Goal: Information Seeking & Learning: Learn about a topic

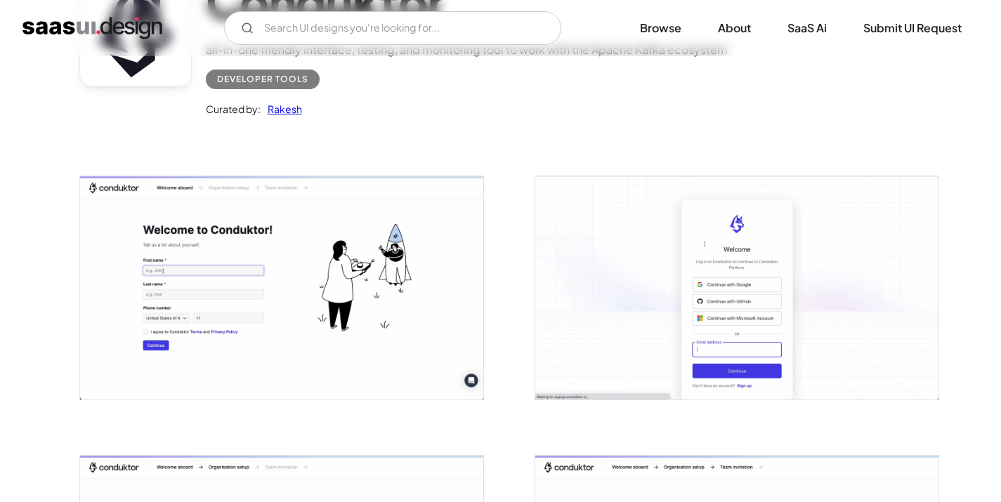
scroll to position [206, 0]
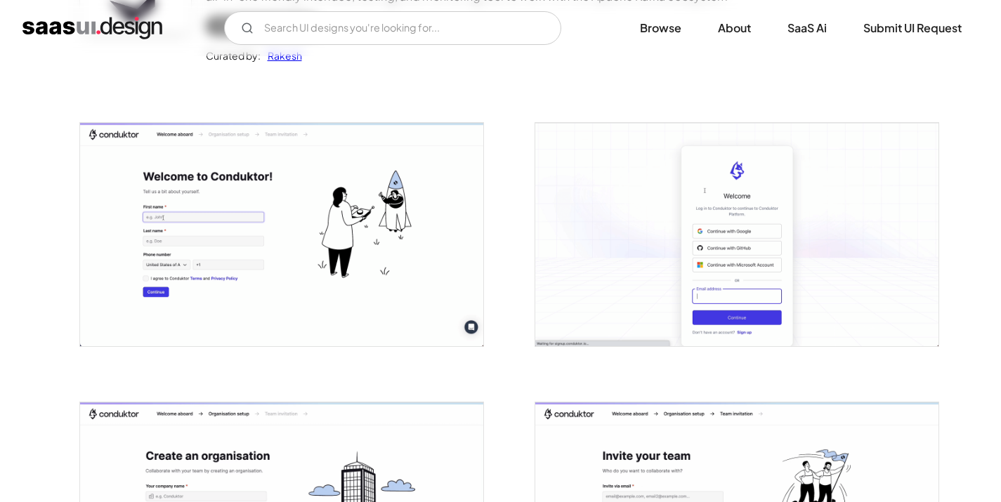
click at [625, 209] on img "open lightbox" at bounding box center [736, 234] width 403 height 223
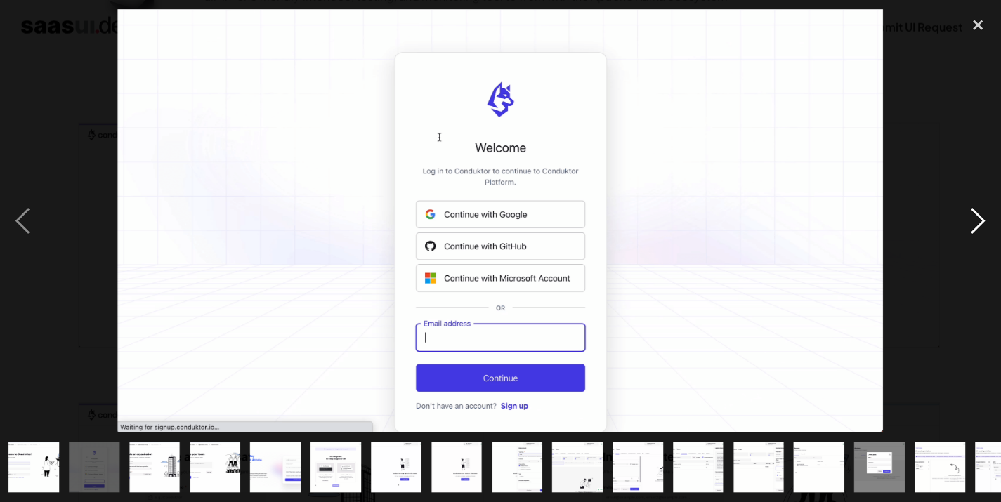
click at [967, 229] on div "next image" at bounding box center [977, 221] width 48 height 422
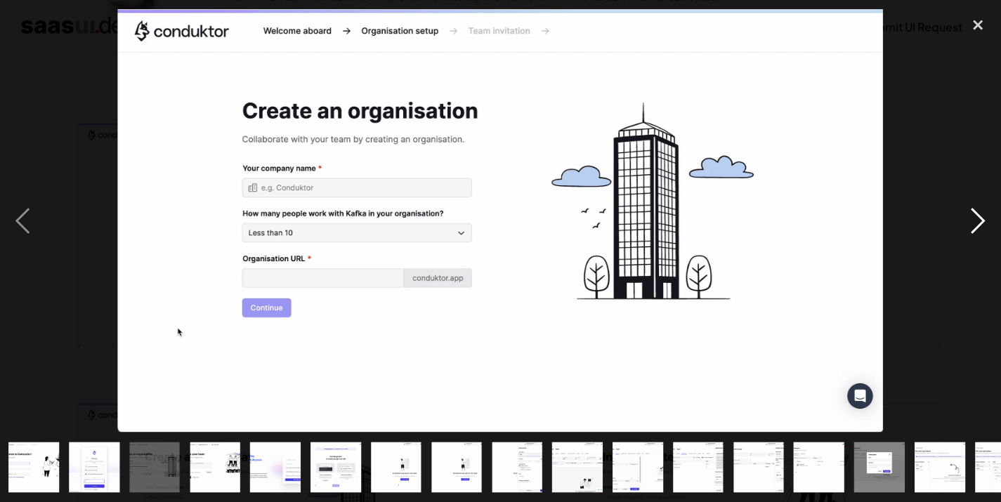
click at [967, 229] on div "next image" at bounding box center [977, 221] width 48 height 422
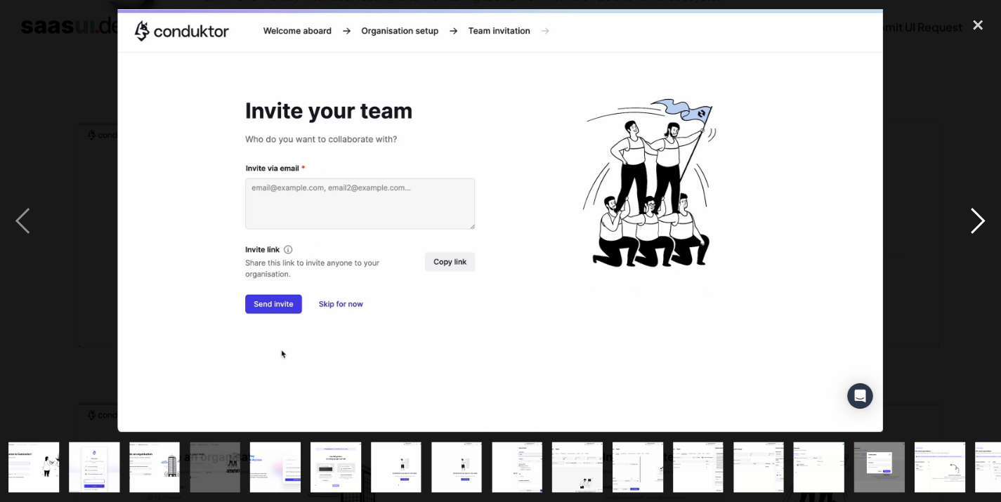
click at [967, 230] on div "next image" at bounding box center [977, 221] width 48 height 422
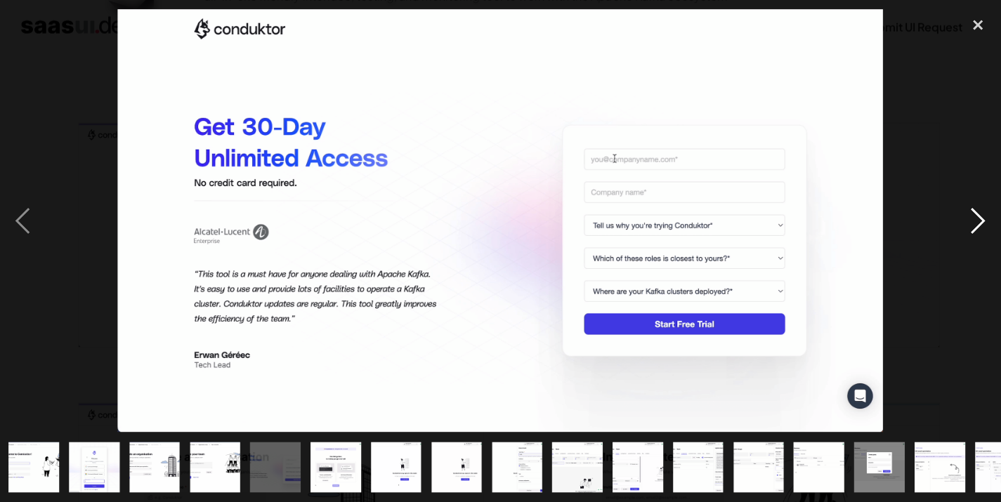
click at [973, 230] on div "next image" at bounding box center [977, 221] width 48 height 422
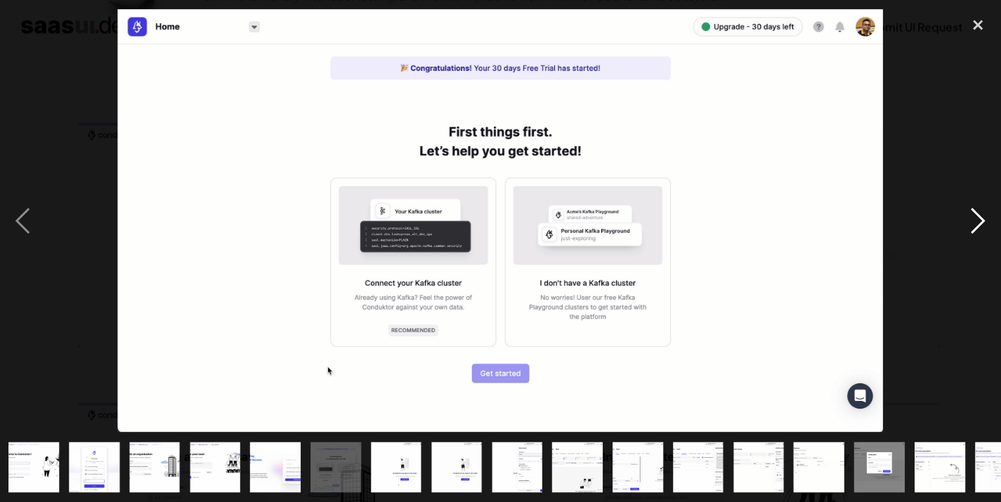
click at [973, 230] on div "next image" at bounding box center [977, 221] width 48 height 422
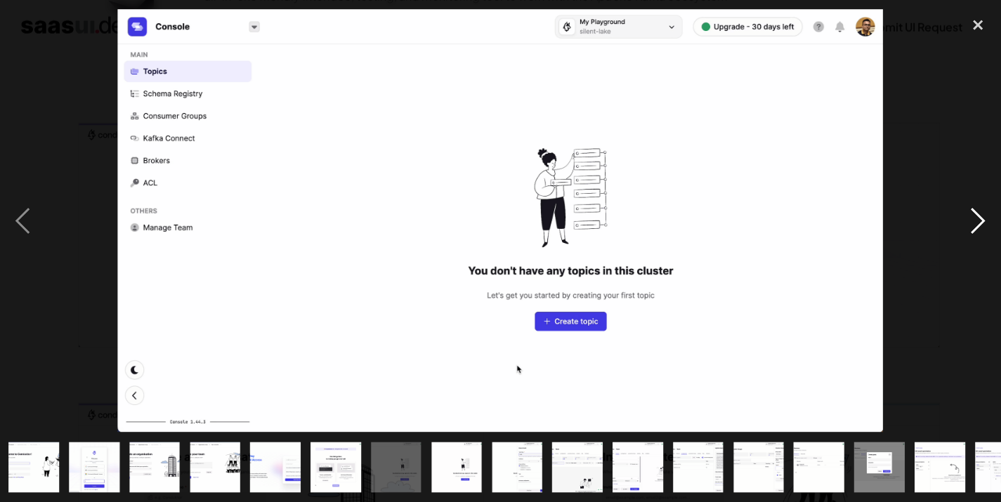
click at [973, 231] on div "next image" at bounding box center [977, 221] width 48 height 422
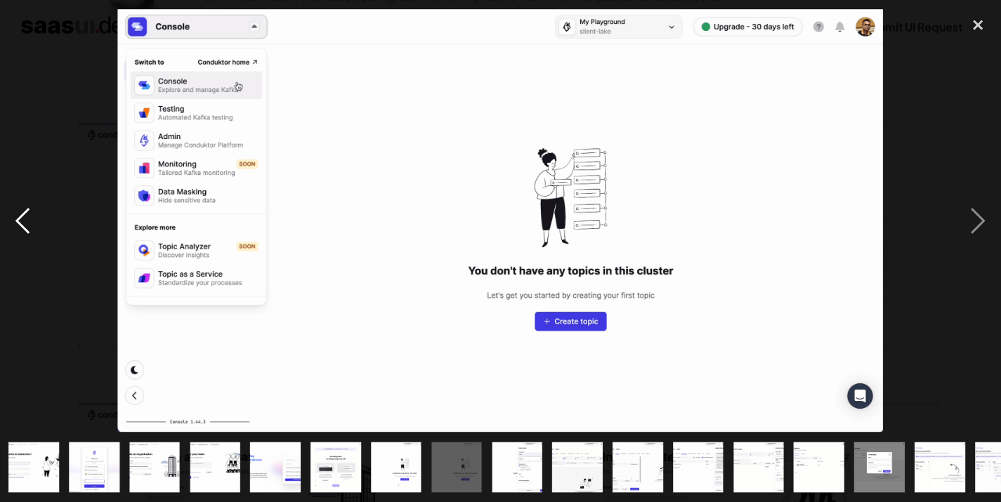
click at [29, 220] on div "previous image" at bounding box center [24, 221] width 48 height 422
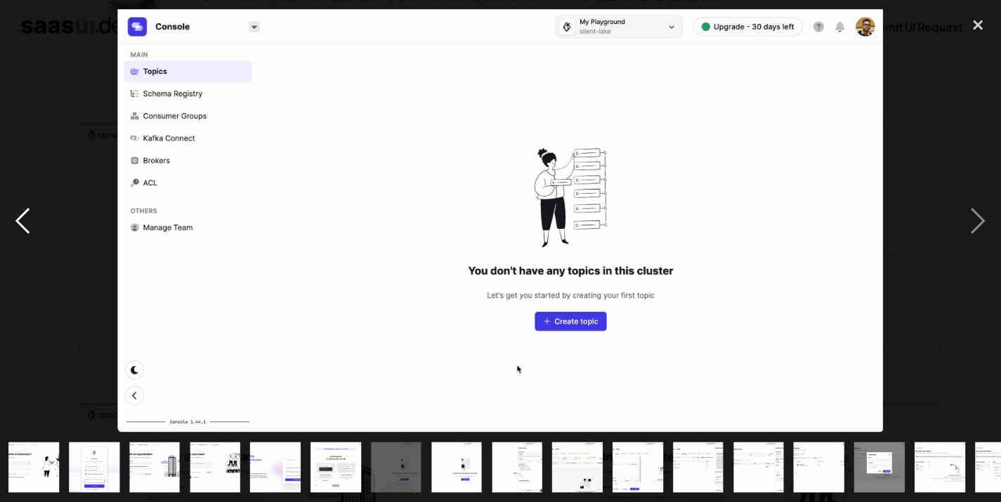
click at [29, 220] on div "previous image" at bounding box center [24, 221] width 48 height 422
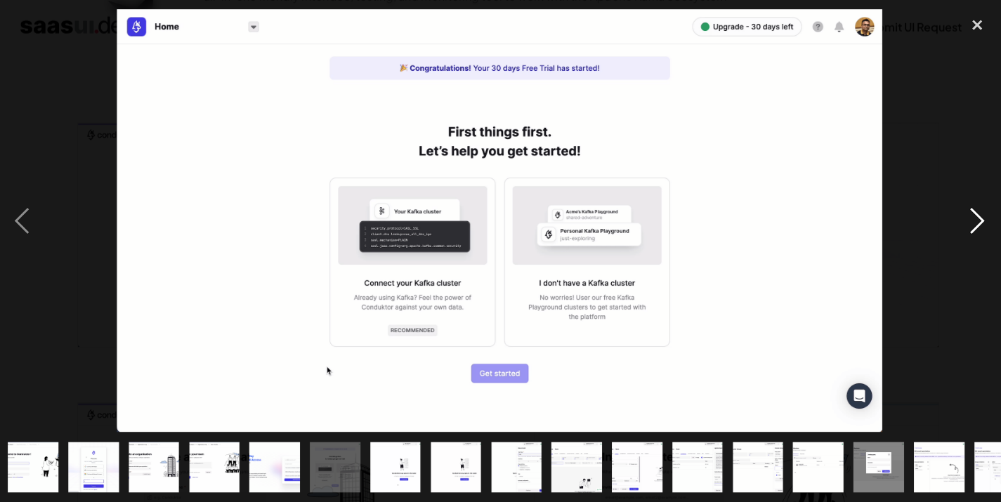
click at [987, 226] on div "next image" at bounding box center [977, 221] width 48 height 422
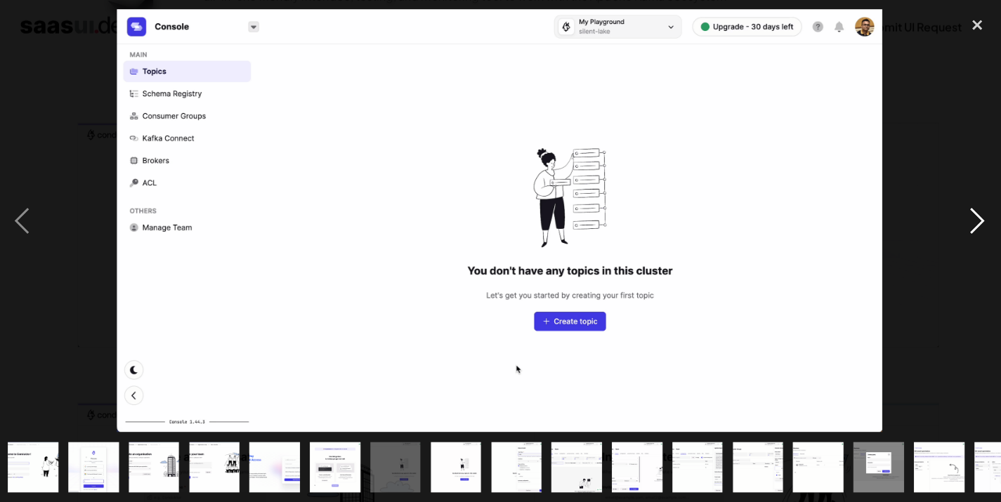
click at [972, 209] on div "next image" at bounding box center [977, 221] width 48 height 422
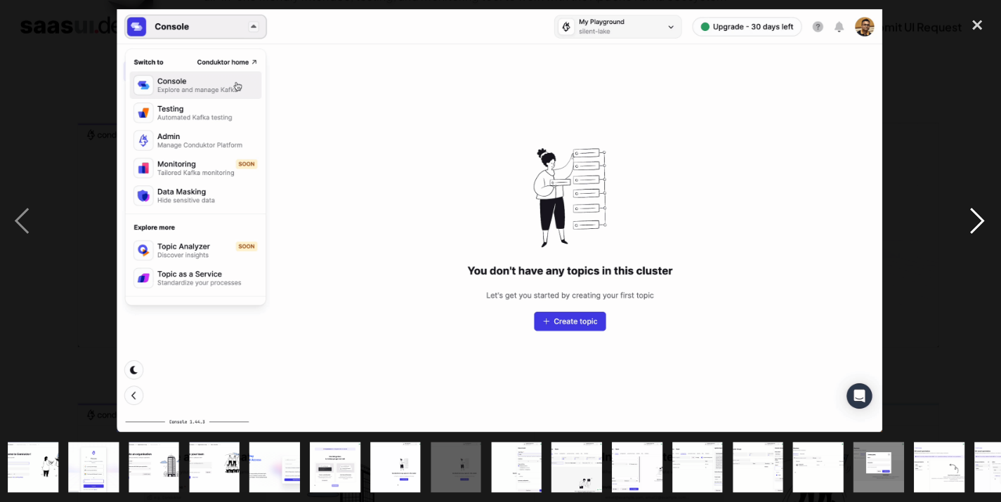
click at [972, 209] on div "next image" at bounding box center [977, 221] width 48 height 422
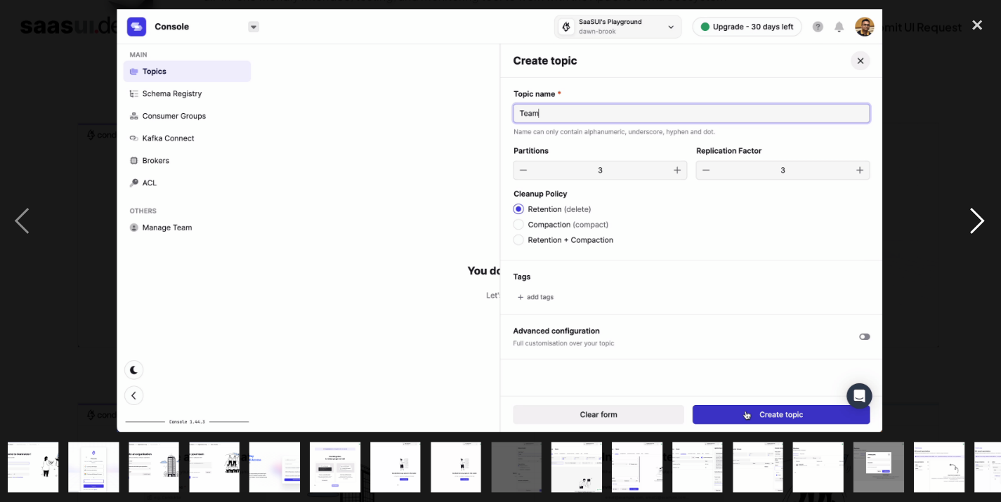
click at [972, 209] on div "next image" at bounding box center [977, 221] width 48 height 422
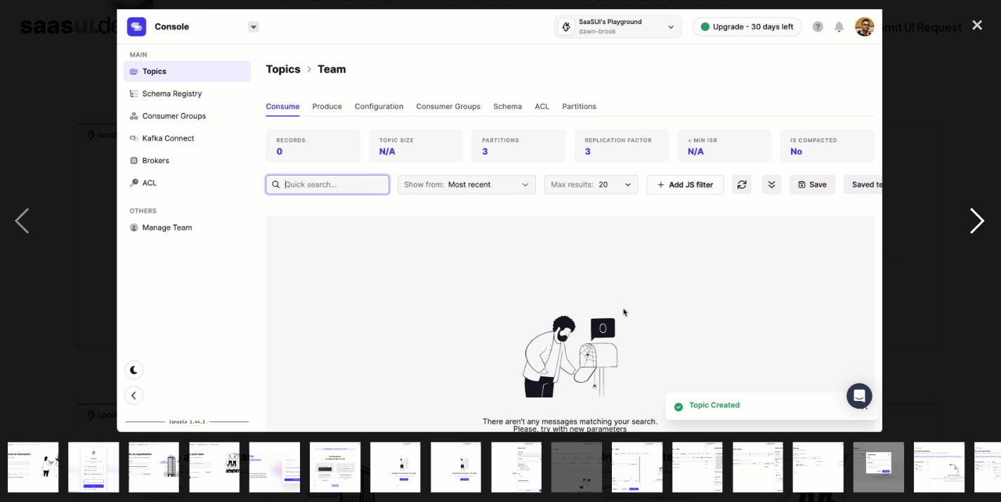
click at [972, 209] on div "next image" at bounding box center [977, 221] width 48 height 422
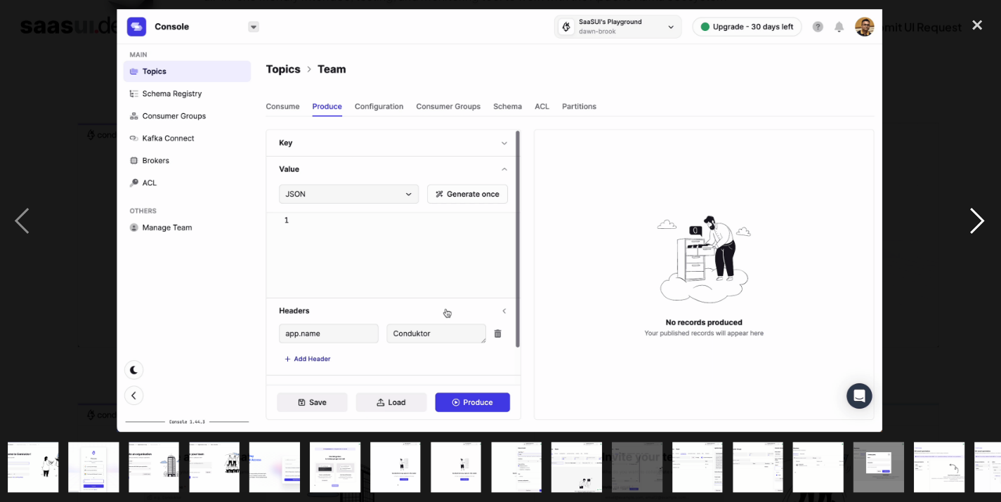
click at [972, 209] on div "next image" at bounding box center [977, 221] width 48 height 422
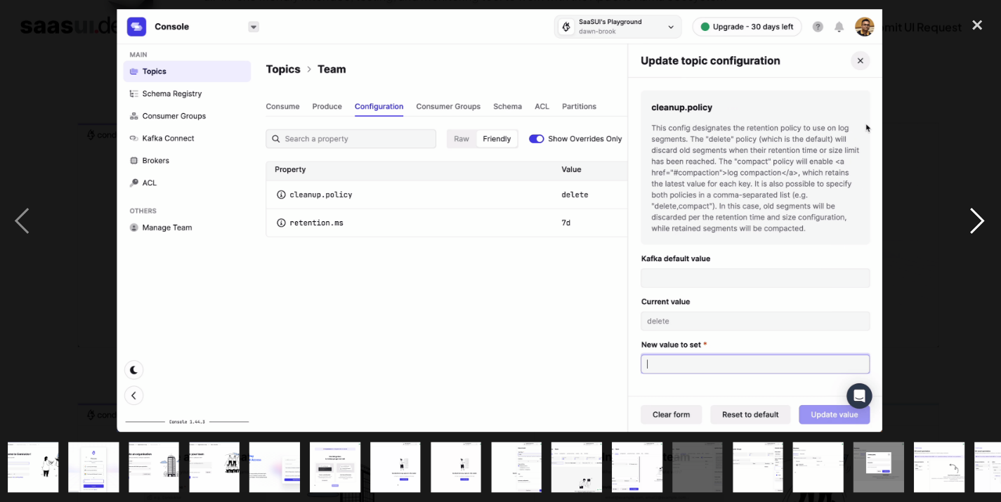
click at [972, 209] on div "next image" at bounding box center [977, 221] width 48 height 422
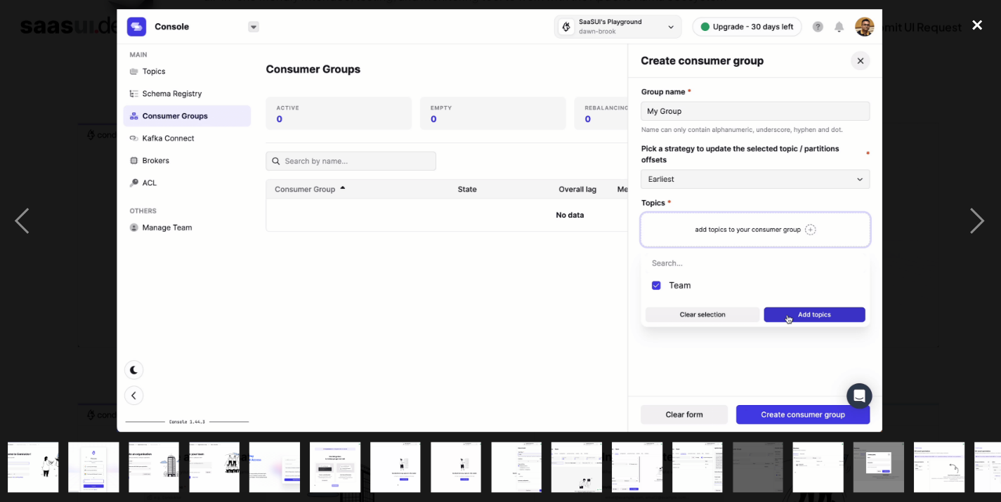
click at [966, 29] on div "close lightbox" at bounding box center [977, 25] width 48 height 31
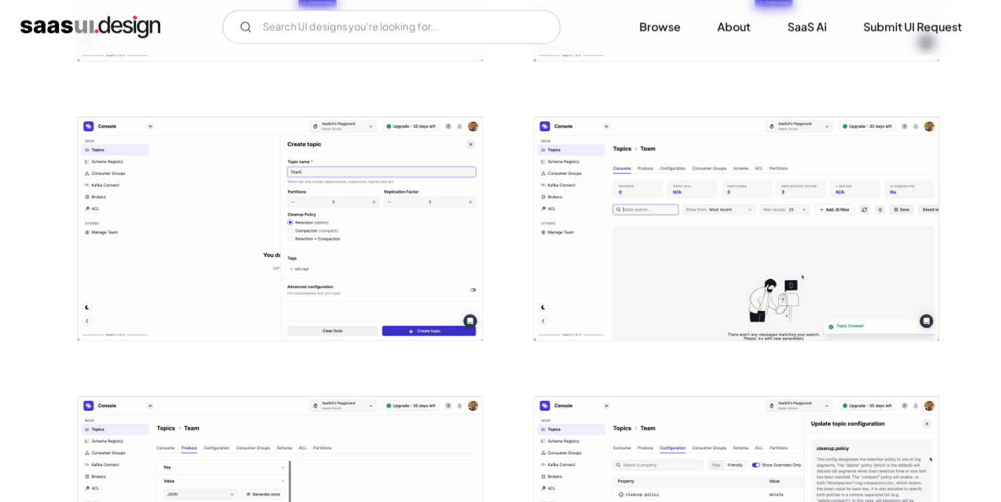
scroll to position [1394, 0]
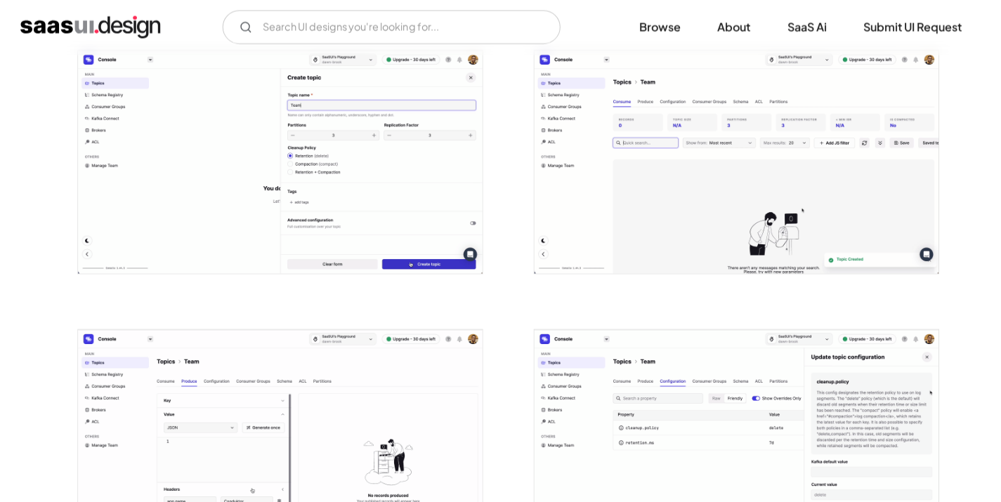
click at [73, 27] on img "home" at bounding box center [92, 28] width 140 height 22
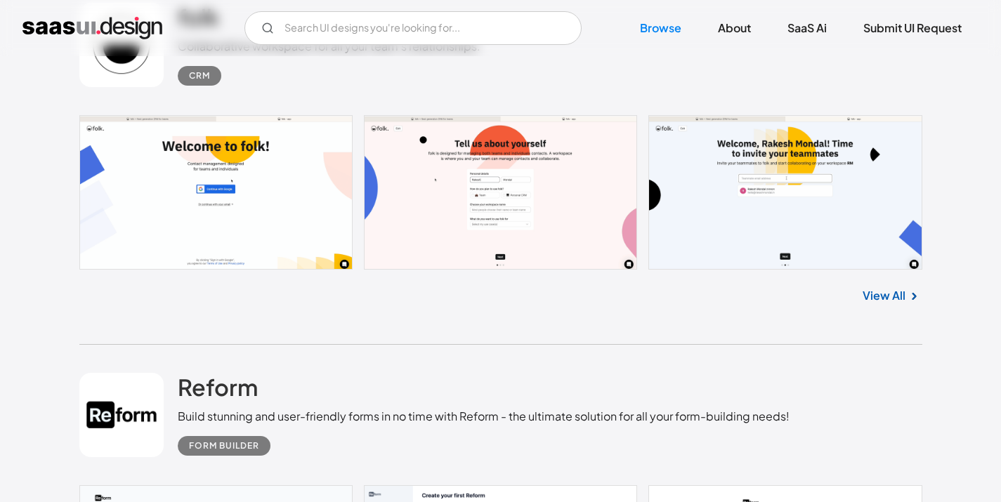
scroll to position [4515, 0]
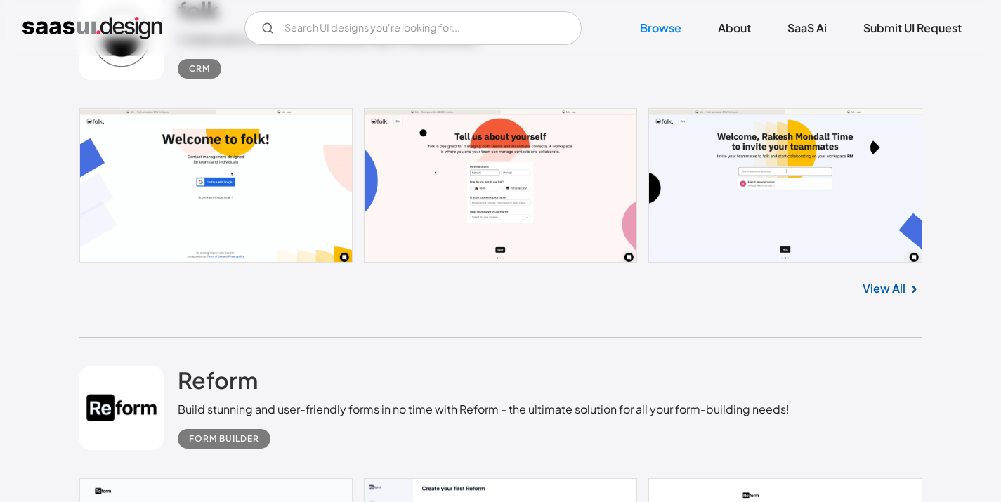
click at [489, 178] on link at bounding box center [500, 185] width 843 height 154
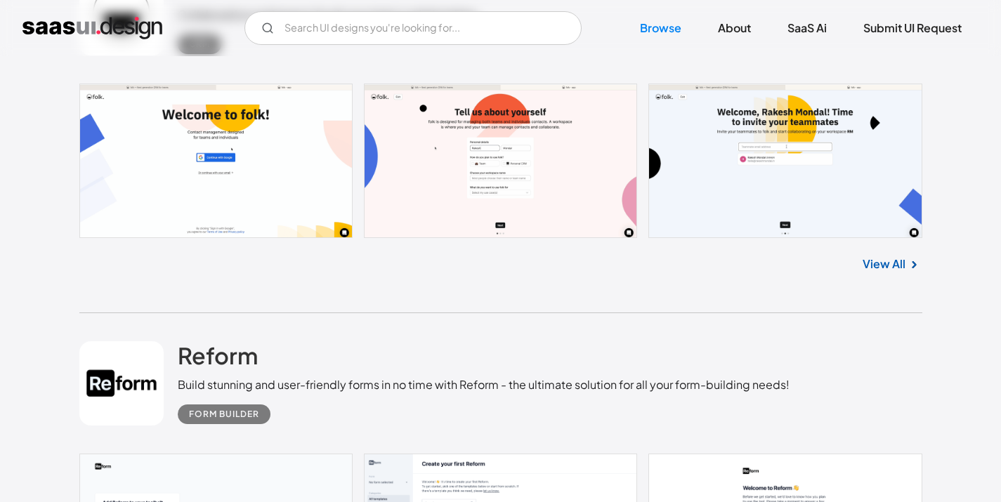
scroll to position [4472, 0]
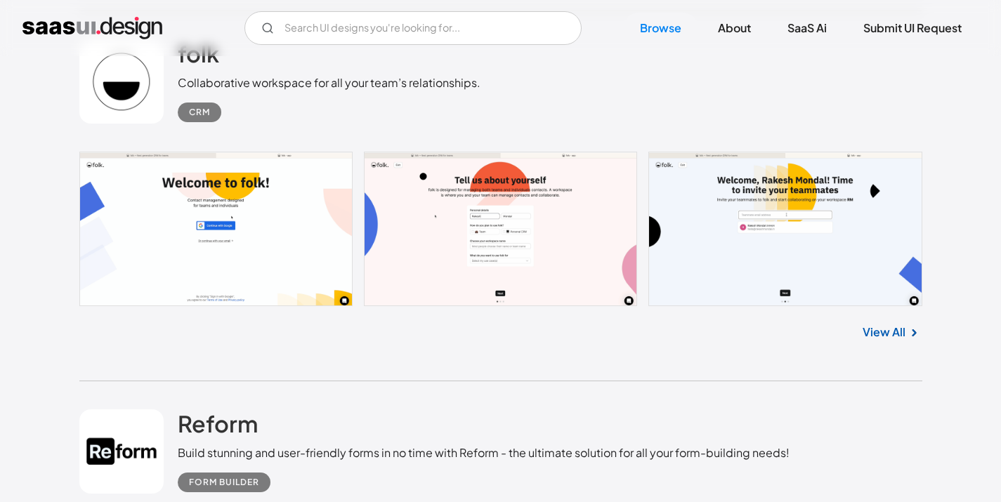
click at [282, 270] on link at bounding box center [500, 229] width 843 height 154
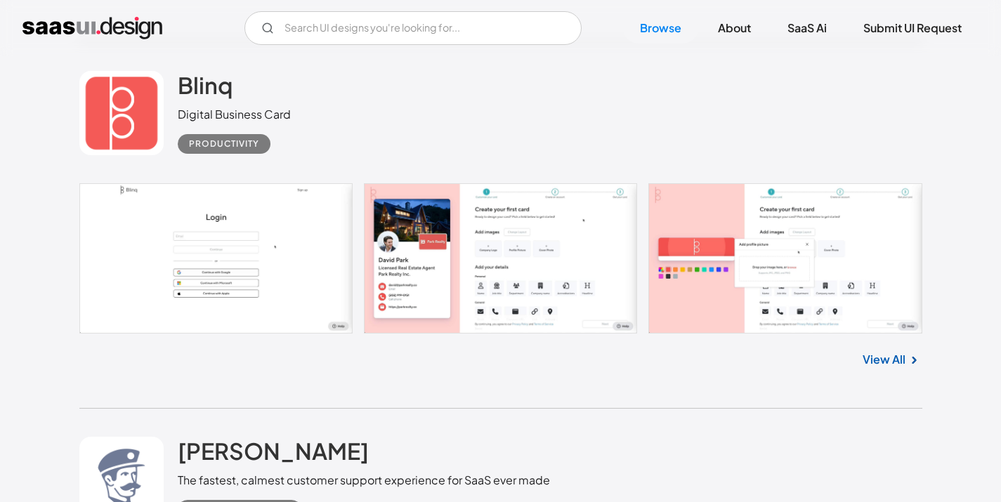
scroll to position [5565, 0]
click at [488, 251] on link at bounding box center [500, 258] width 843 height 150
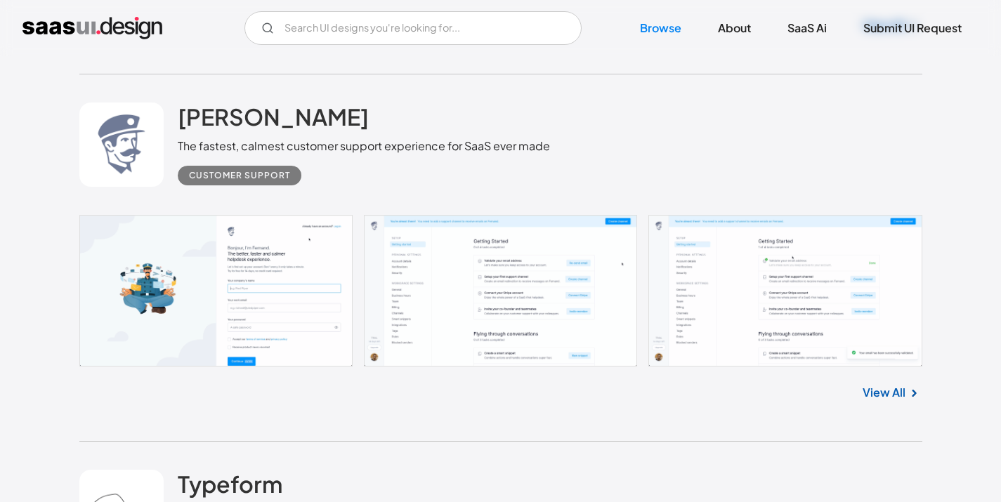
scroll to position [5901, 0]
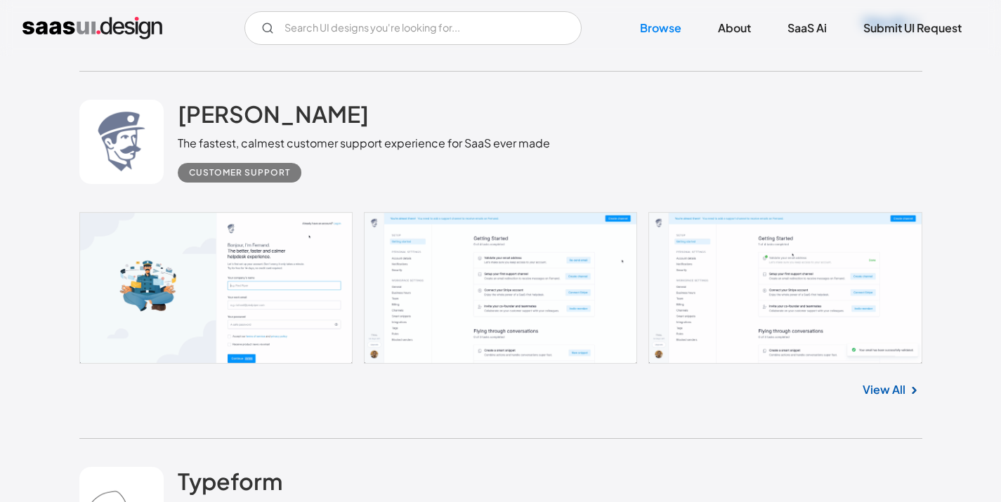
click at [408, 239] on link at bounding box center [500, 288] width 843 height 152
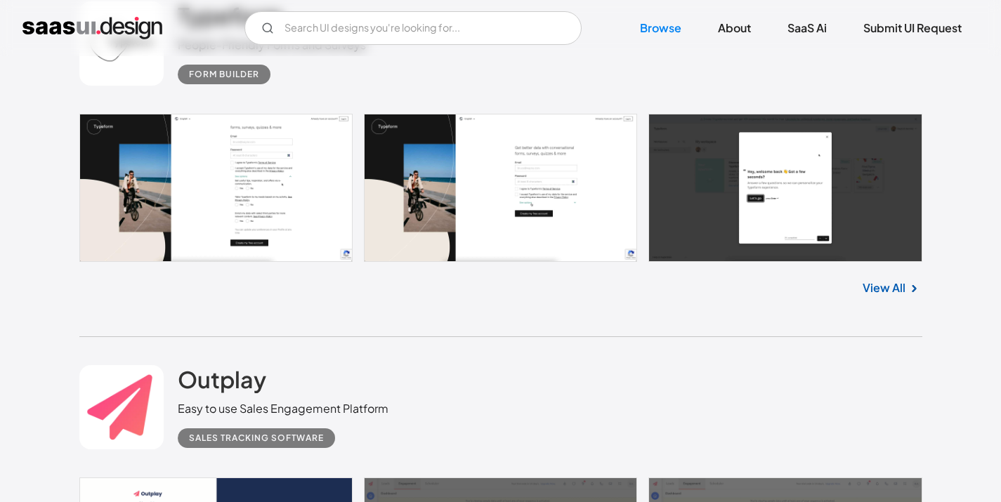
scroll to position [6406, 0]
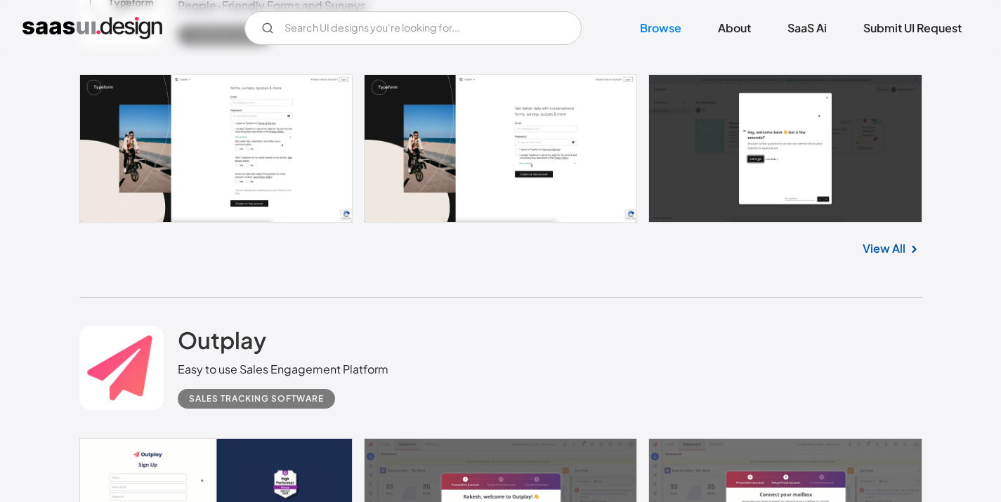
click at [225, 128] on link at bounding box center [500, 148] width 843 height 148
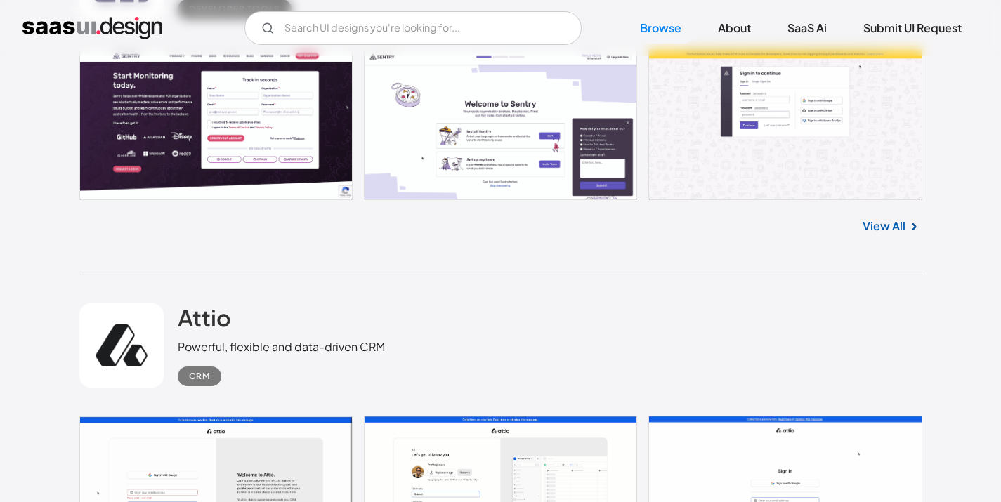
scroll to position [8556, 0]
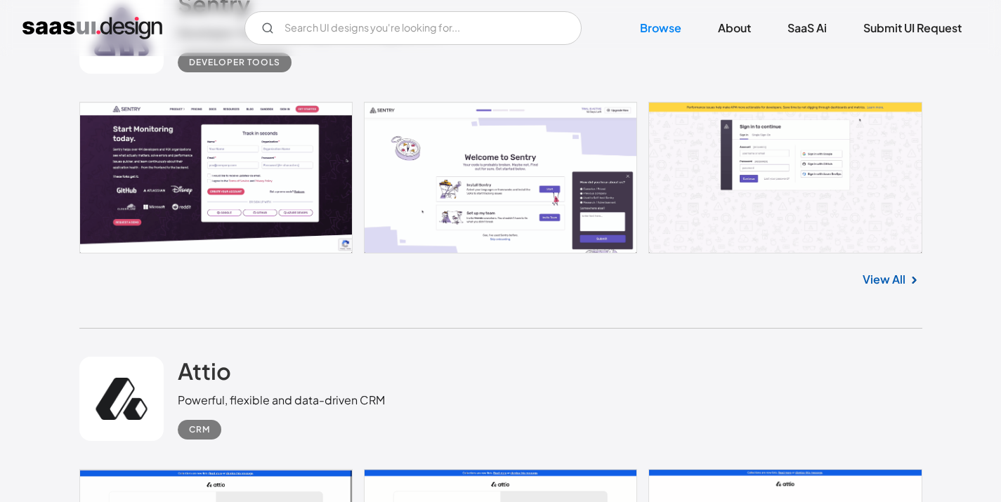
click at [221, 162] on link at bounding box center [500, 178] width 843 height 152
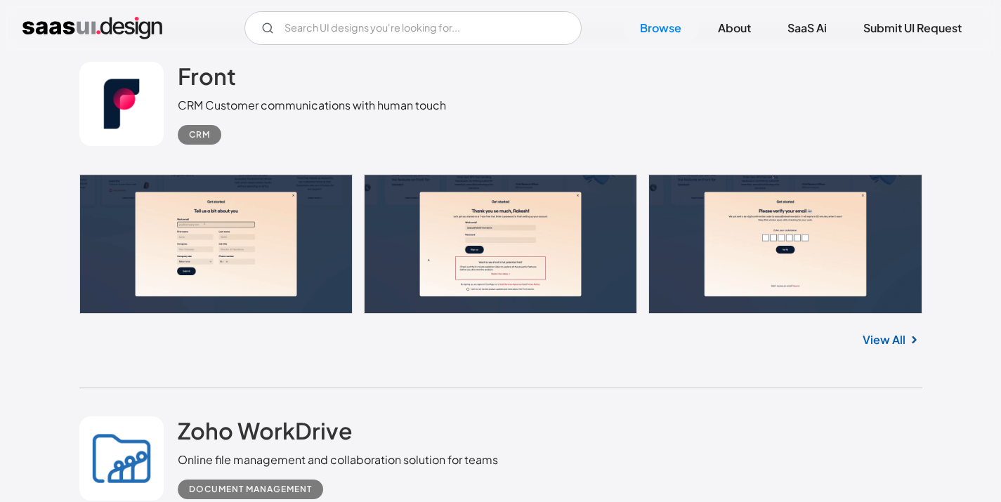
scroll to position [9218, 0]
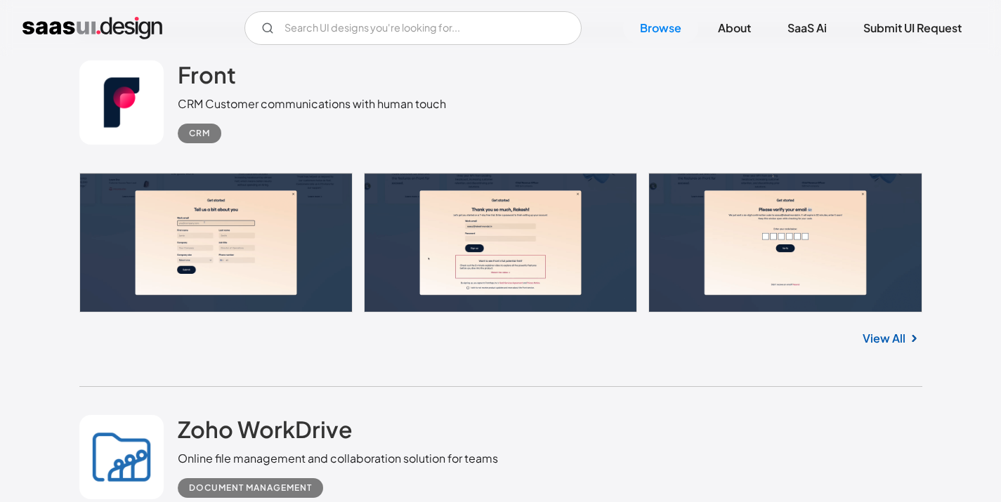
click at [213, 258] on link at bounding box center [500, 243] width 843 height 140
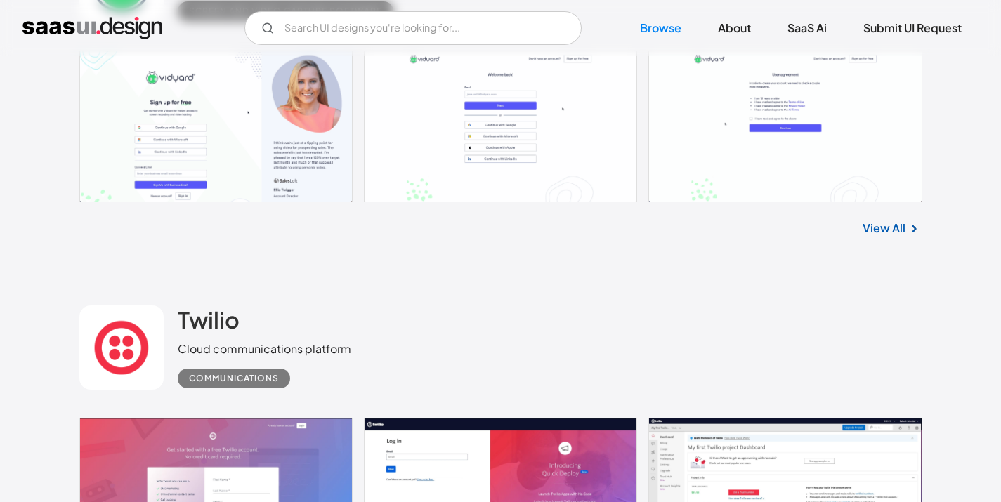
scroll to position [10811, 0]
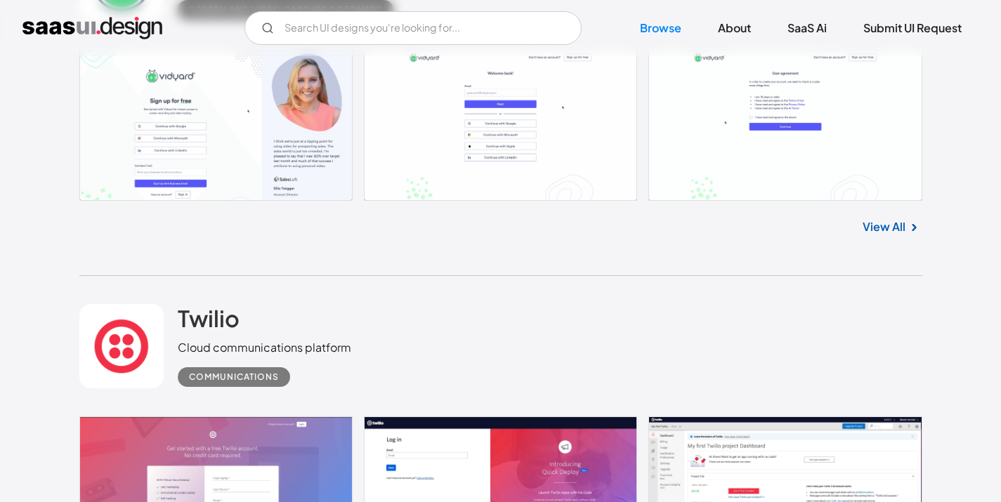
click at [785, 143] on link at bounding box center [500, 125] width 843 height 152
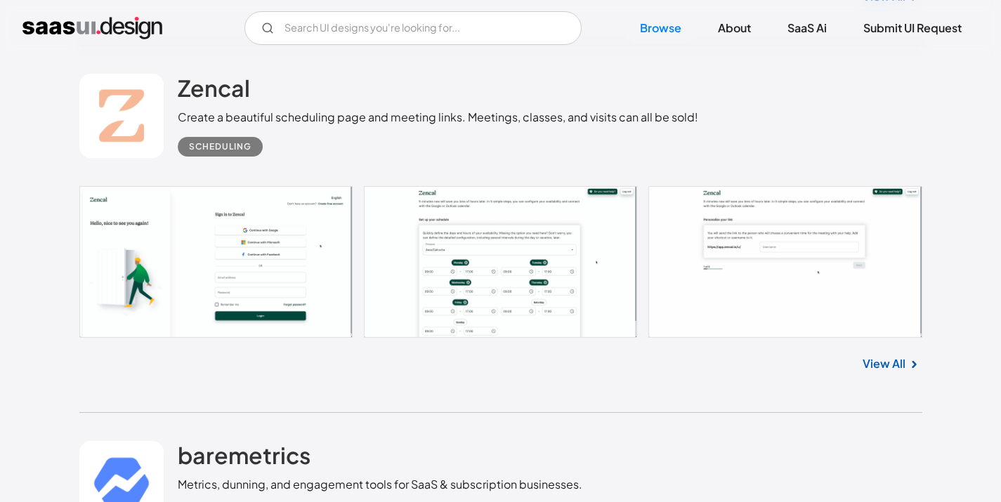
scroll to position [11405, 0]
click at [199, 269] on link at bounding box center [500, 261] width 843 height 152
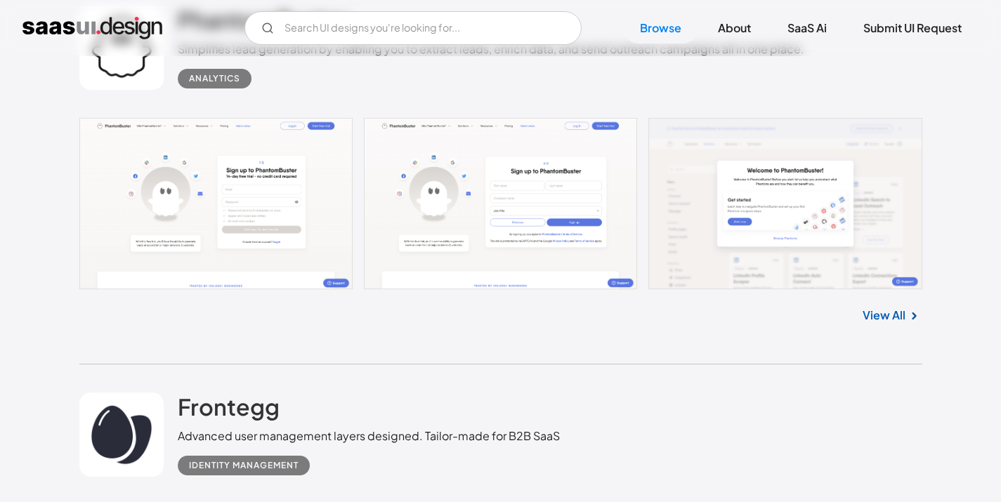
scroll to position [14780, 0]
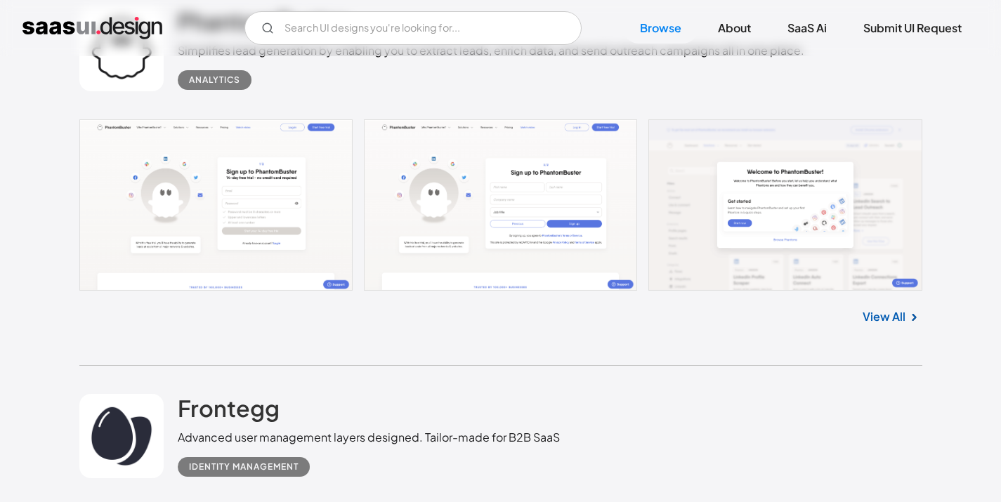
click at [409, 188] on link at bounding box center [500, 204] width 843 height 171
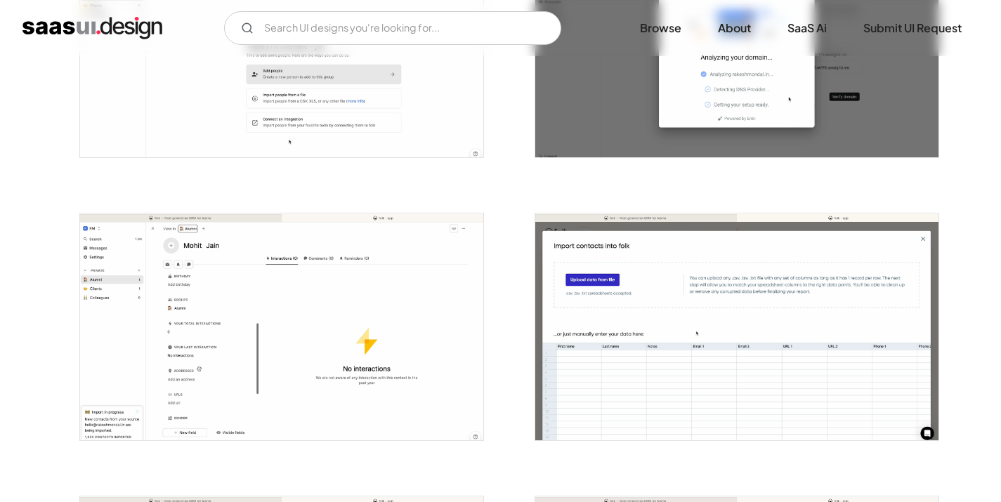
scroll to position [1615, 0]
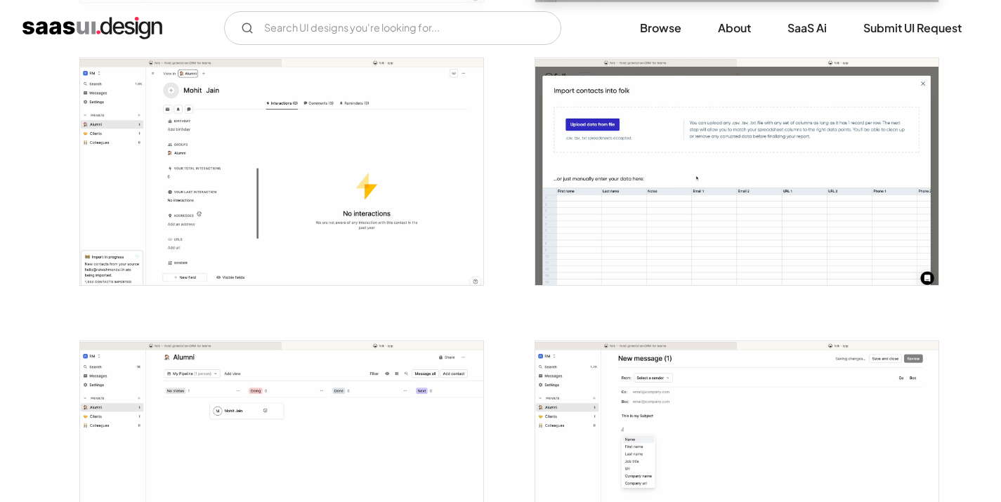
scroll to position [1686, 0]
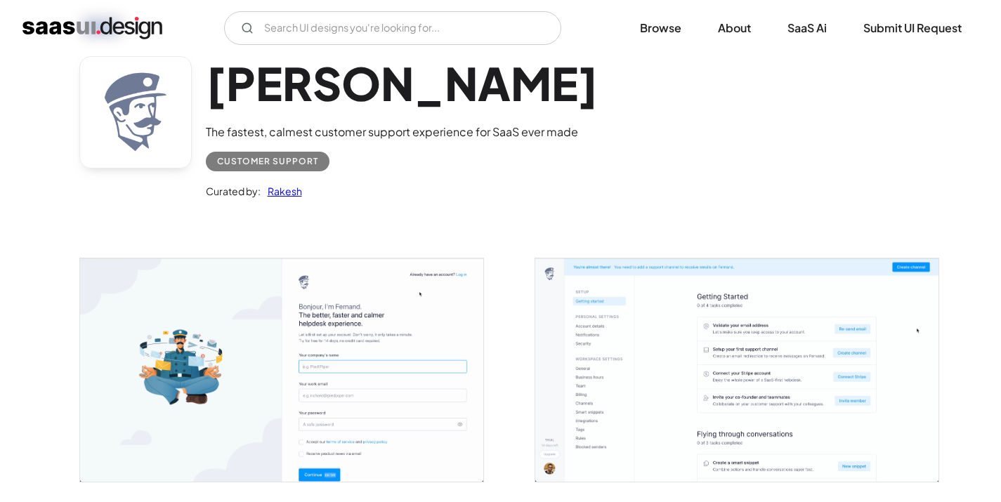
scroll to position [86, 0]
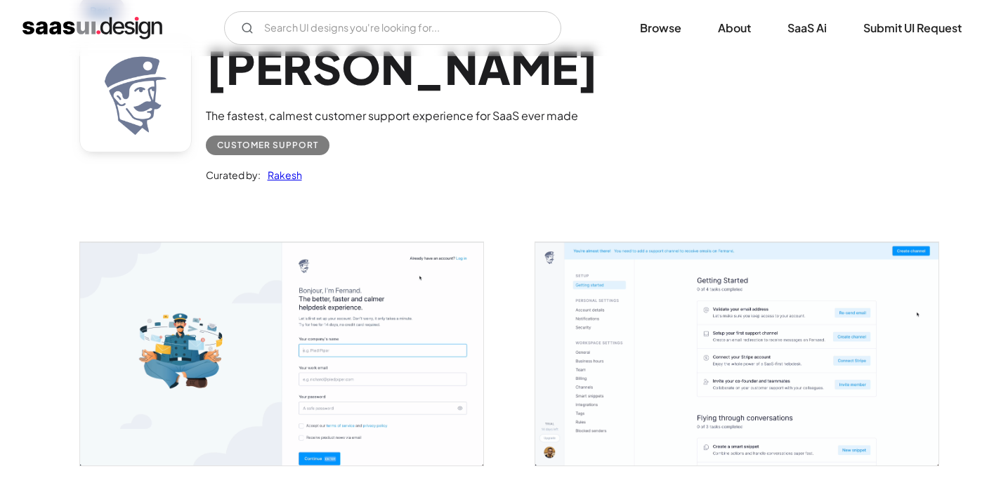
click at [364, 369] on img "open lightbox" at bounding box center [281, 353] width 403 height 223
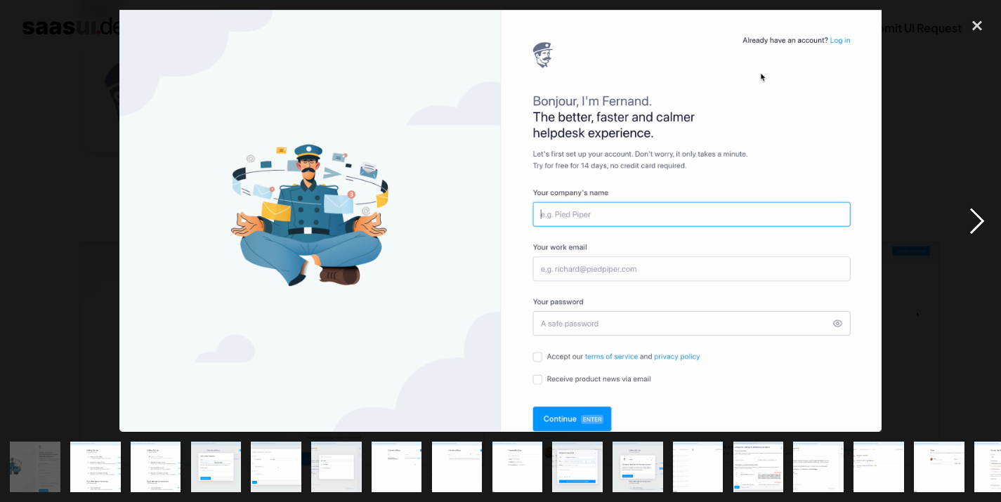
click at [968, 222] on div "next image" at bounding box center [977, 221] width 48 height 422
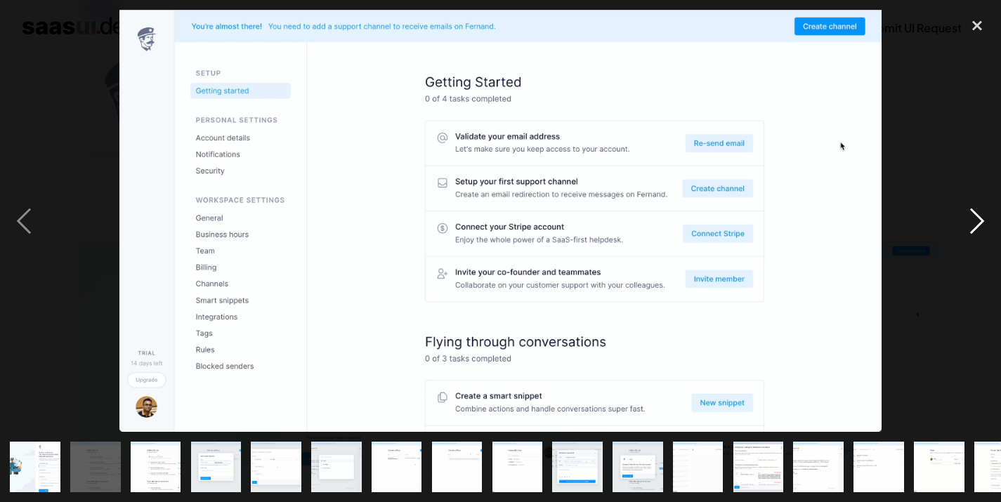
click at [968, 222] on div "next image" at bounding box center [977, 221] width 48 height 422
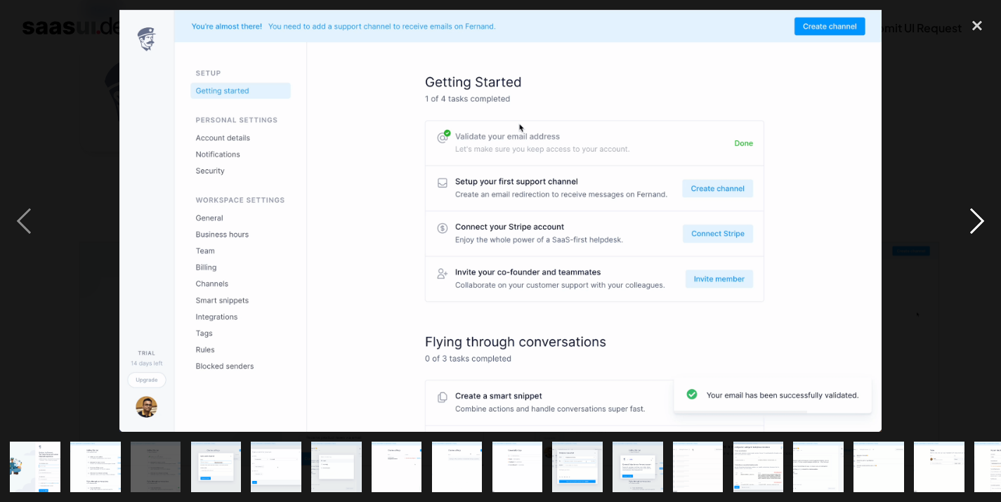
click at [968, 222] on div "next image" at bounding box center [977, 221] width 48 height 422
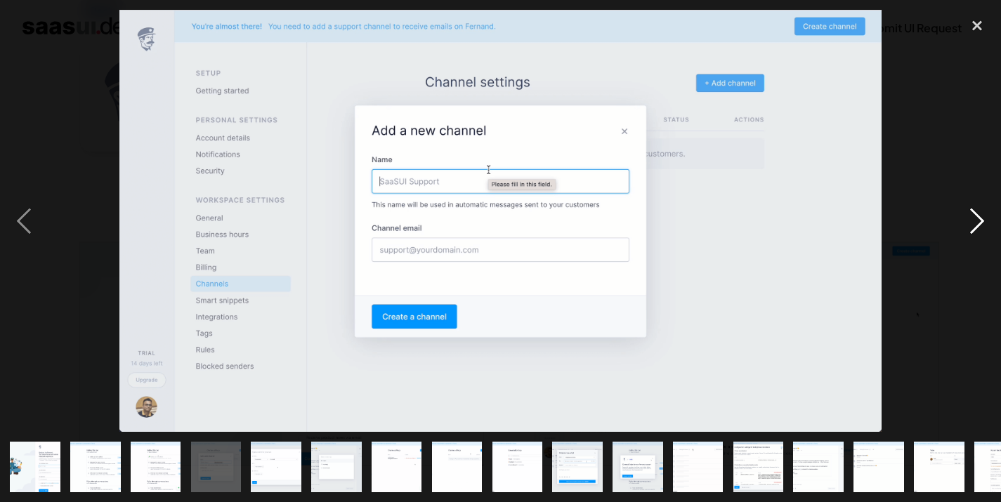
click at [968, 223] on div "next image" at bounding box center [977, 221] width 48 height 422
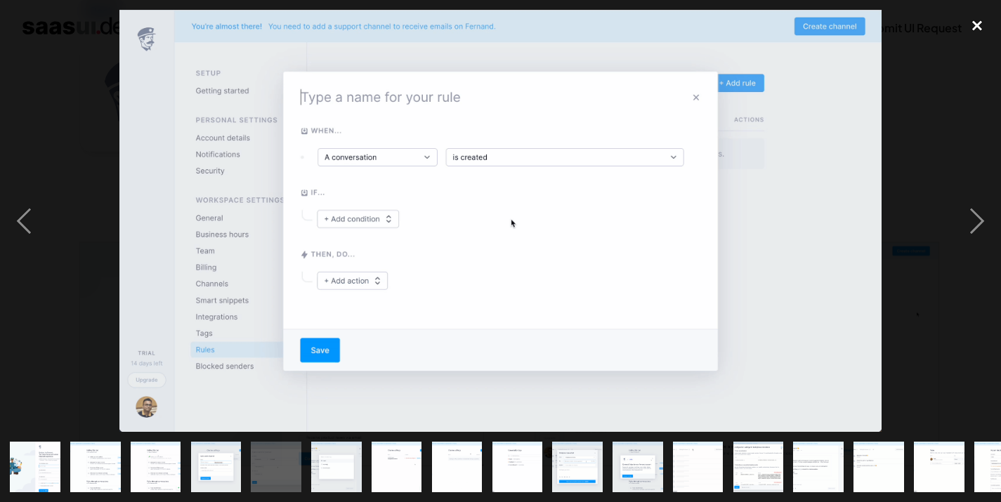
click at [976, 22] on div "close lightbox" at bounding box center [977, 25] width 48 height 31
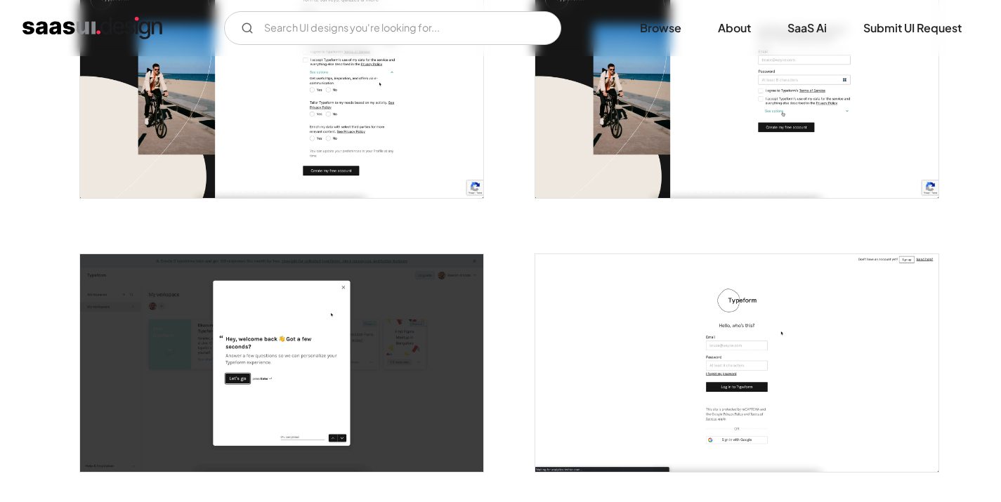
scroll to position [334, 0]
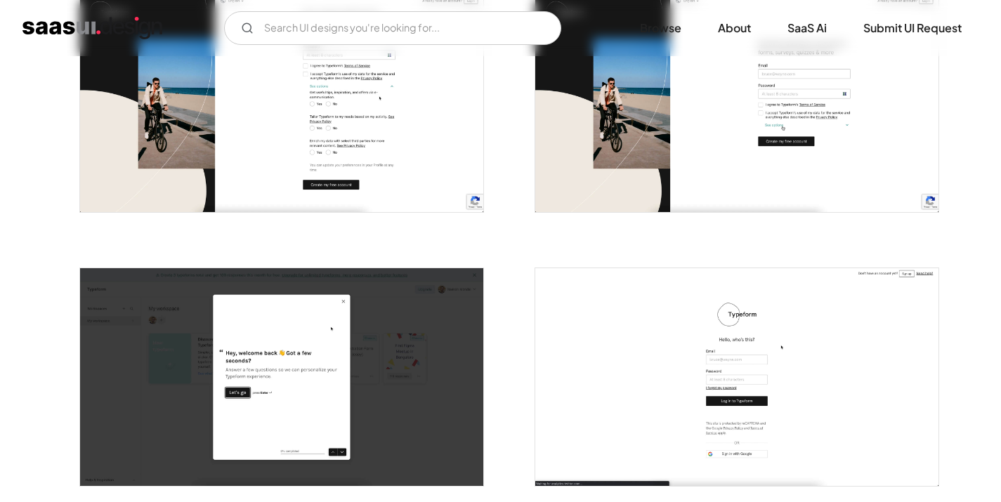
click at [294, 190] on img "open lightbox" at bounding box center [281, 103] width 403 height 218
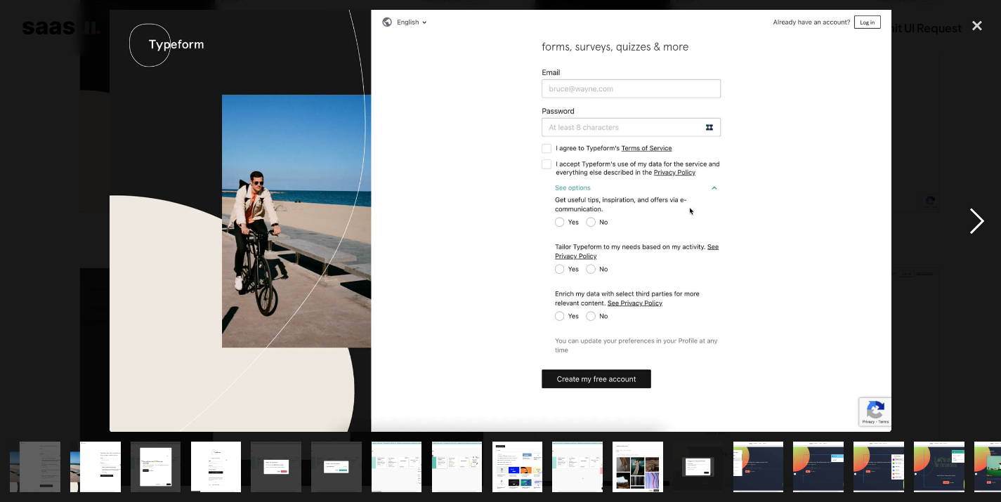
click at [992, 215] on div "next image" at bounding box center [977, 221] width 48 height 422
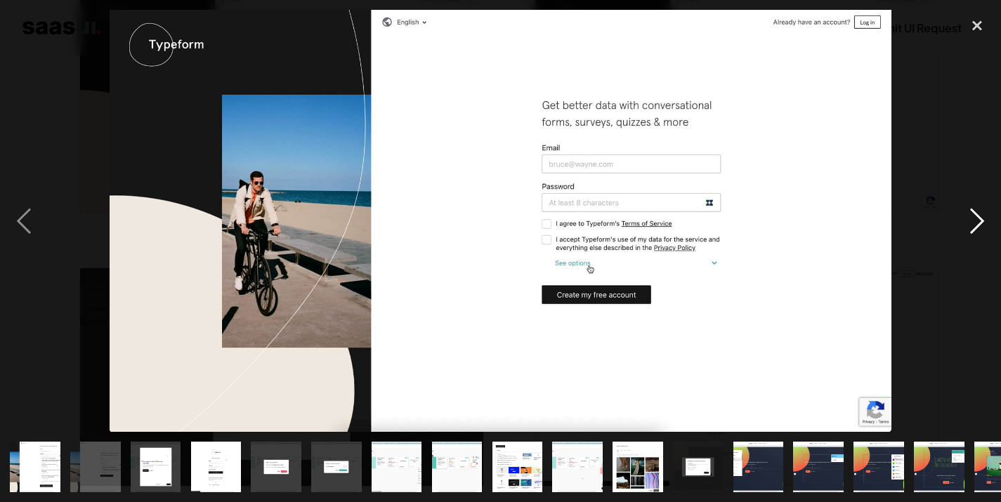
click at [992, 215] on div "next image" at bounding box center [977, 221] width 48 height 422
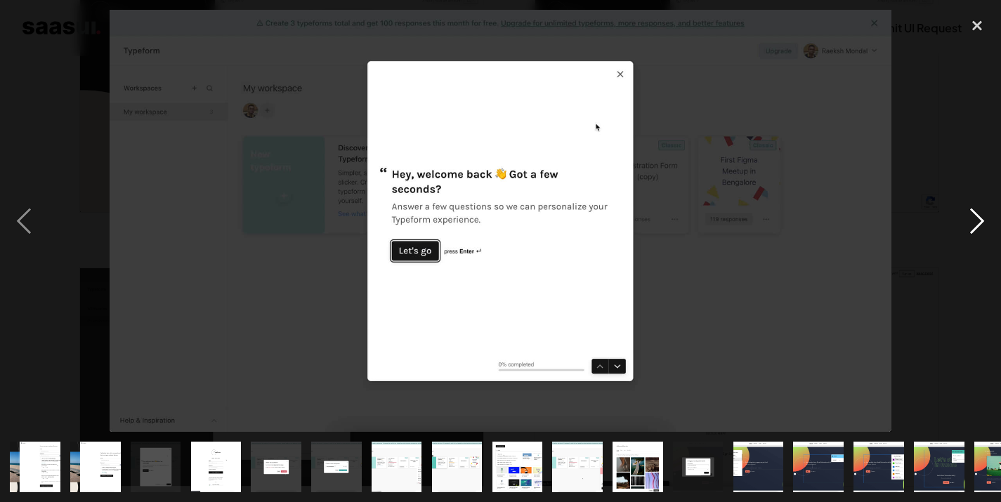
click at [992, 215] on div "next image" at bounding box center [977, 221] width 48 height 422
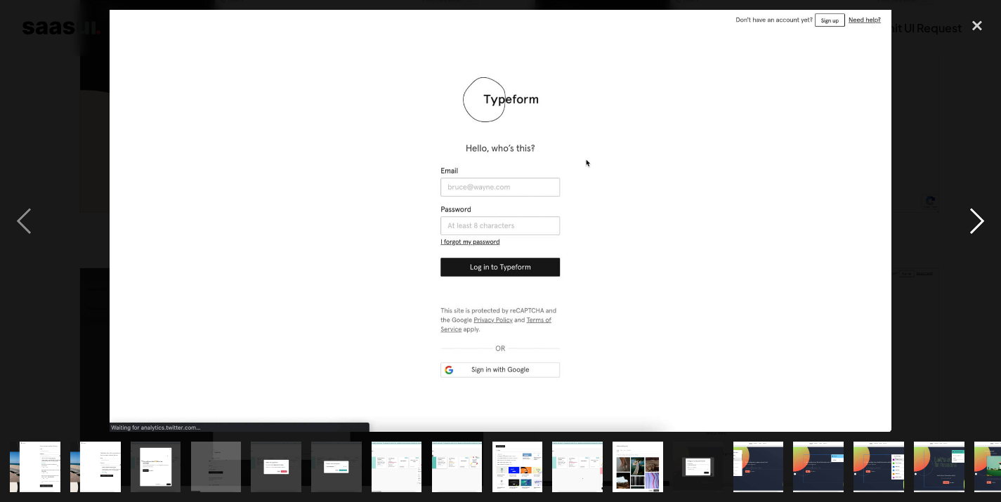
click at [992, 215] on div "next image" at bounding box center [977, 221] width 48 height 422
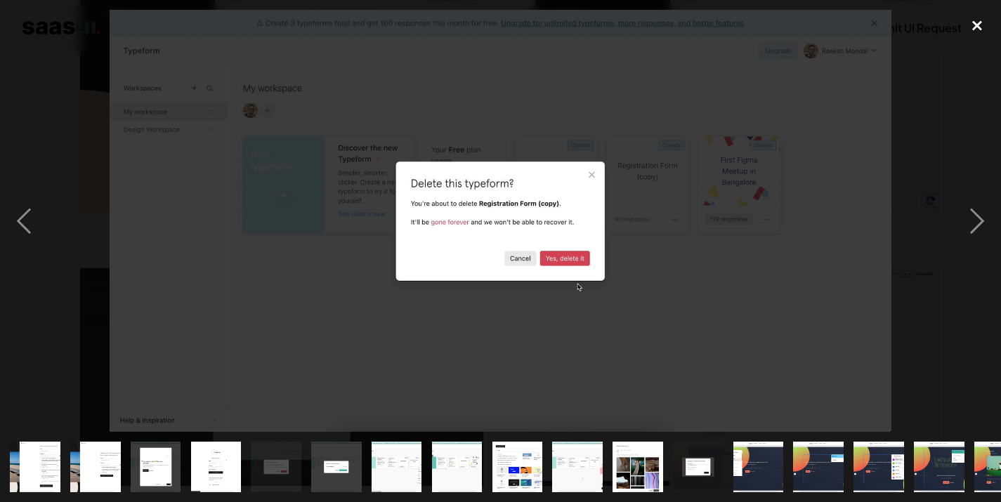
click at [982, 22] on div "close lightbox" at bounding box center [977, 25] width 48 height 31
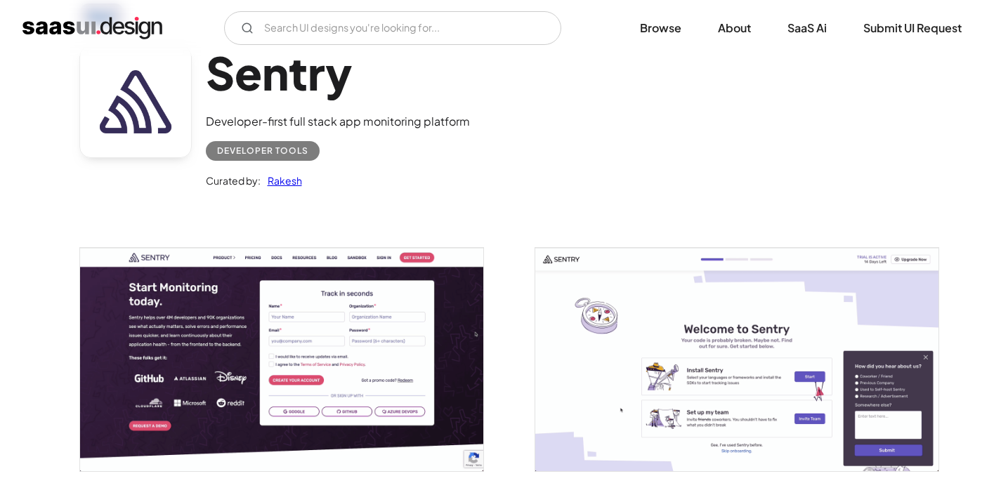
scroll to position [113, 0]
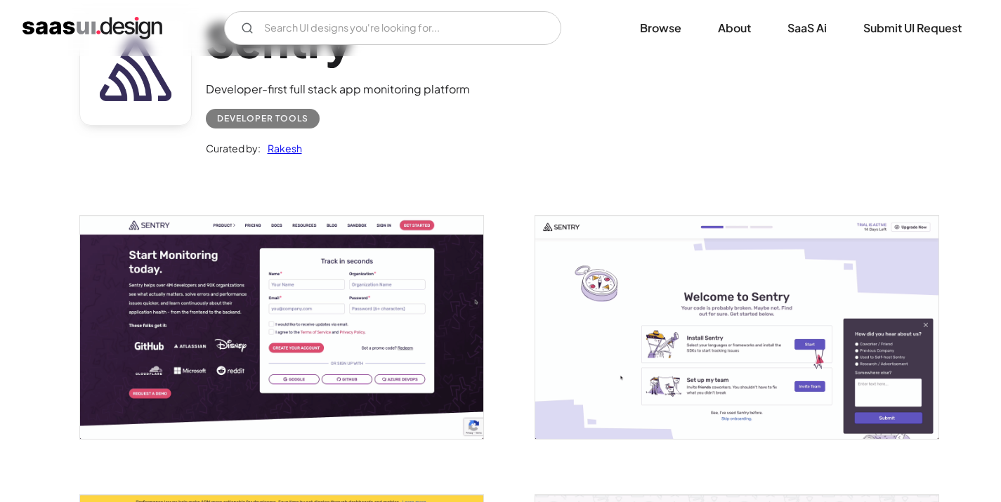
click at [309, 364] on img "open lightbox" at bounding box center [281, 327] width 403 height 223
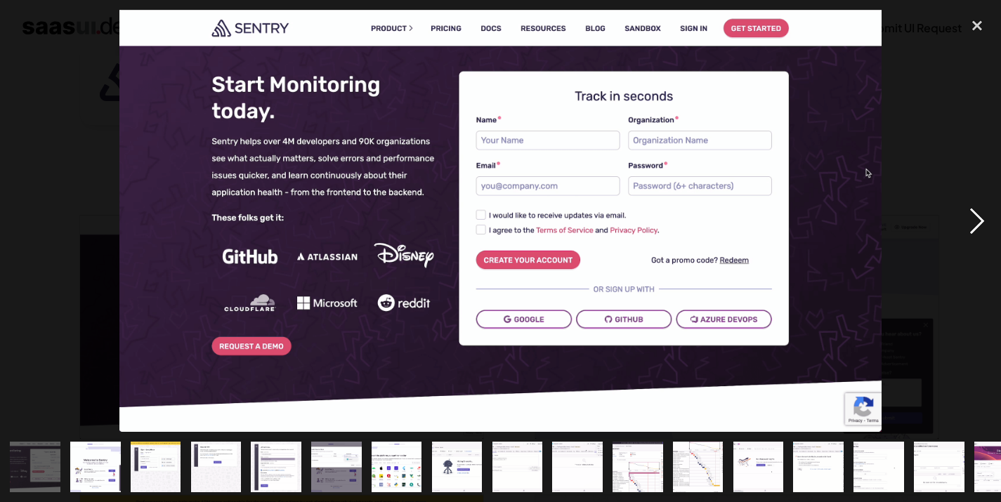
click at [971, 226] on div "next image" at bounding box center [977, 221] width 48 height 422
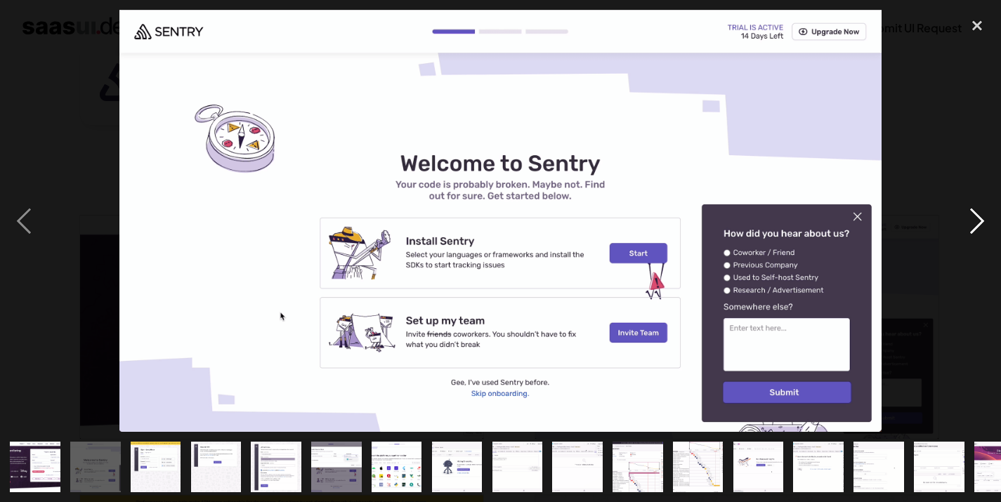
click at [980, 209] on div "next image" at bounding box center [977, 221] width 48 height 422
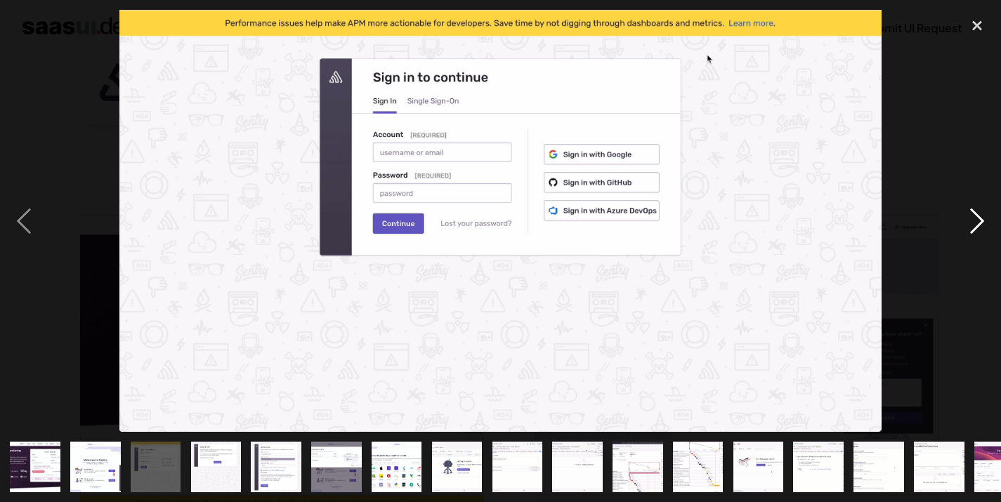
click at [980, 209] on div "next image" at bounding box center [977, 221] width 48 height 422
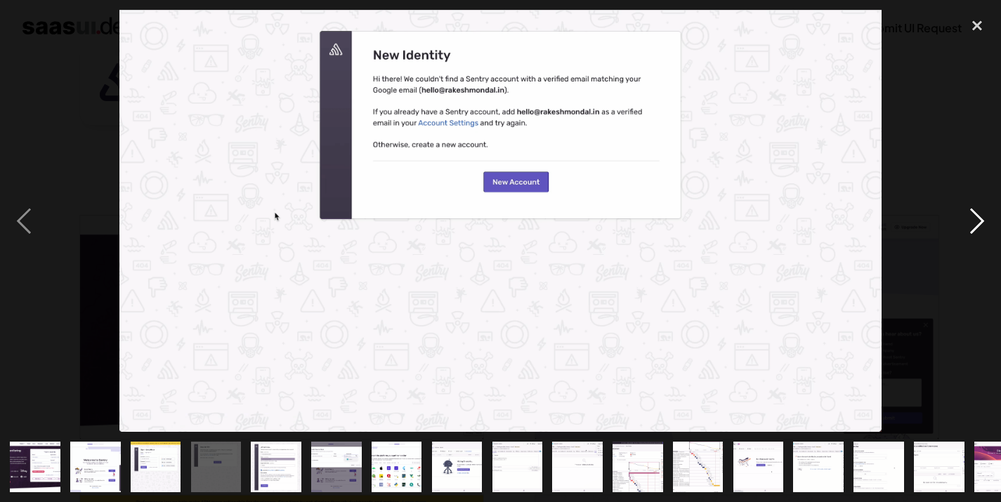
click at [980, 209] on div "next image" at bounding box center [977, 221] width 48 height 422
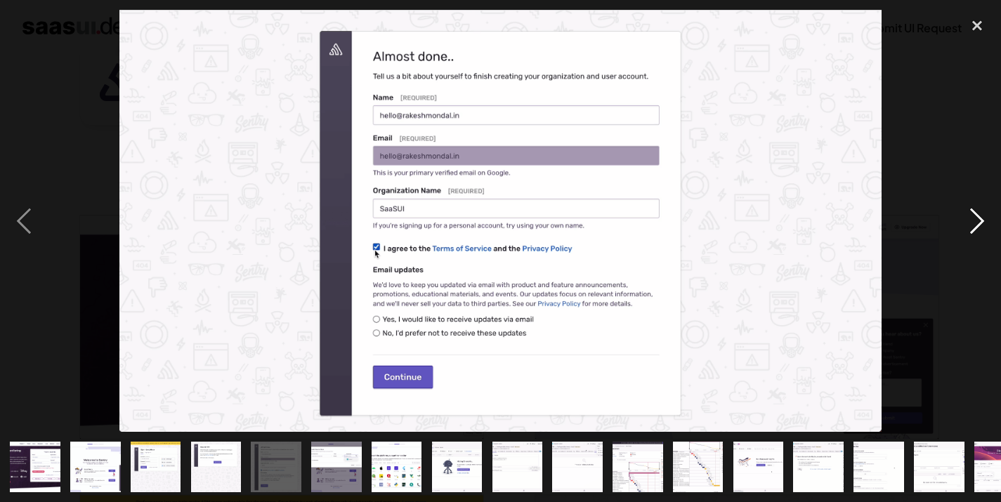
click at [980, 209] on div "next image" at bounding box center [977, 221] width 48 height 422
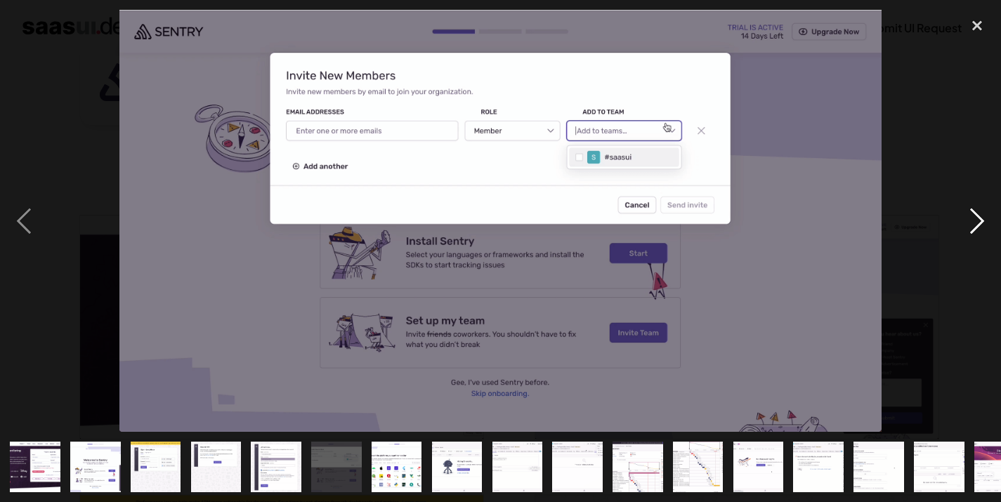
click at [980, 209] on div "next image" at bounding box center [977, 221] width 48 height 422
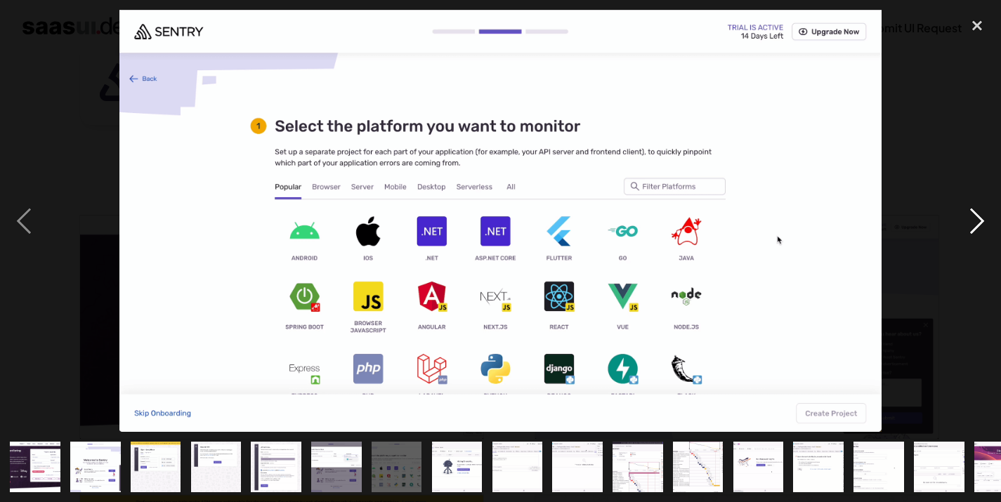
click at [980, 209] on div "next image" at bounding box center [977, 221] width 48 height 422
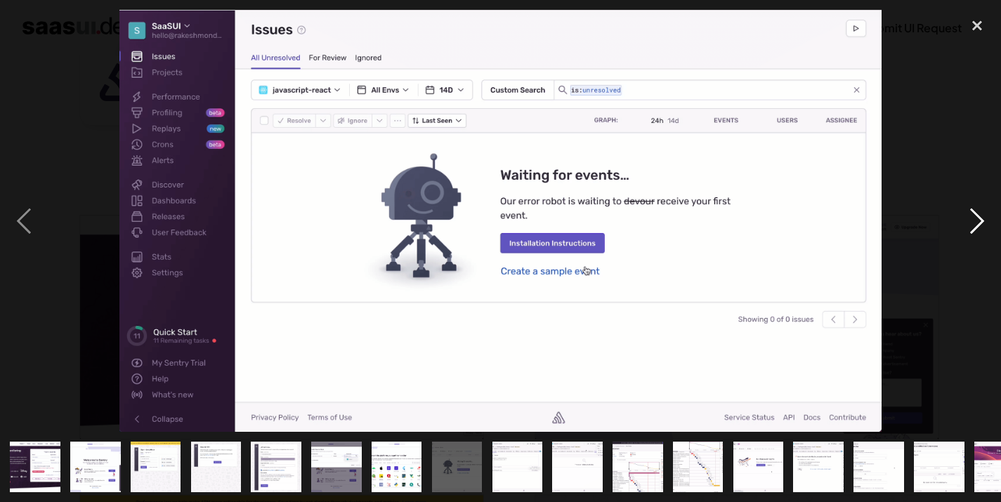
click at [984, 225] on div "next image" at bounding box center [977, 221] width 48 height 422
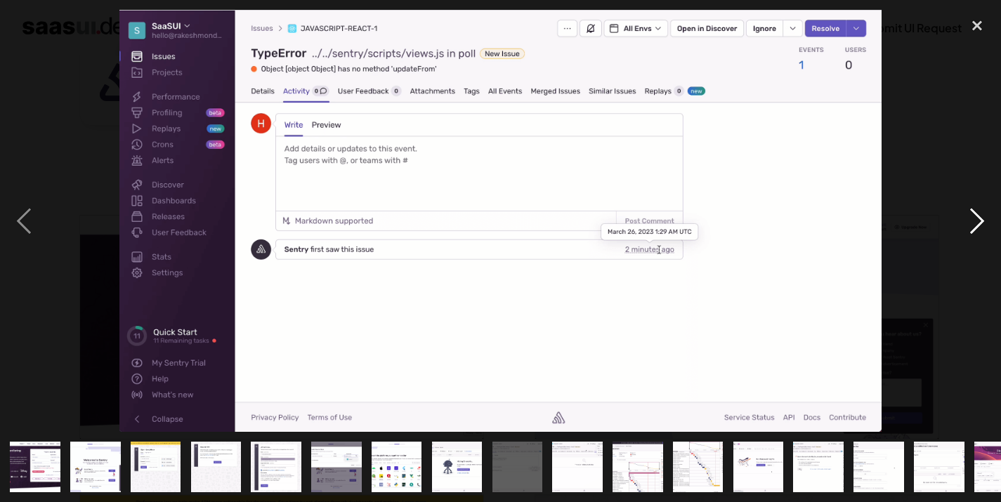
click at [984, 225] on div "next image" at bounding box center [977, 221] width 48 height 422
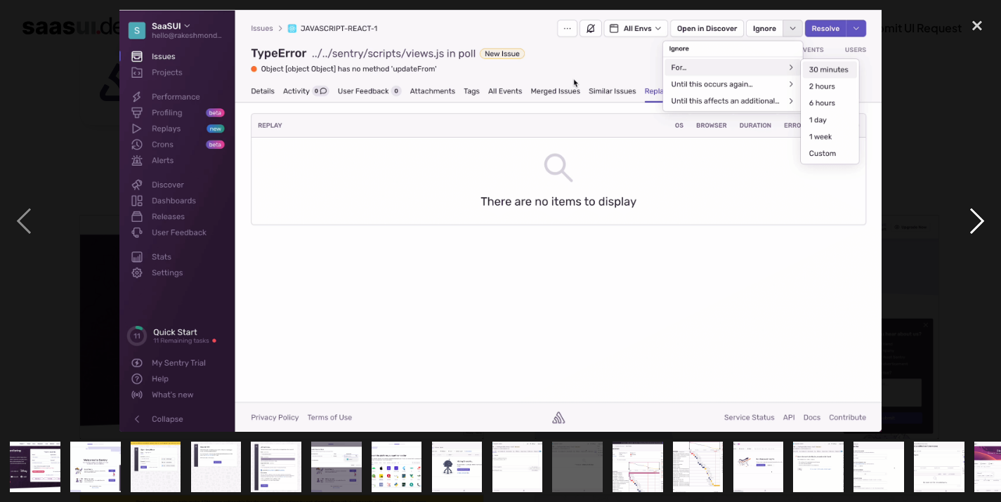
click at [984, 225] on div "next image" at bounding box center [977, 221] width 48 height 422
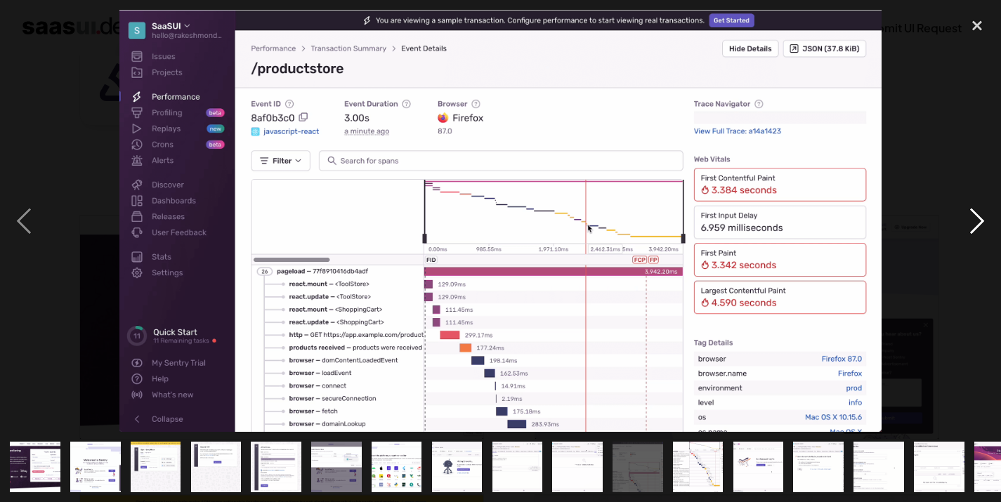
click at [984, 225] on div "next image" at bounding box center [977, 221] width 48 height 422
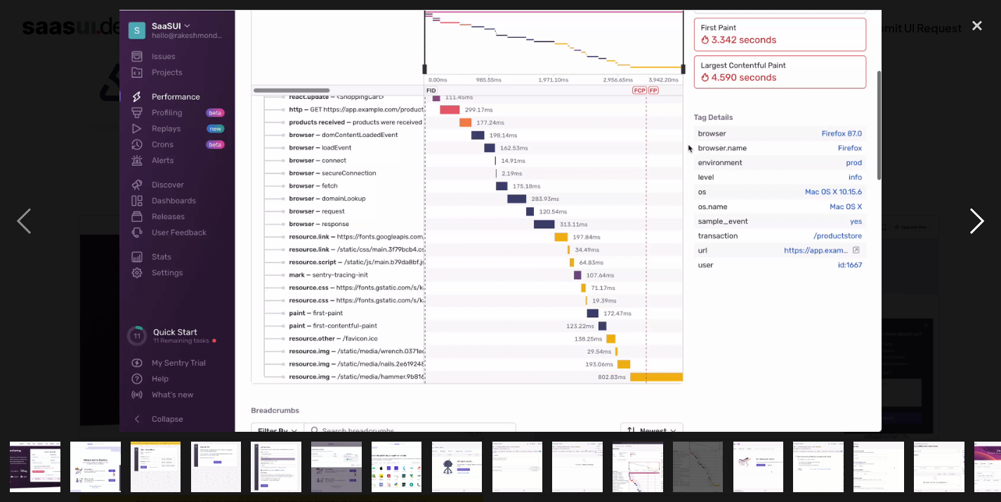
click at [984, 225] on div "next image" at bounding box center [977, 221] width 48 height 422
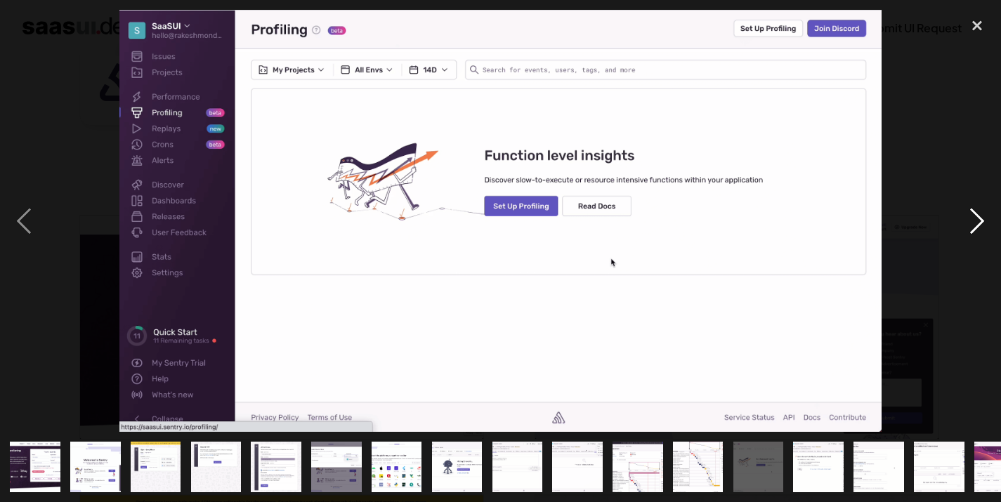
click at [984, 225] on div "next image" at bounding box center [977, 221] width 48 height 422
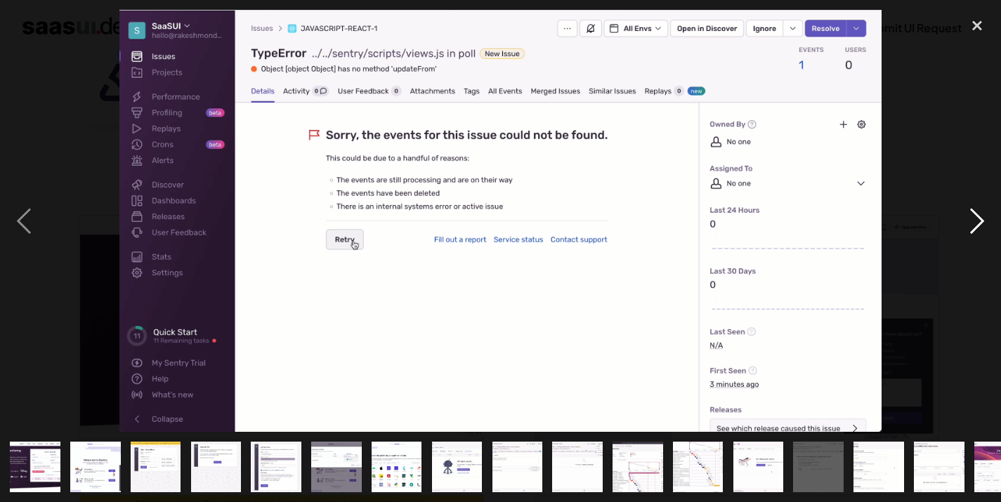
click at [984, 225] on div "next image" at bounding box center [977, 221] width 48 height 422
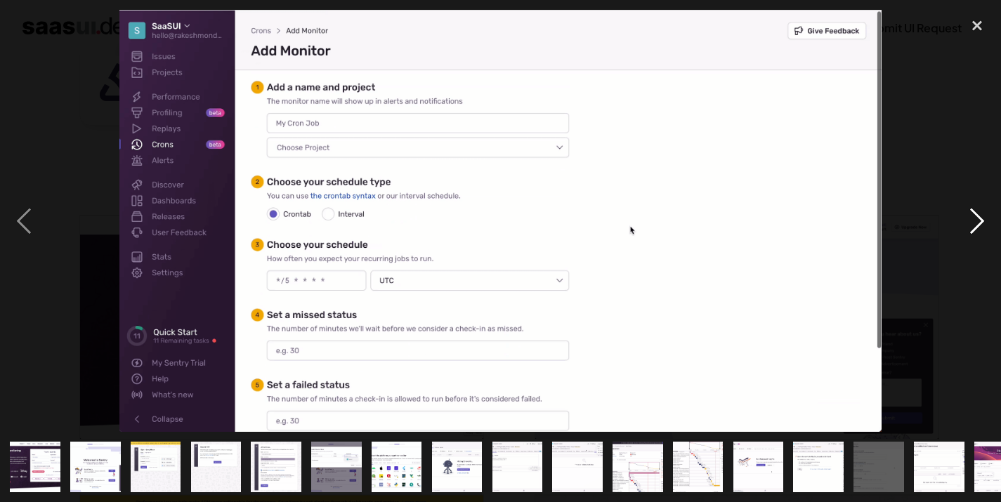
click at [984, 225] on div "next image" at bounding box center [977, 221] width 48 height 422
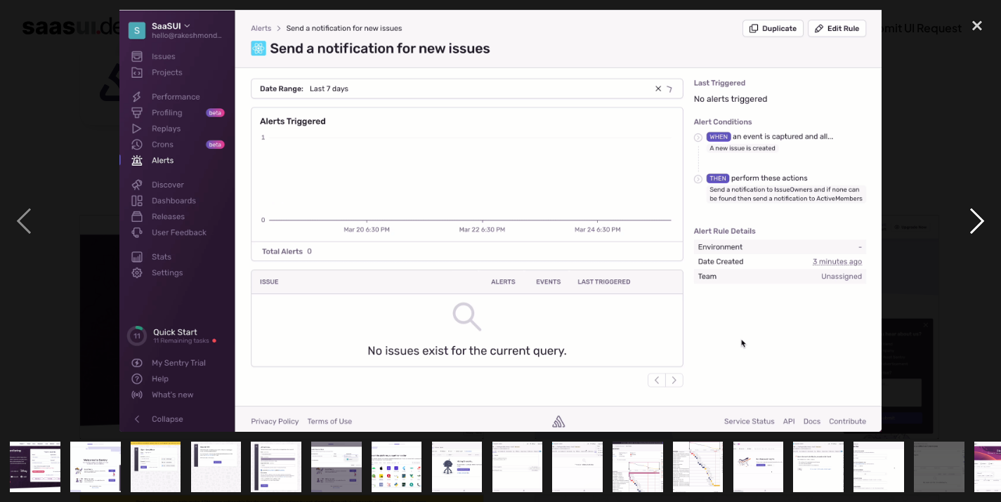
click at [984, 225] on div "next image" at bounding box center [977, 221] width 48 height 422
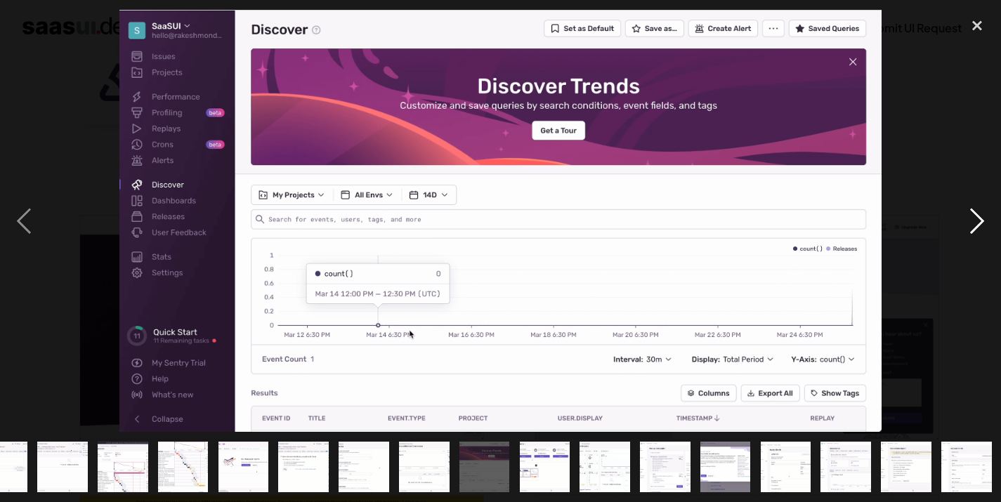
scroll to position [0, 515]
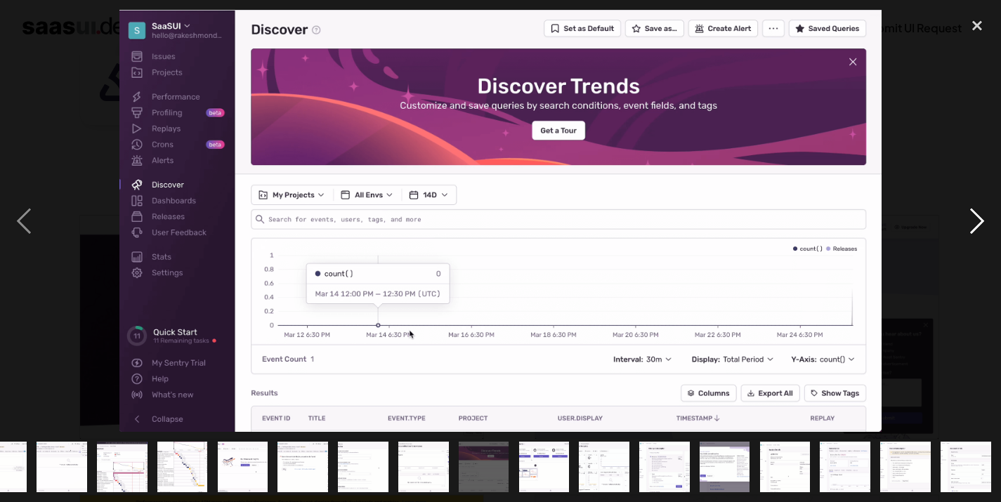
click at [967, 215] on div "next image" at bounding box center [977, 221] width 48 height 422
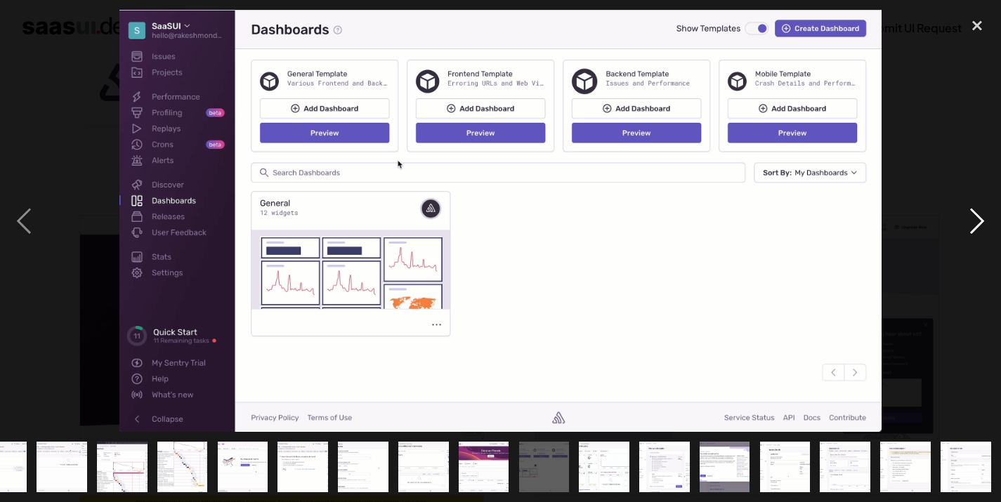
click at [967, 215] on div "next image" at bounding box center [977, 221] width 48 height 422
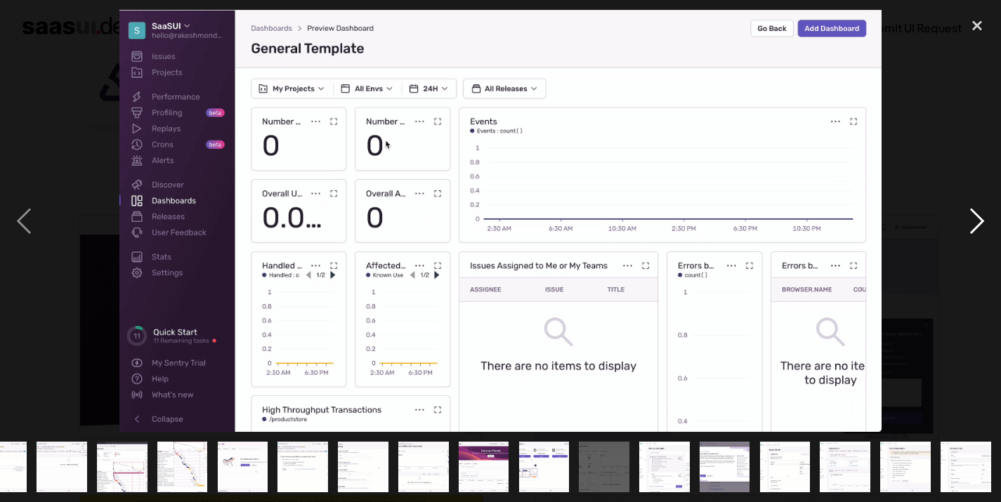
click at [967, 215] on div "next image" at bounding box center [977, 221] width 48 height 422
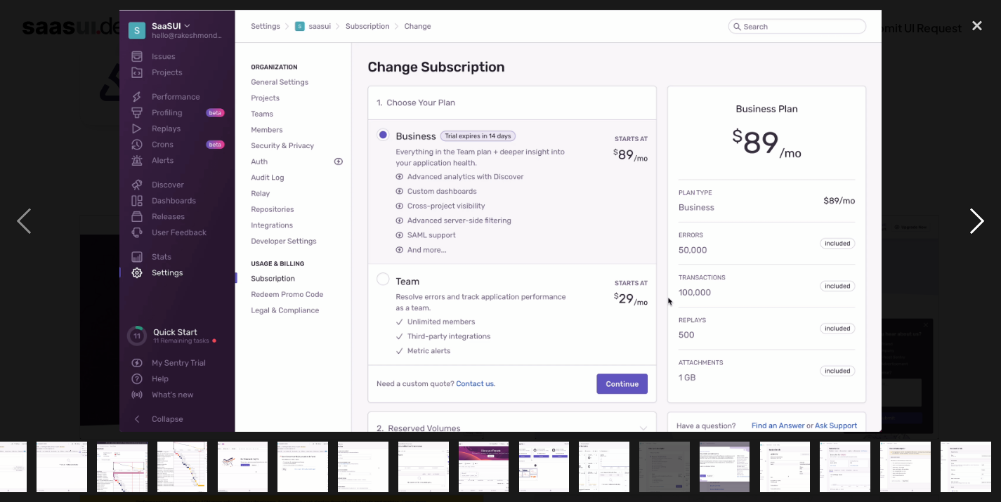
click at [967, 215] on div "next image" at bounding box center [977, 221] width 48 height 422
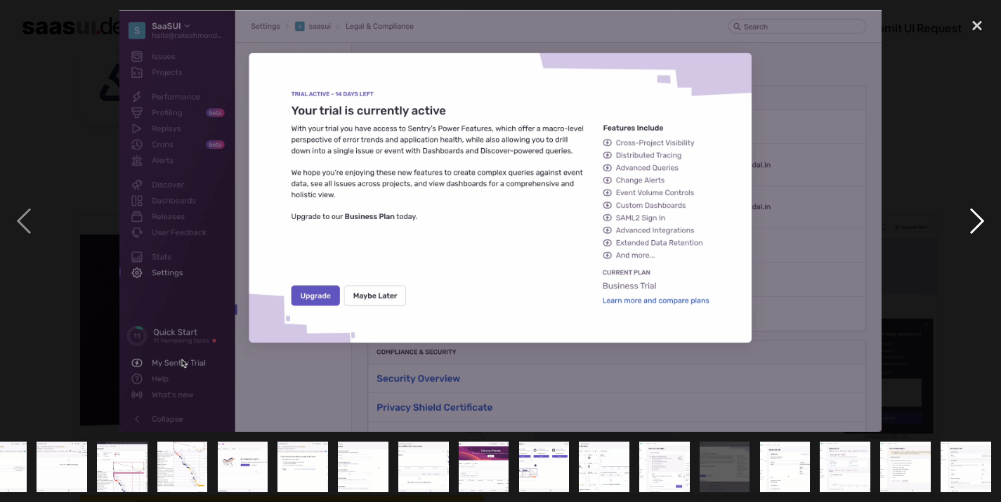
click at [967, 215] on div "next image" at bounding box center [977, 221] width 48 height 422
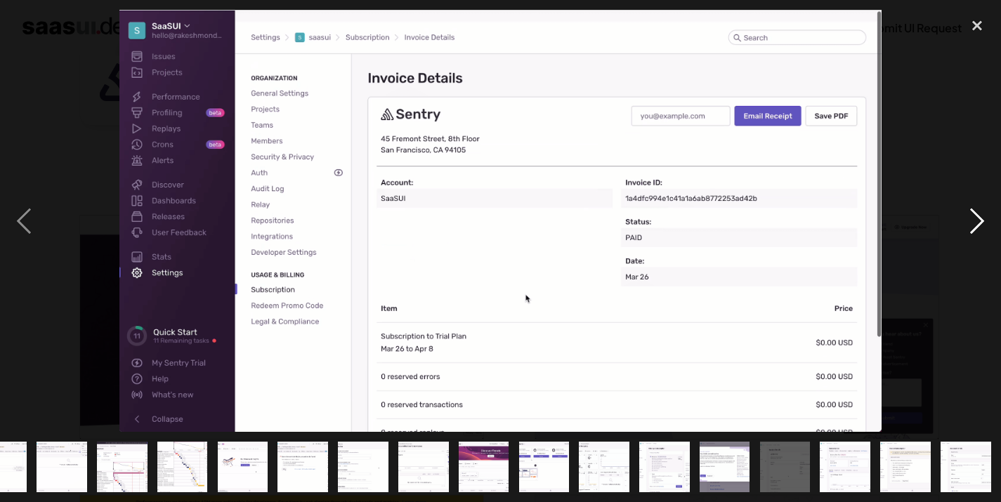
click at [967, 215] on div "next image" at bounding box center [977, 221] width 48 height 422
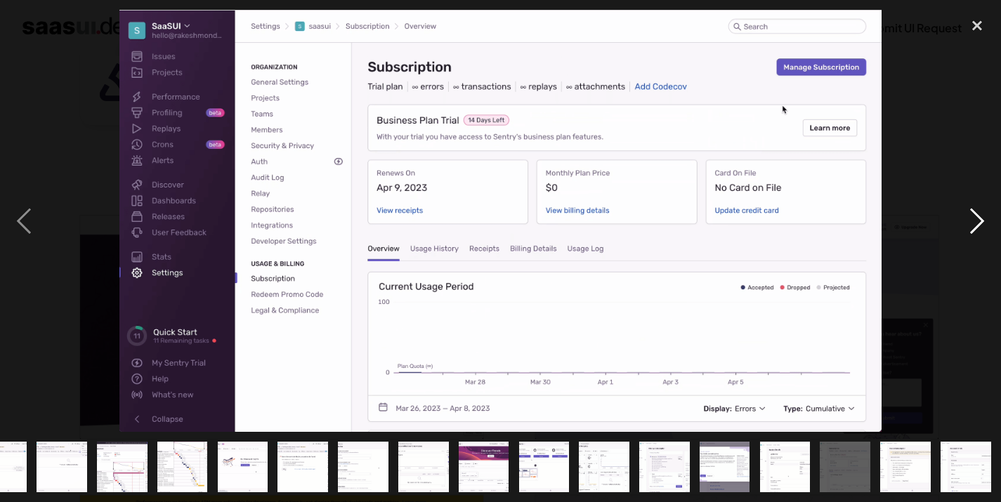
click at [967, 215] on div "next image" at bounding box center [977, 221] width 48 height 422
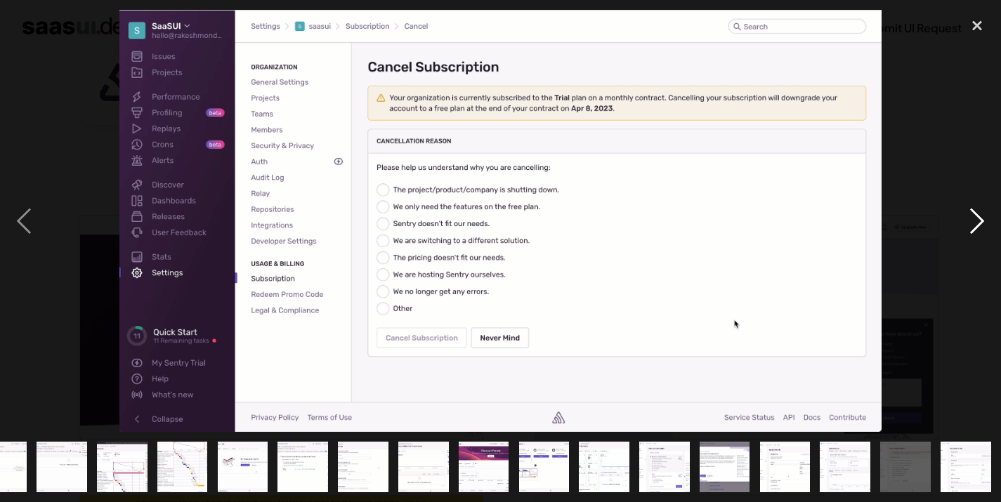
click at [967, 215] on div "next image" at bounding box center [977, 221] width 48 height 422
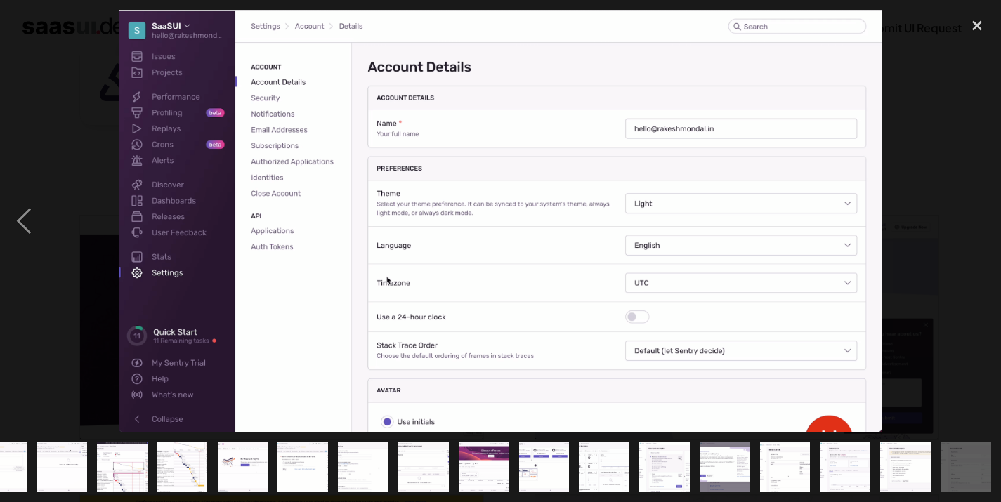
click at [967, 215] on div "next image" at bounding box center [977, 221] width 48 height 422
click at [978, 18] on div "close lightbox" at bounding box center [977, 25] width 48 height 31
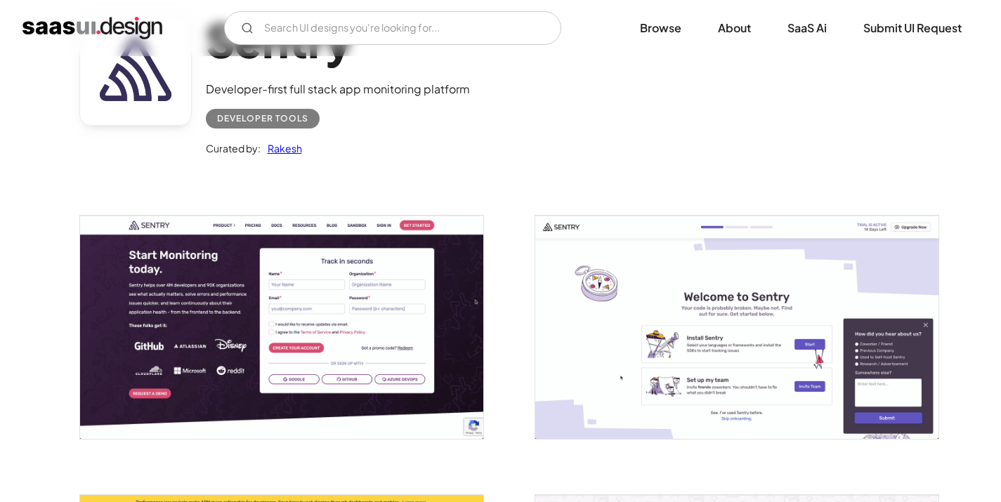
scroll to position [0, 0]
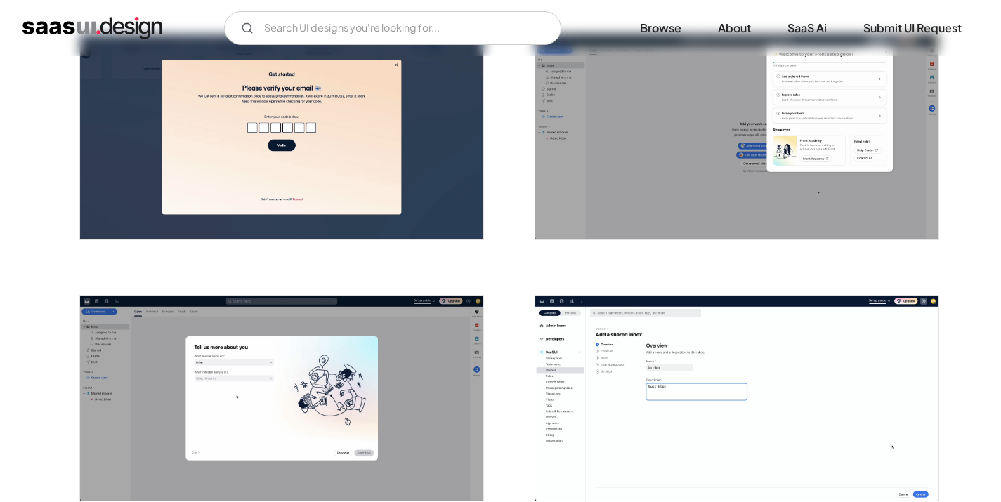
scroll to position [584, 0]
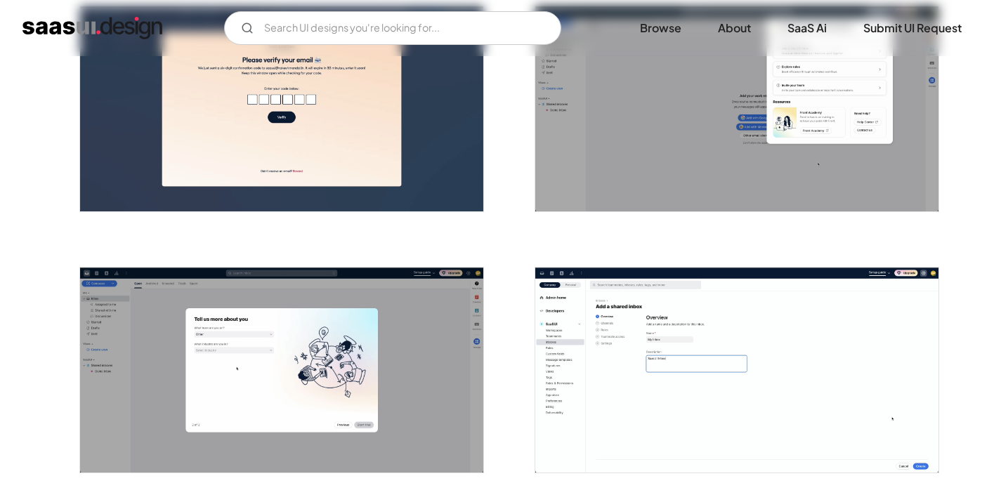
click at [334, 346] on img "open lightbox" at bounding box center [281, 370] width 403 height 205
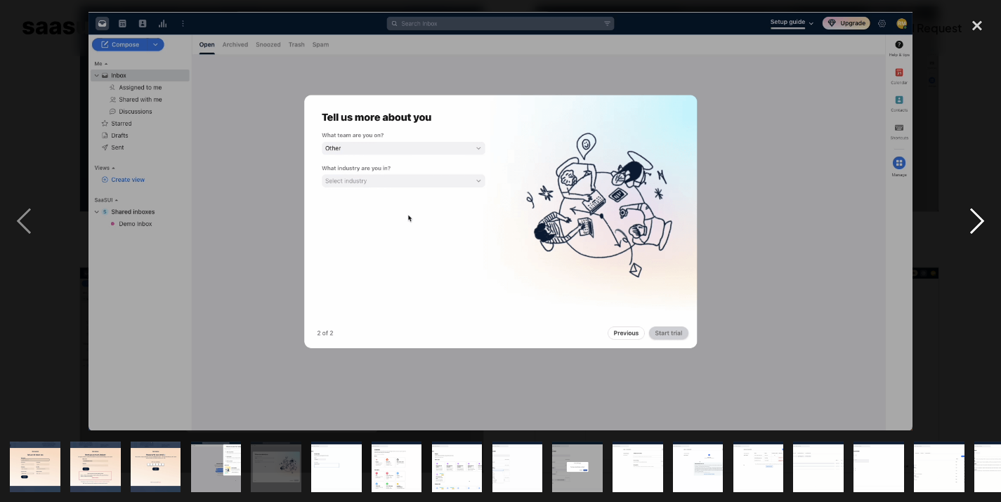
click at [966, 205] on div "next image" at bounding box center [977, 221] width 48 height 422
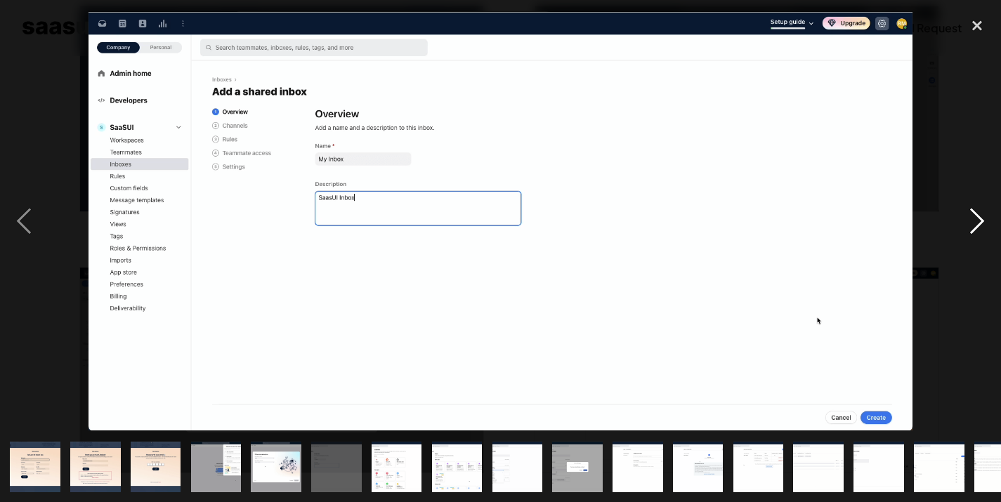
click at [966, 205] on div "next image" at bounding box center [977, 221] width 48 height 422
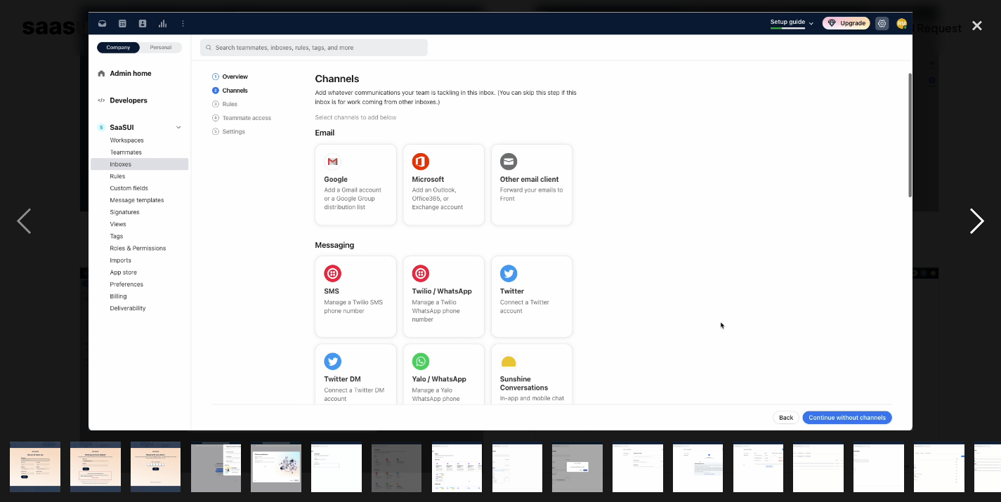
click at [966, 205] on div "next image" at bounding box center [977, 221] width 48 height 422
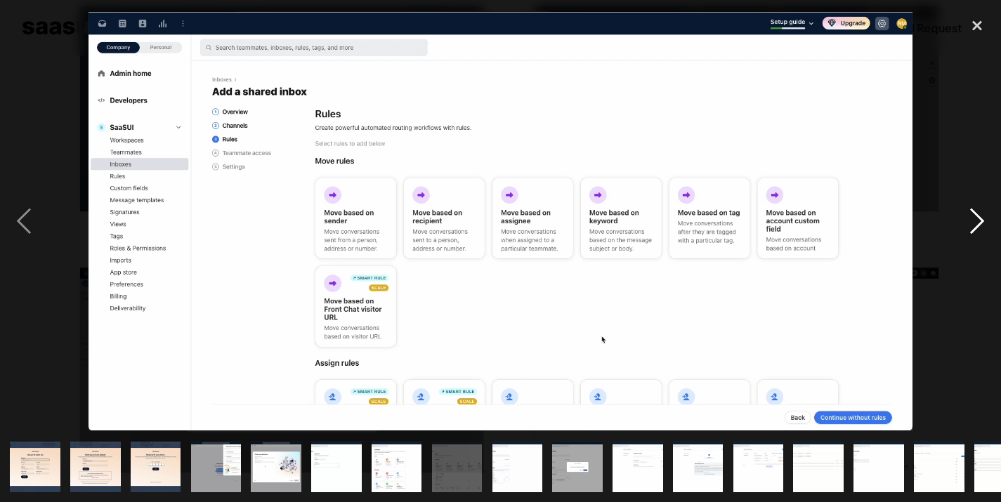
click at [966, 205] on div "next image" at bounding box center [977, 221] width 48 height 422
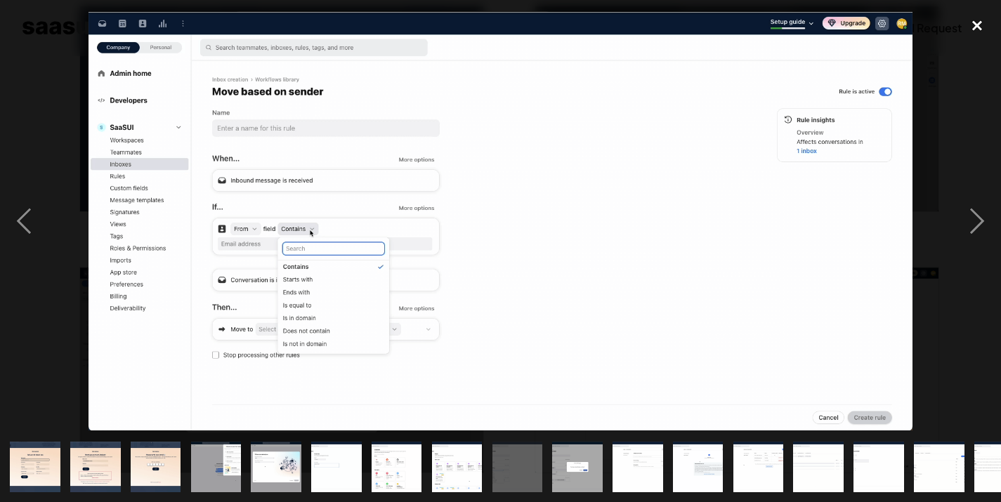
click at [971, 38] on div "close lightbox" at bounding box center [977, 25] width 48 height 31
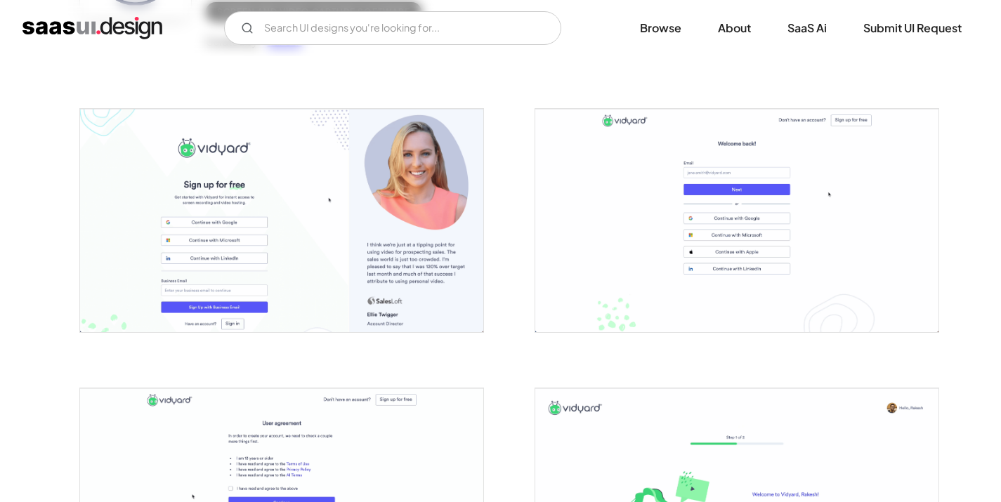
scroll to position [217, 0]
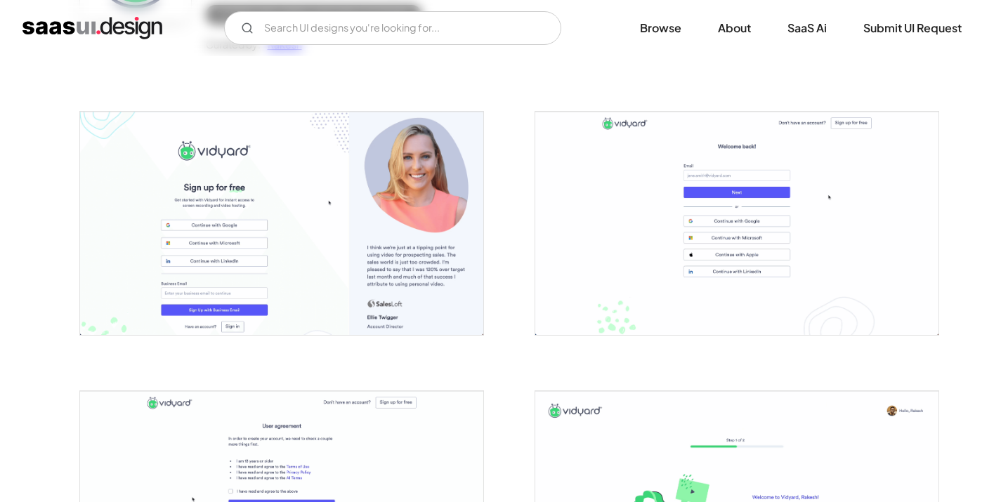
click at [343, 247] on img "open lightbox" at bounding box center [281, 223] width 403 height 223
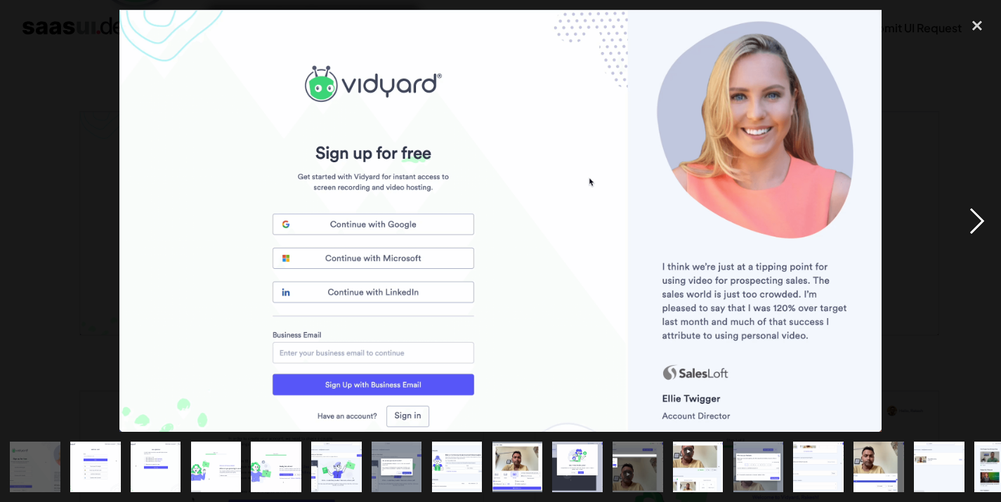
click at [971, 214] on div "next image" at bounding box center [977, 221] width 48 height 422
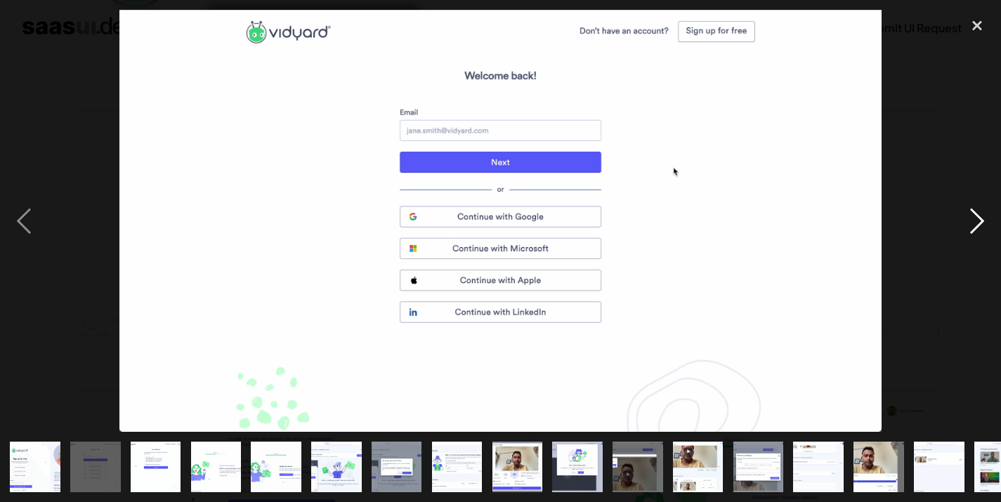
click at [985, 224] on div "next image" at bounding box center [977, 221] width 48 height 422
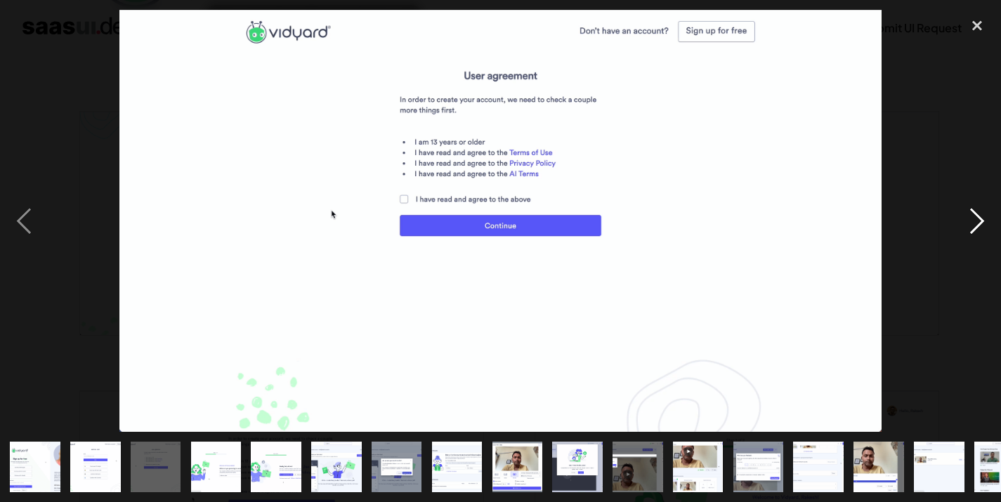
click at [985, 224] on div "next image" at bounding box center [977, 221] width 48 height 422
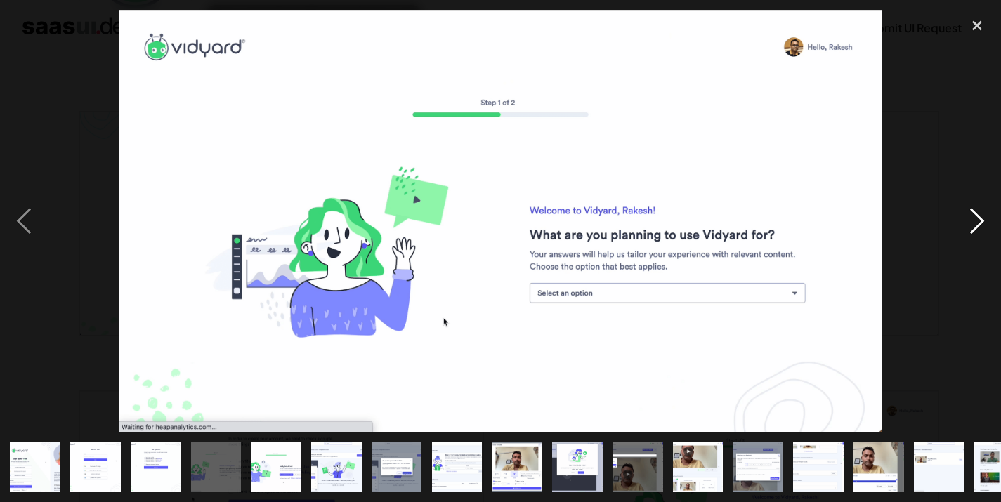
click at [976, 225] on div "next image" at bounding box center [977, 221] width 48 height 422
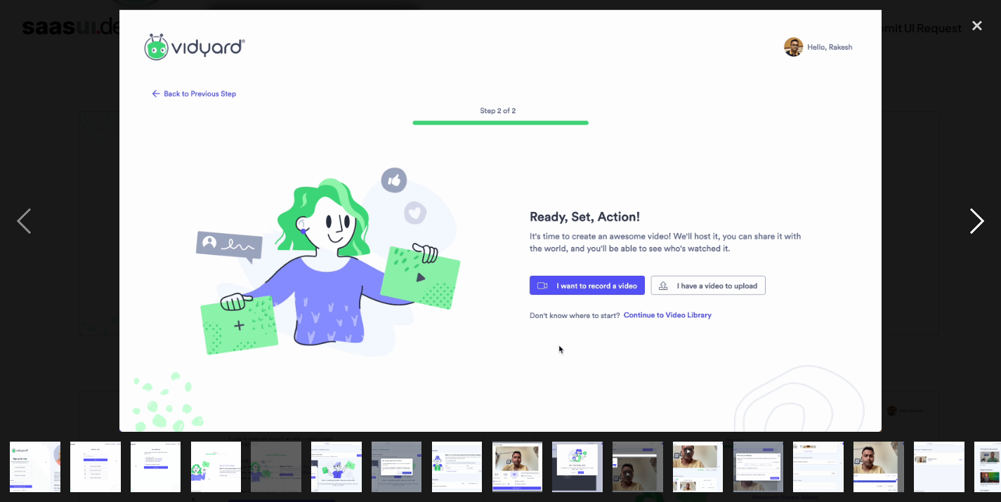
click at [976, 225] on div "next image" at bounding box center [977, 221] width 48 height 422
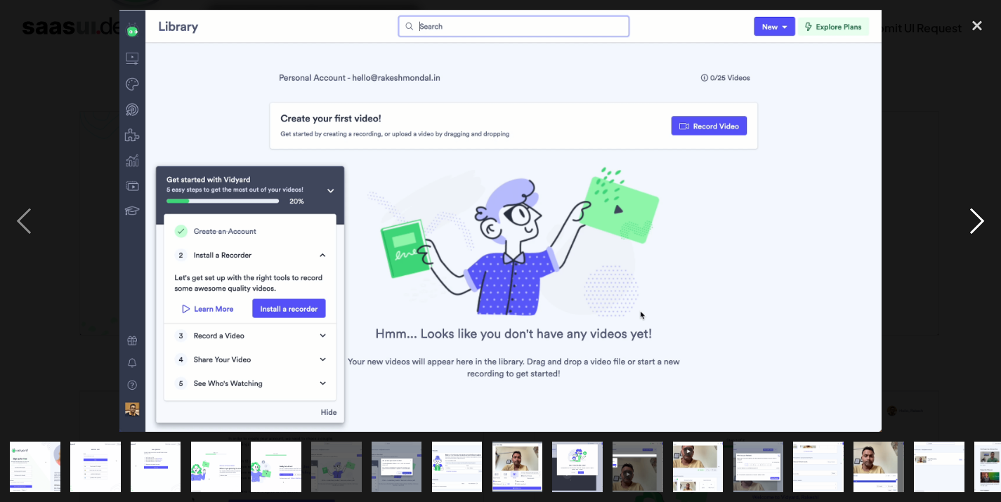
click at [976, 225] on div "next image" at bounding box center [977, 221] width 48 height 422
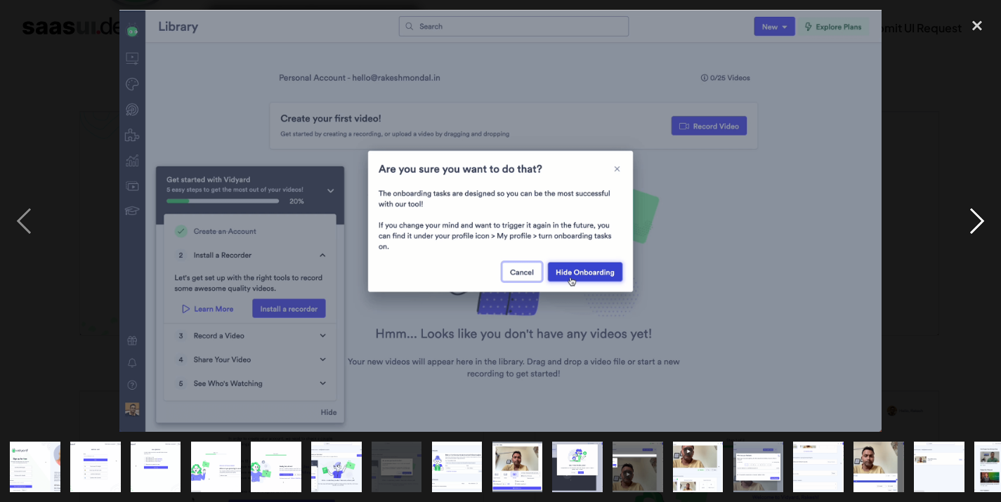
click at [968, 232] on div "next image" at bounding box center [977, 221] width 48 height 422
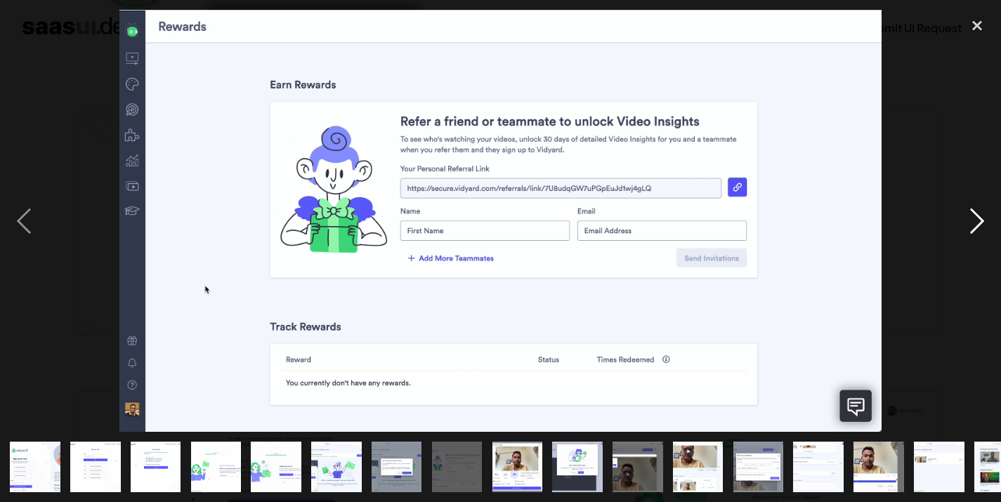
click at [968, 232] on div "next image" at bounding box center [977, 221] width 48 height 422
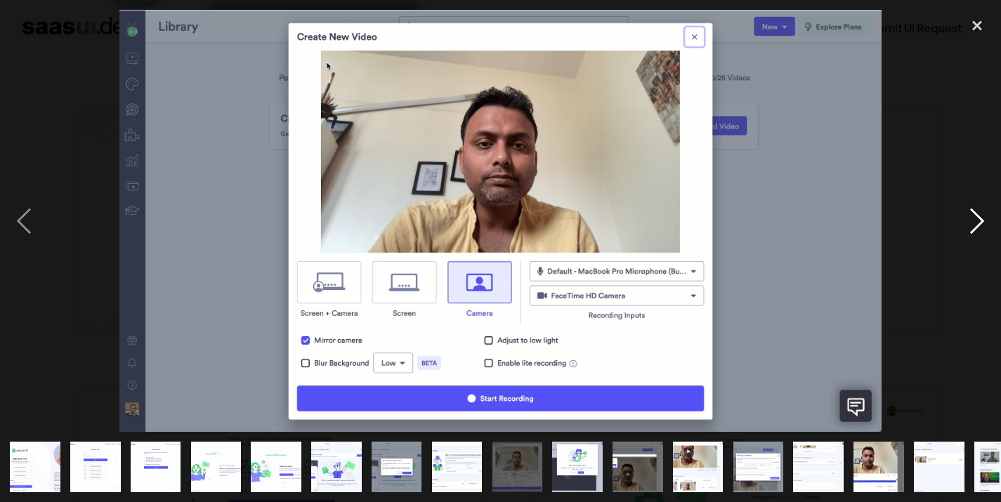
click at [968, 232] on div "next image" at bounding box center [977, 221] width 48 height 422
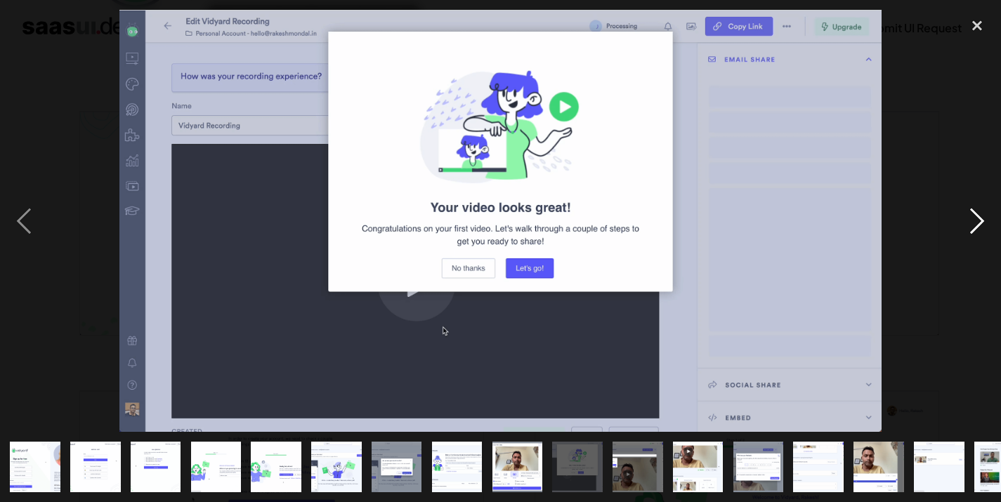
click at [968, 232] on div "next image" at bounding box center [977, 221] width 48 height 422
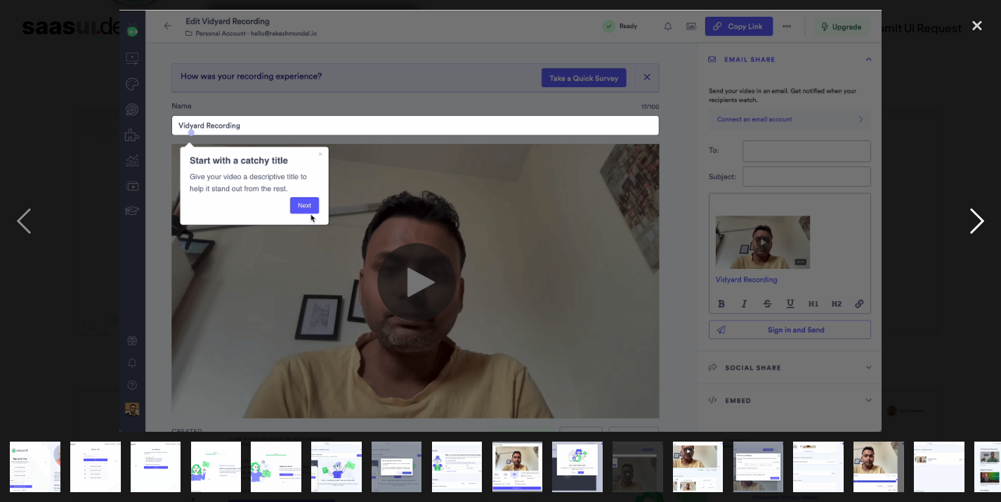
click at [968, 232] on div "next image" at bounding box center [977, 221] width 48 height 422
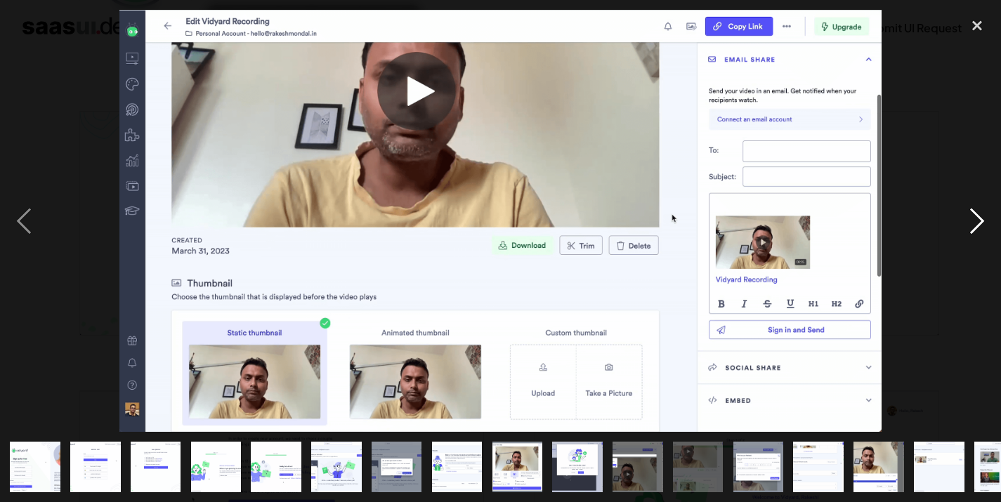
click at [968, 232] on div "next image" at bounding box center [977, 221] width 48 height 422
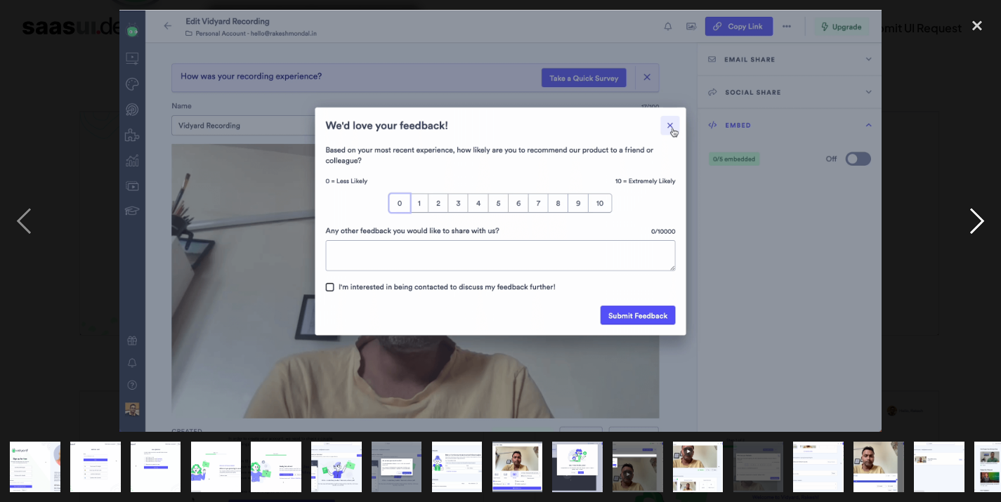
click at [976, 228] on div "next image" at bounding box center [977, 221] width 48 height 422
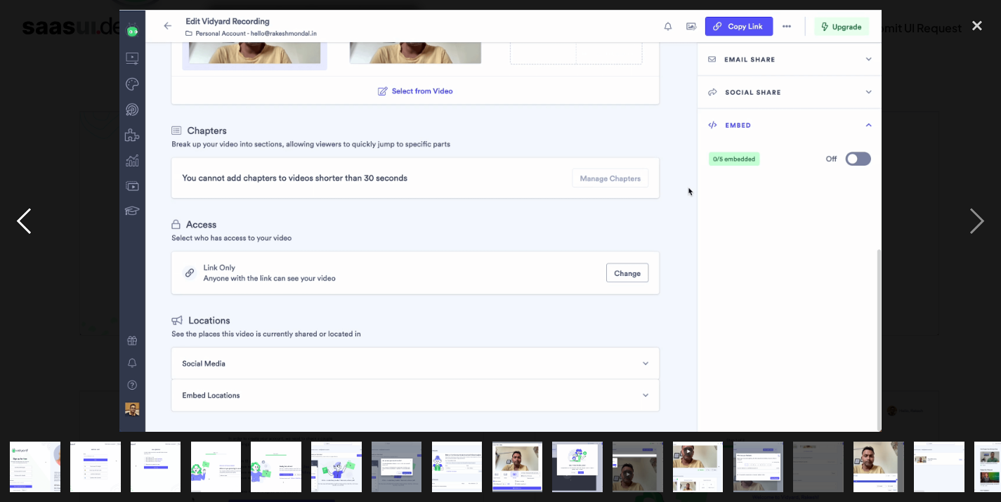
click at [26, 225] on div "previous image" at bounding box center [24, 221] width 48 height 422
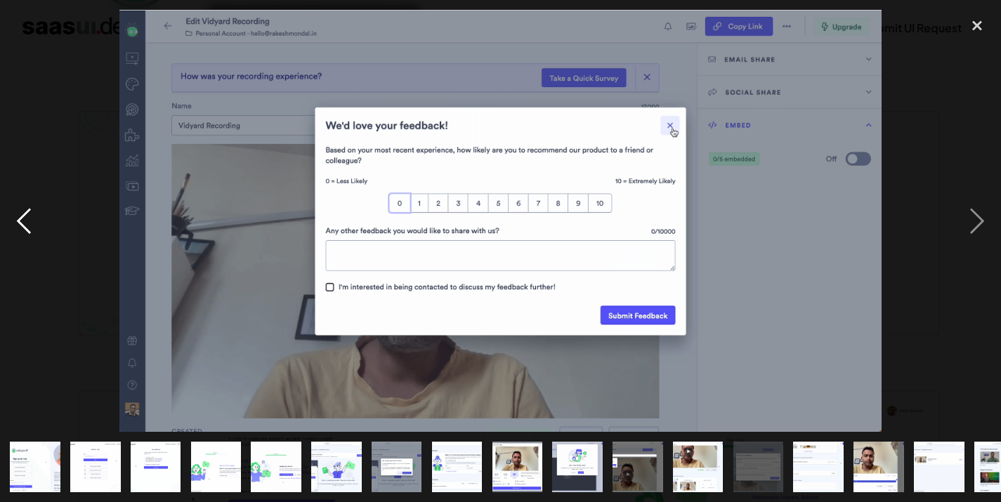
click at [26, 225] on div "previous image" at bounding box center [24, 221] width 48 height 422
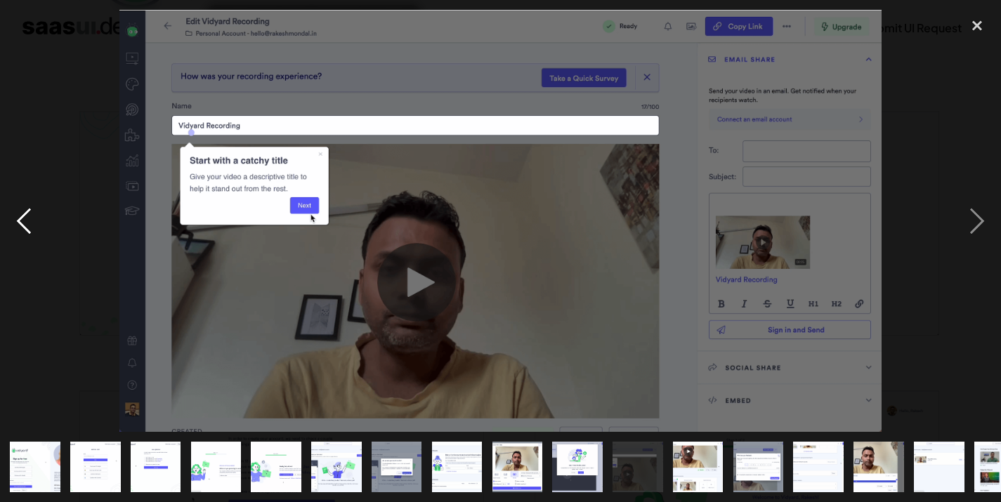
click at [26, 225] on div "previous image" at bounding box center [24, 221] width 48 height 422
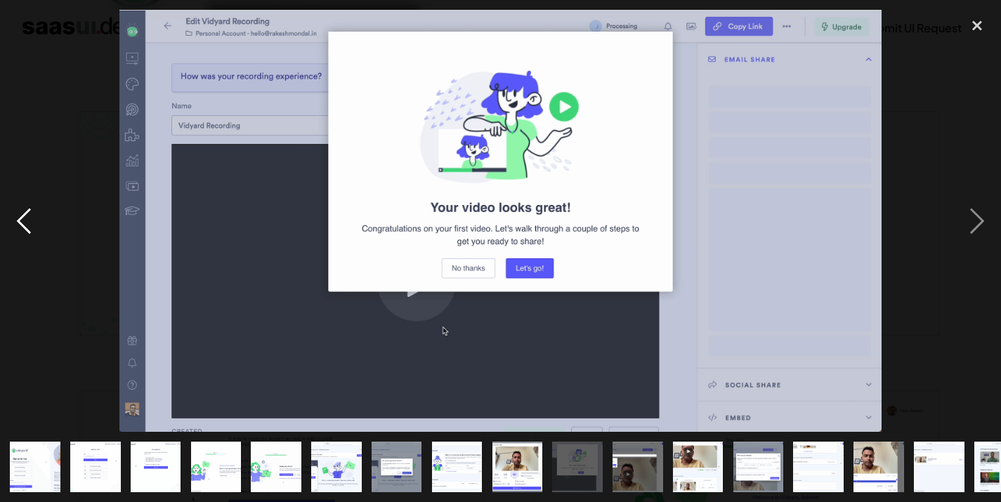
click at [26, 225] on div "previous image" at bounding box center [24, 221] width 48 height 422
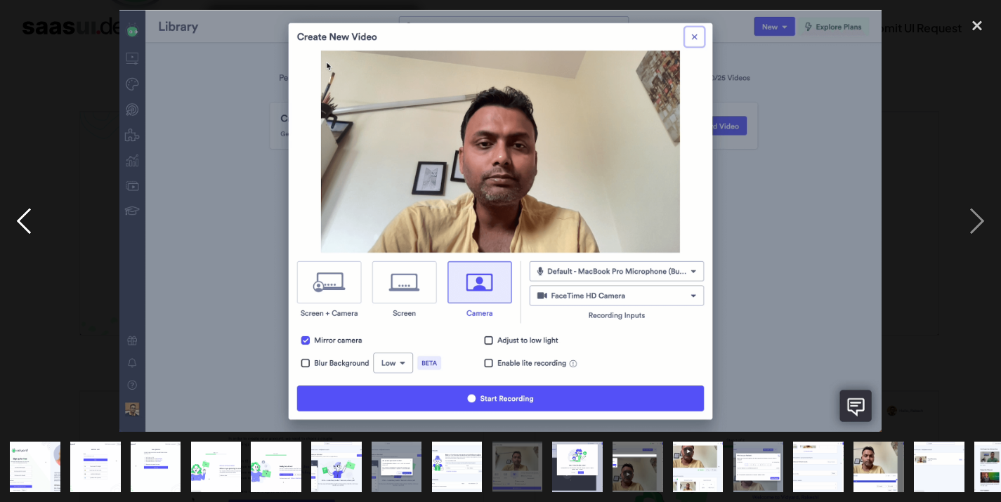
click at [26, 225] on div "previous image" at bounding box center [24, 221] width 48 height 422
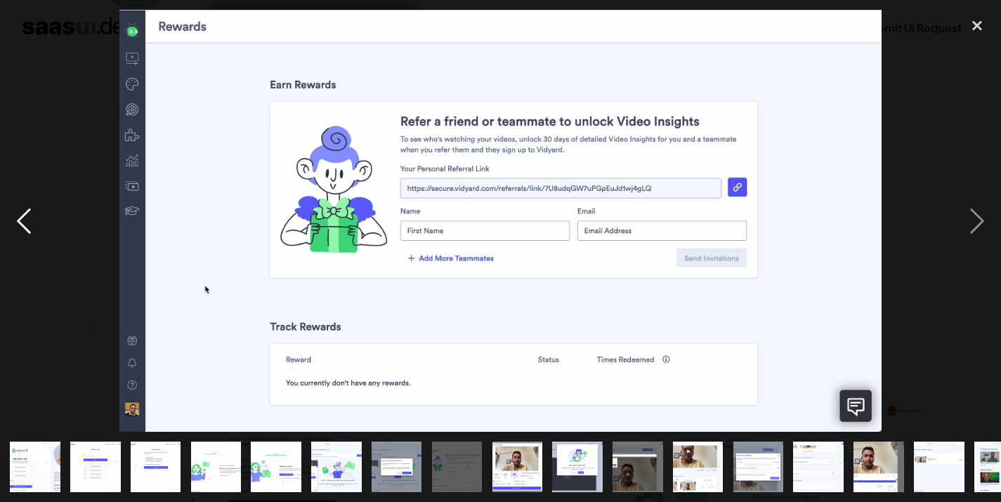
click at [26, 225] on div "previous image" at bounding box center [24, 221] width 48 height 422
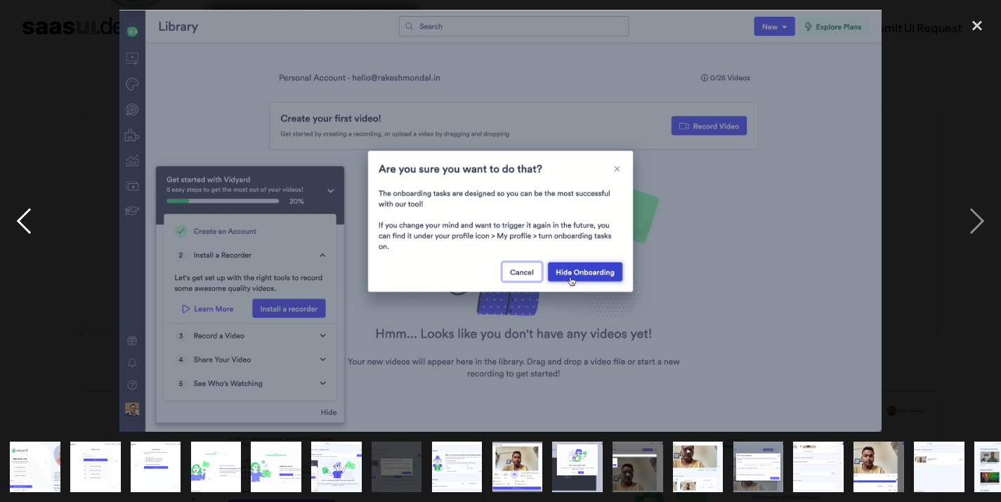
click at [26, 225] on div "previous image" at bounding box center [24, 221] width 48 height 422
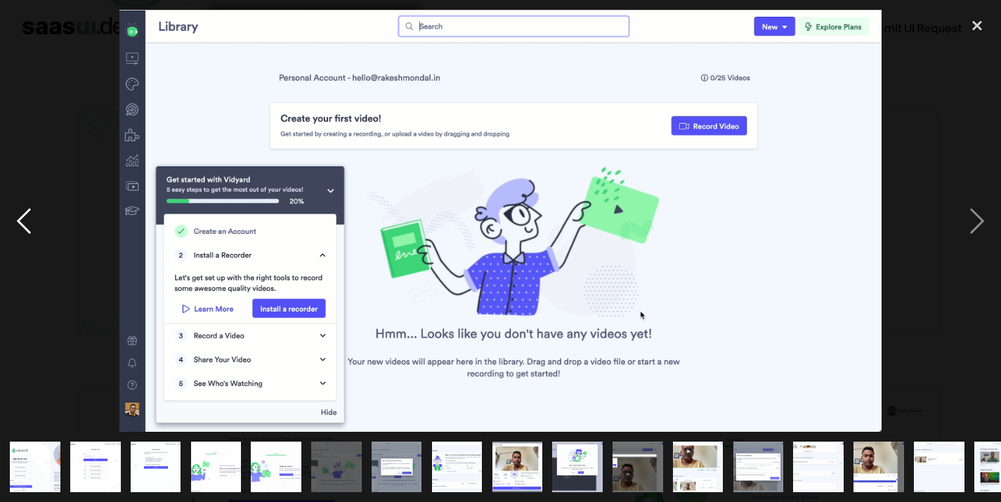
click at [26, 225] on div "previous image" at bounding box center [24, 221] width 48 height 422
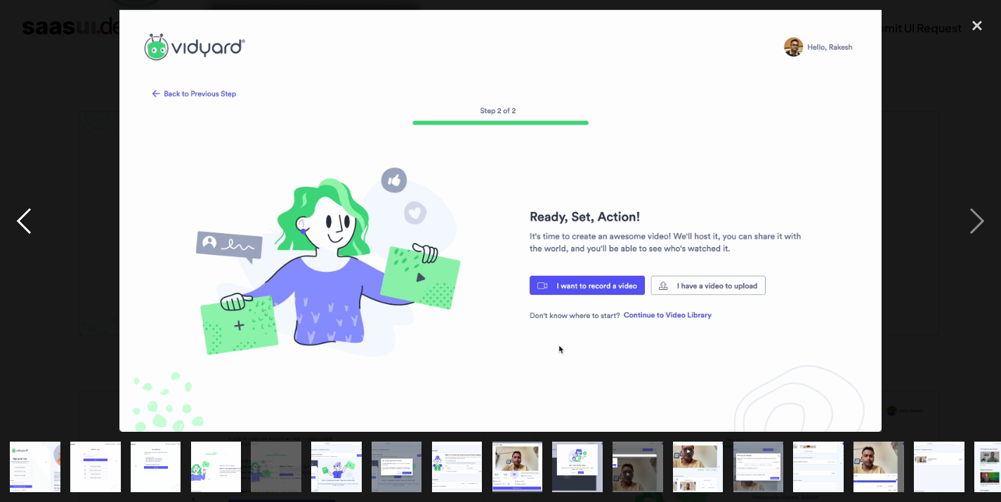
click at [35, 219] on div "previous image" at bounding box center [24, 221] width 48 height 422
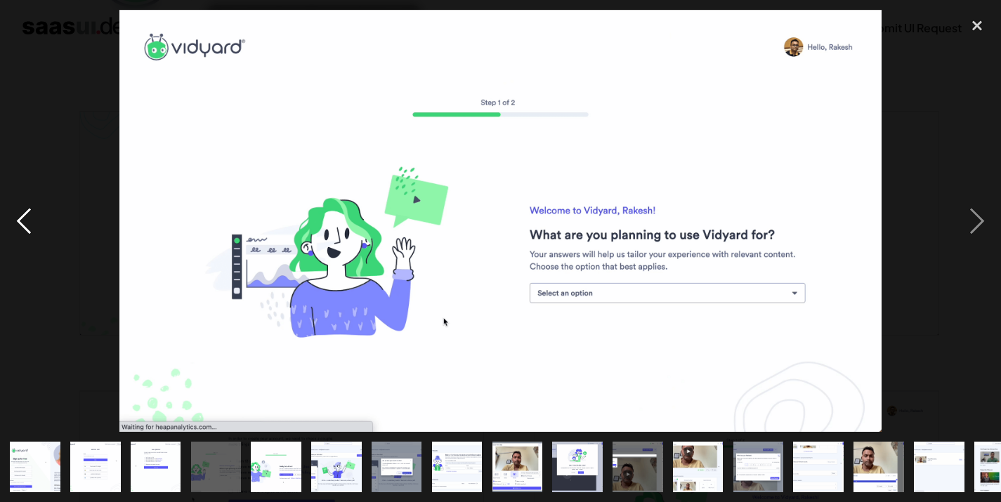
click at [25, 232] on div "previous image" at bounding box center [24, 221] width 48 height 422
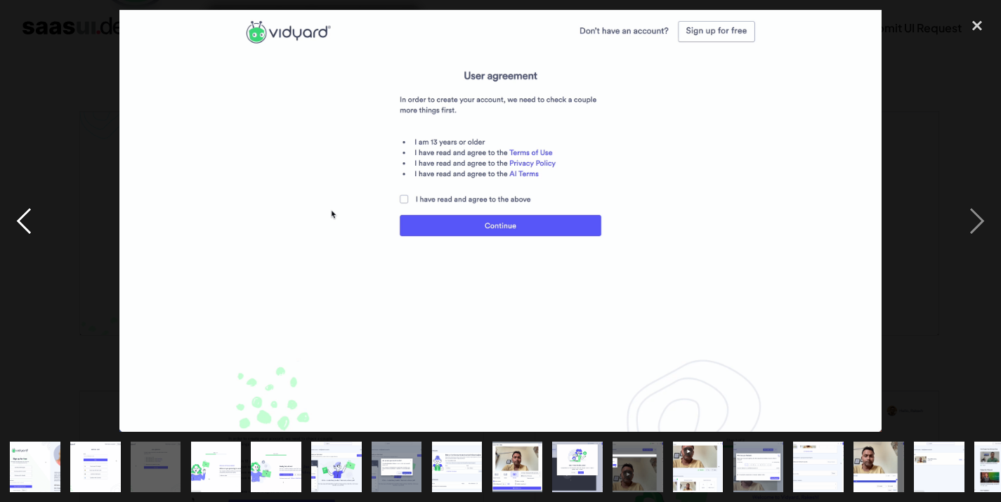
click at [25, 232] on div "previous image" at bounding box center [24, 221] width 48 height 422
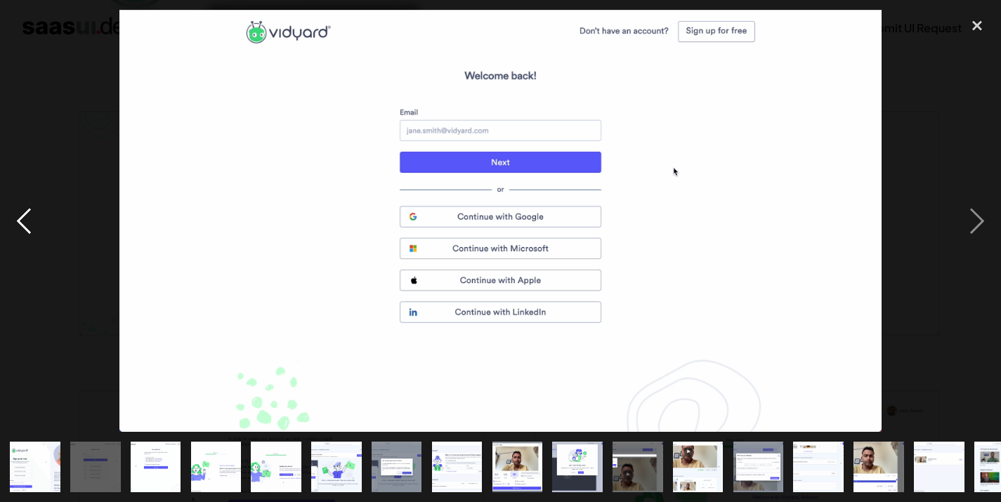
click at [25, 232] on div "previous image" at bounding box center [24, 221] width 48 height 422
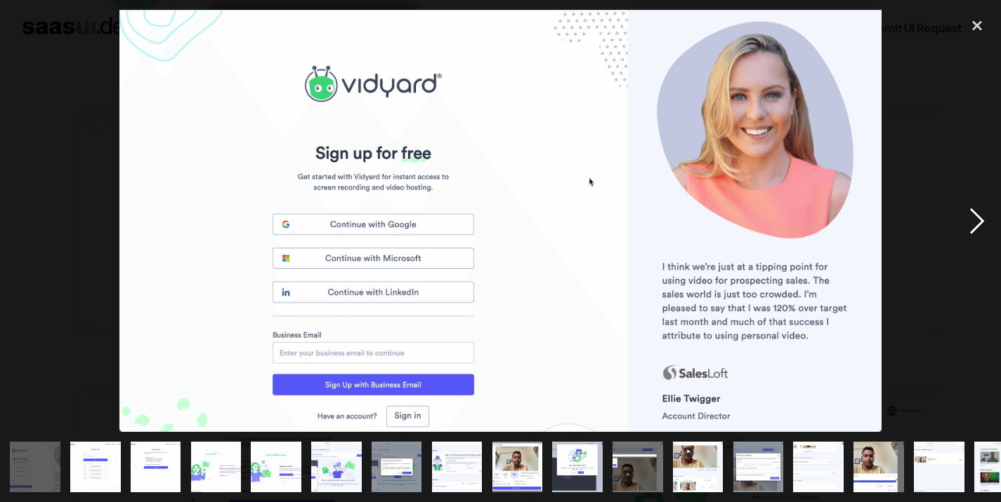
click at [972, 239] on div "next image" at bounding box center [977, 221] width 48 height 422
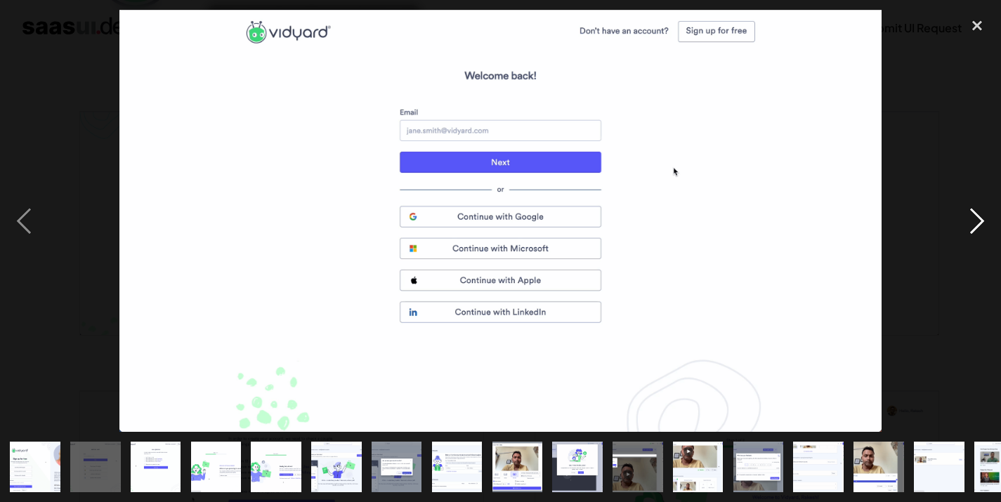
click at [974, 244] on div "next image" at bounding box center [977, 221] width 48 height 422
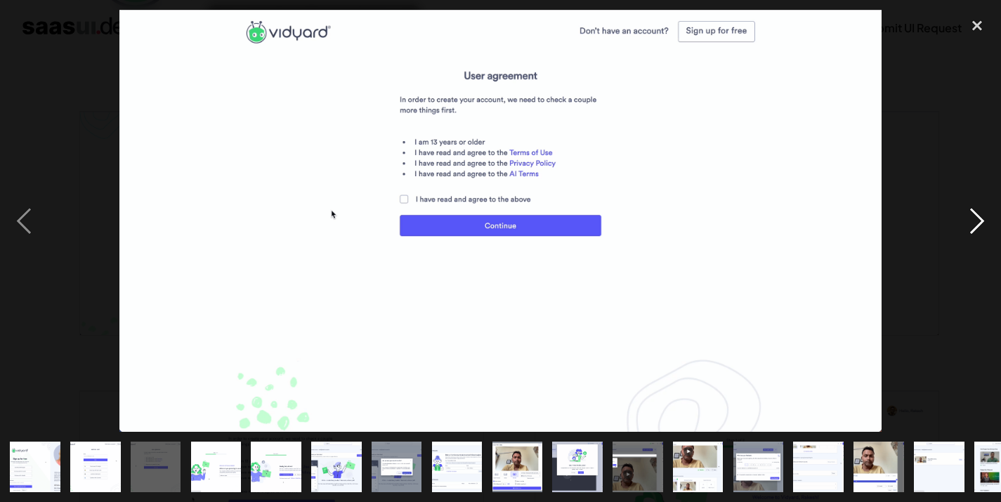
click at [974, 244] on div "next image" at bounding box center [977, 221] width 48 height 422
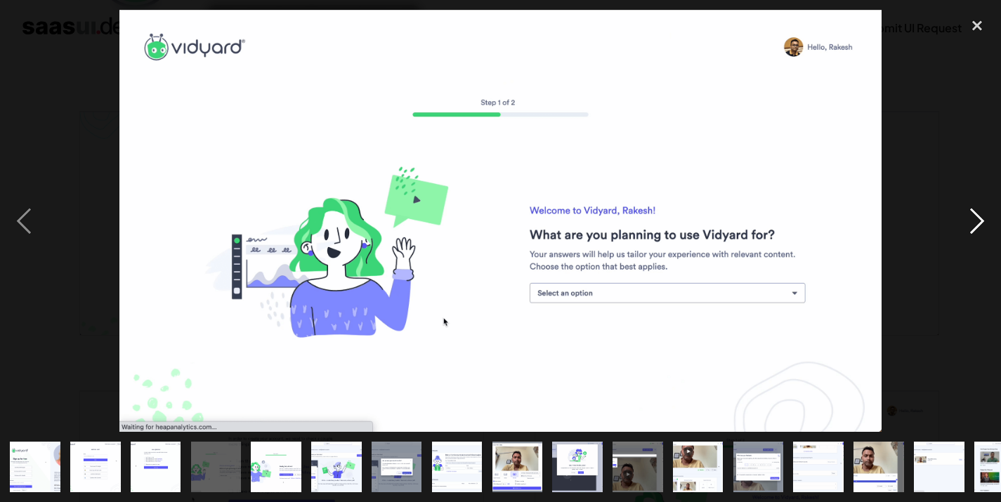
click at [981, 230] on div "next image" at bounding box center [977, 221] width 48 height 422
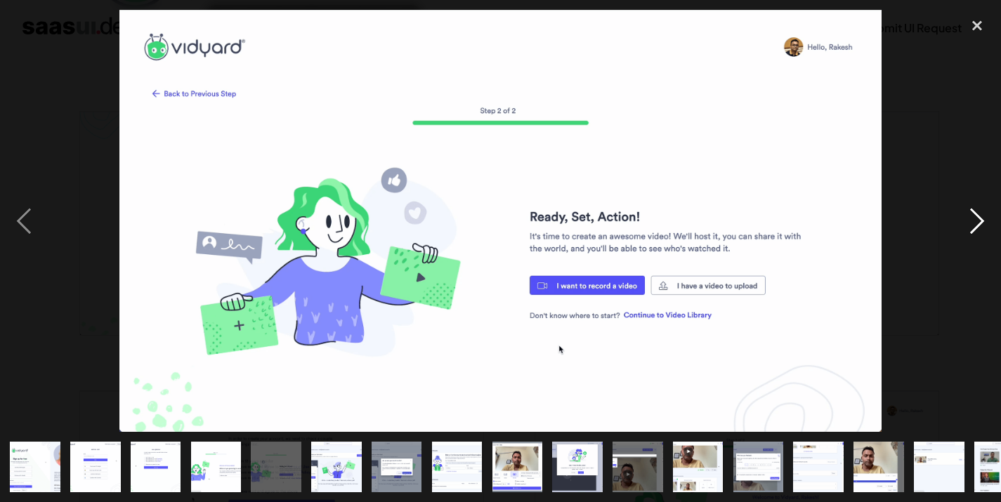
click at [981, 230] on div "next image" at bounding box center [977, 221] width 48 height 422
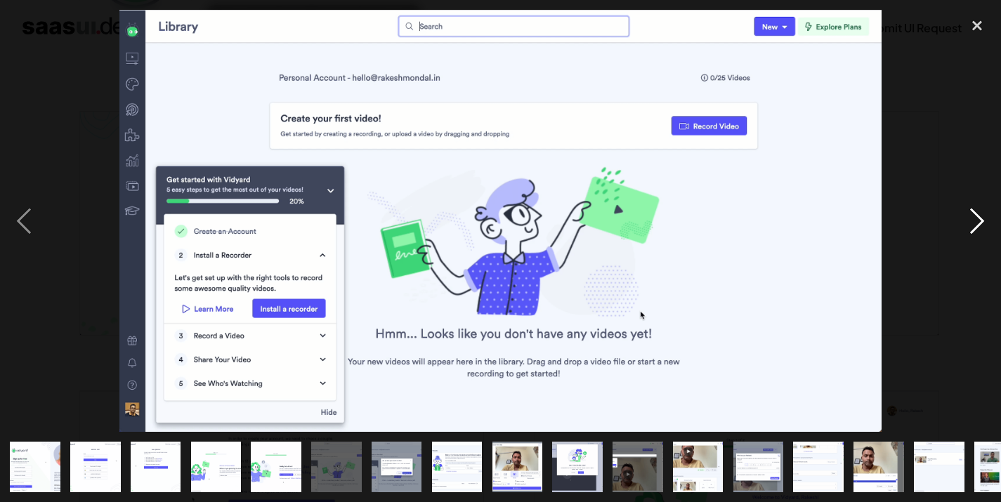
click at [981, 223] on div "next image" at bounding box center [977, 221] width 48 height 422
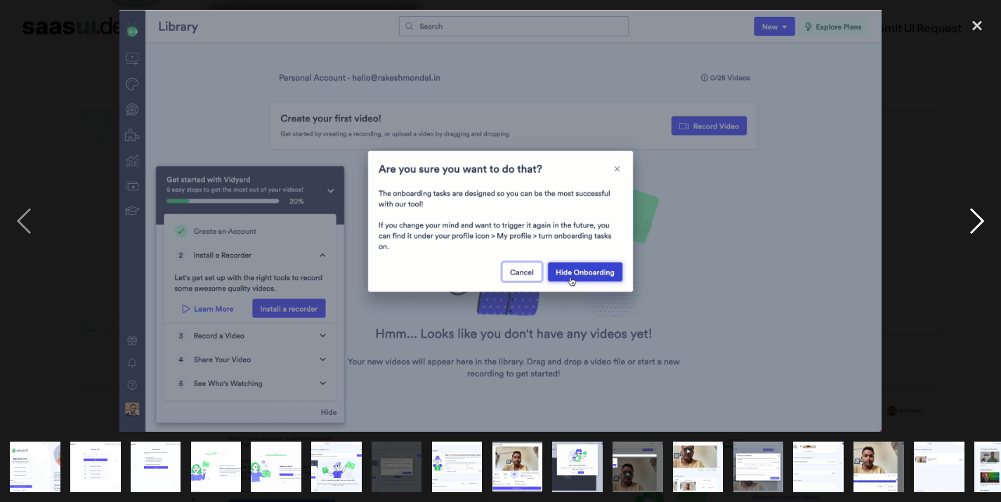
click at [981, 223] on div "next image" at bounding box center [977, 221] width 48 height 422
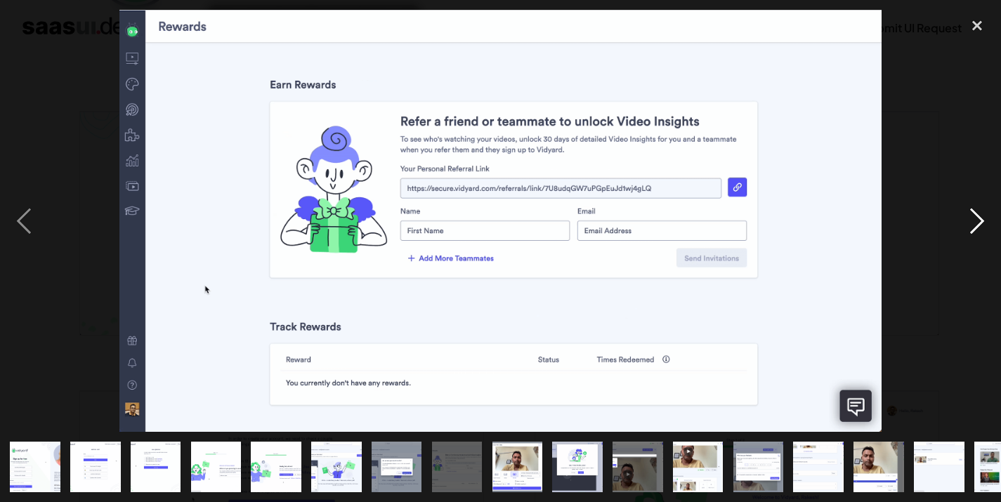
click at [989, 223] on div "next image" at bounding box center [977, 221] width 48 height 422
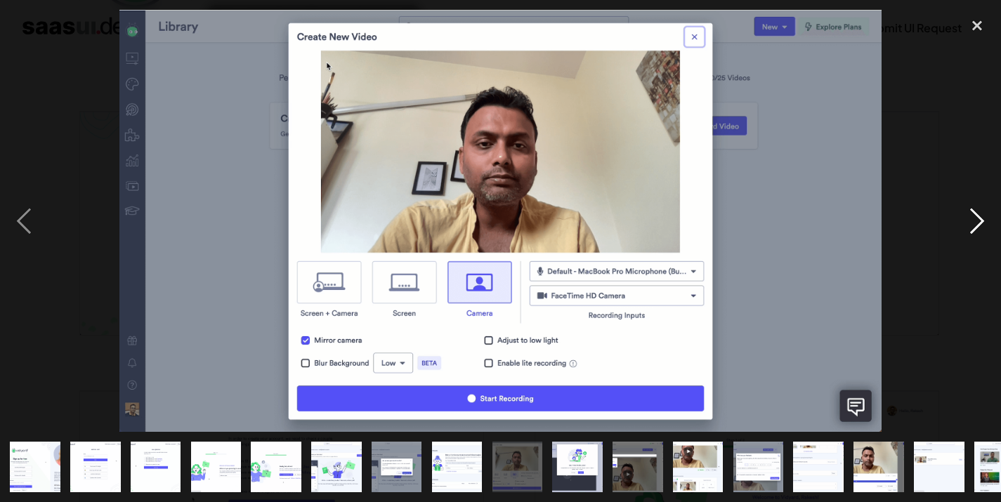
click at [989, 223] on div "next image" at bounding box center [977, 221] width 48 height 422
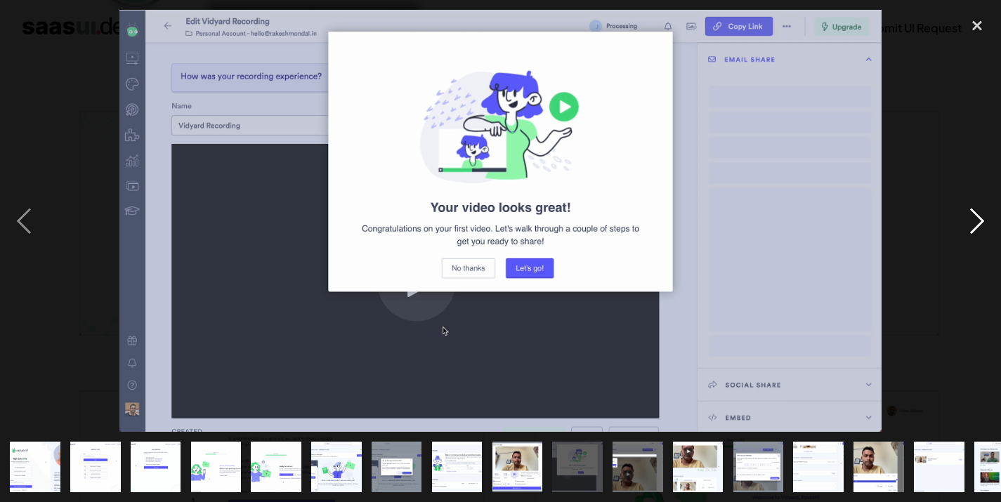
click at [989, 223] on div "next image" at bounding box center [977, 221] width 48 height 422
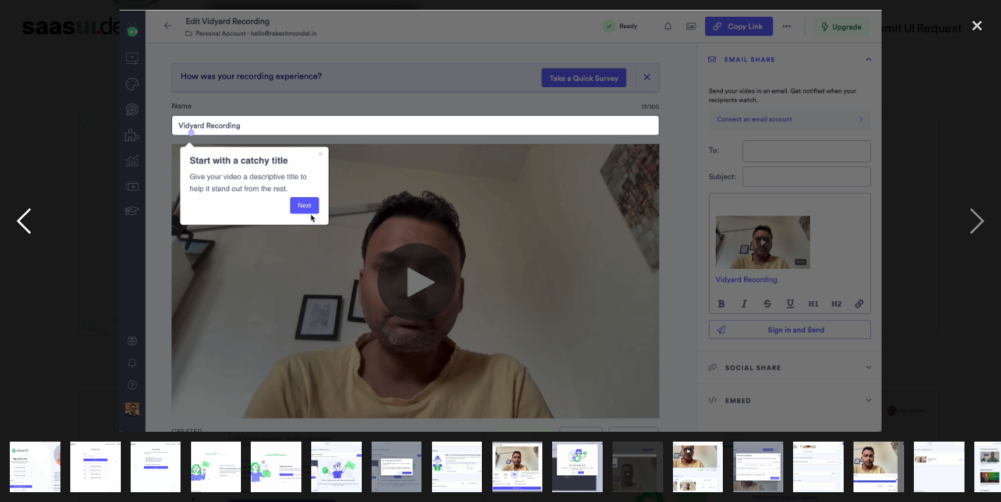
click at [45, 218] on div "previous image" at bounding box center [24, 221] width 48 height 422
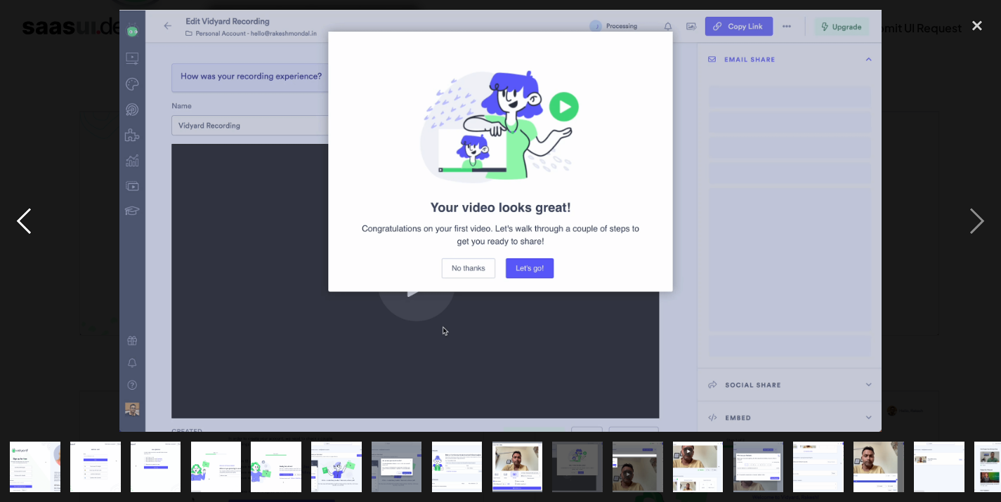
click at [45, 218] on div "previous image" at bounding box center [24, 221] width 48 height 422
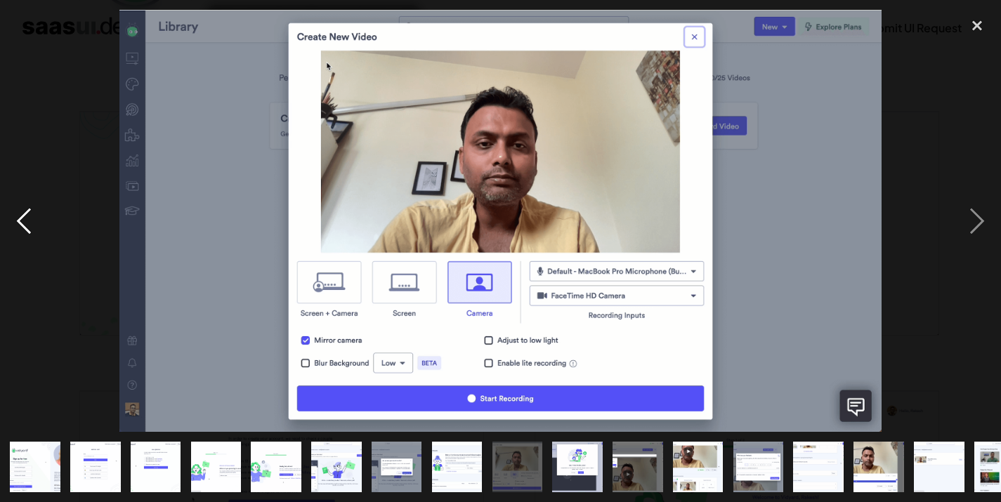
click at [45, 218] on div "previous image" at bounding box center [24, 221] width 48 height 422
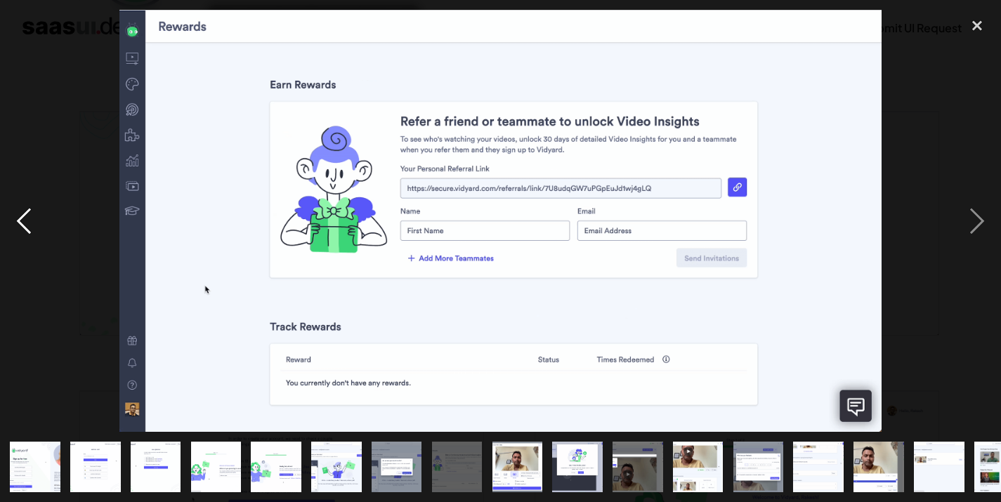
click at [45, 218] on div "previous image" at bounding box center [24, 221] width 48 height 422
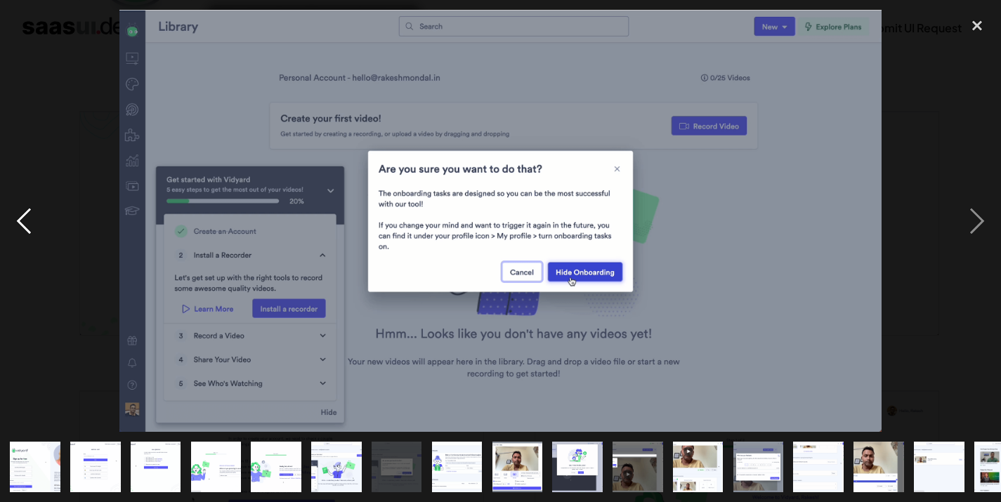
click at [45, 218] on div "previous image" at bounding box center [24, 221] width 48 height 422
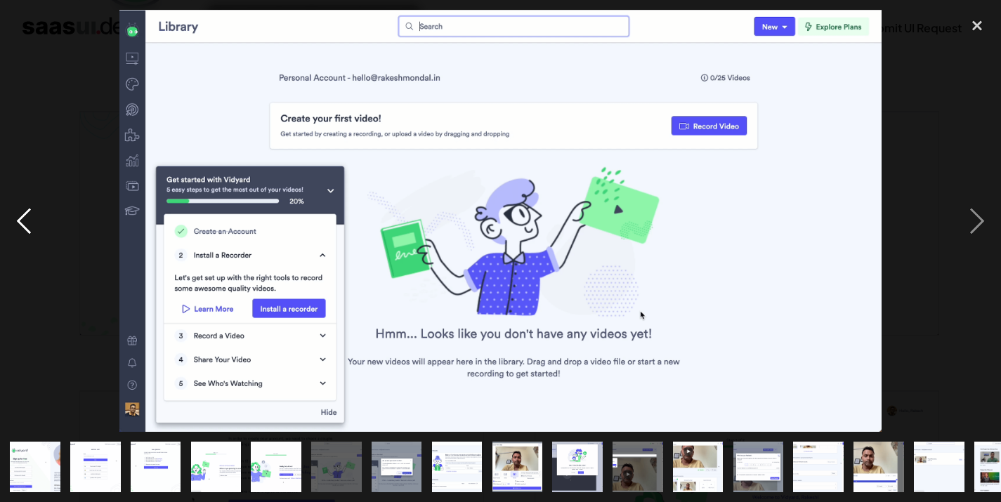
click at [45, 218] on div "previous image" at bounding box center [24, 221] width 48 height 422
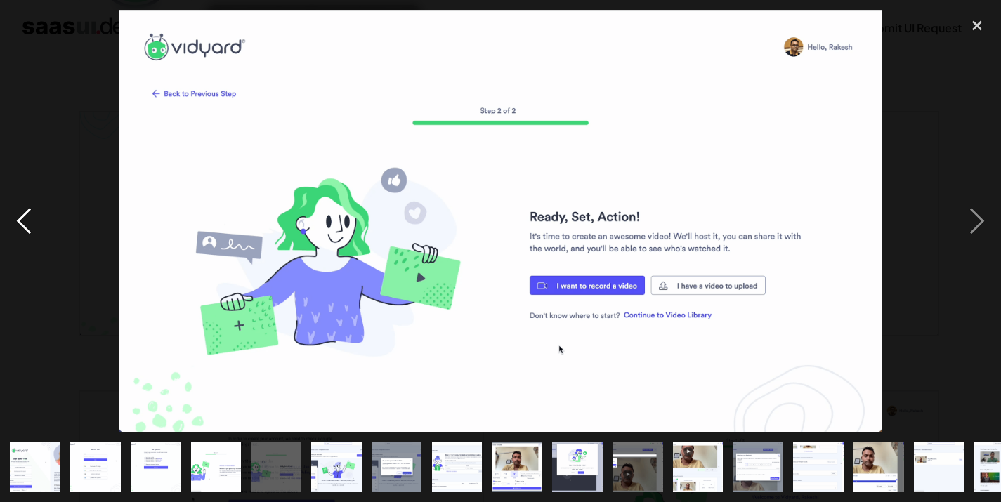
click at [45, 218] on div "previous image" at bounding box center [24, 221] width 48 height 422
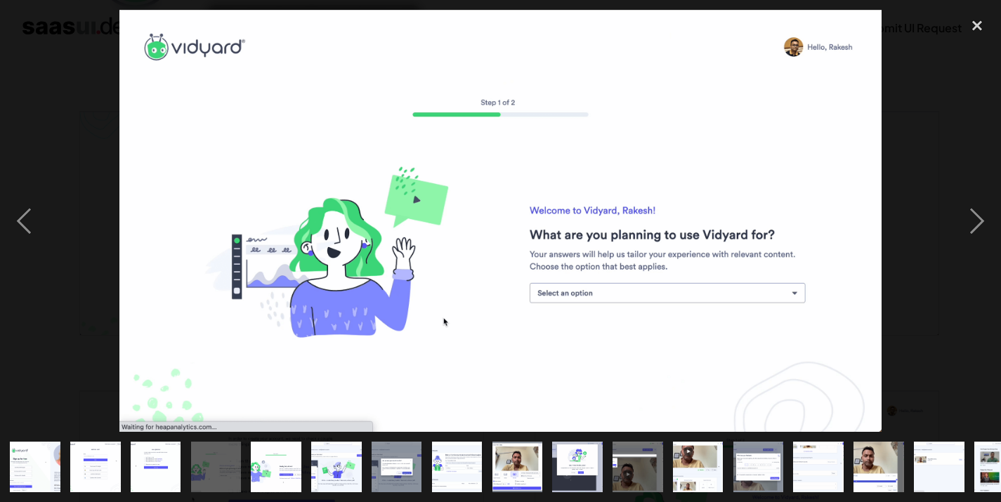
click at [51, 206] on div at bounding box center [500, 221] width 1001 height 422
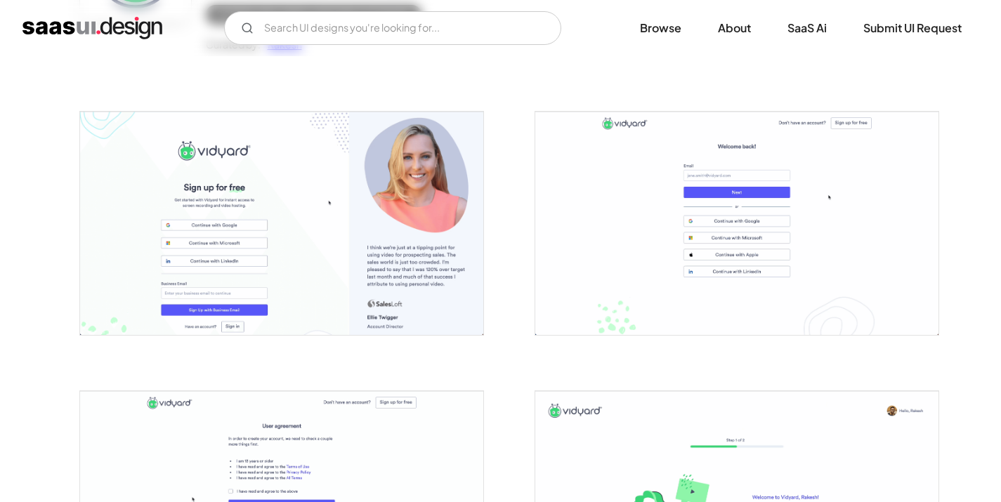
click at [448, 225] on img "open lightbox" at bounding box center [281, 223] width 403 height 223
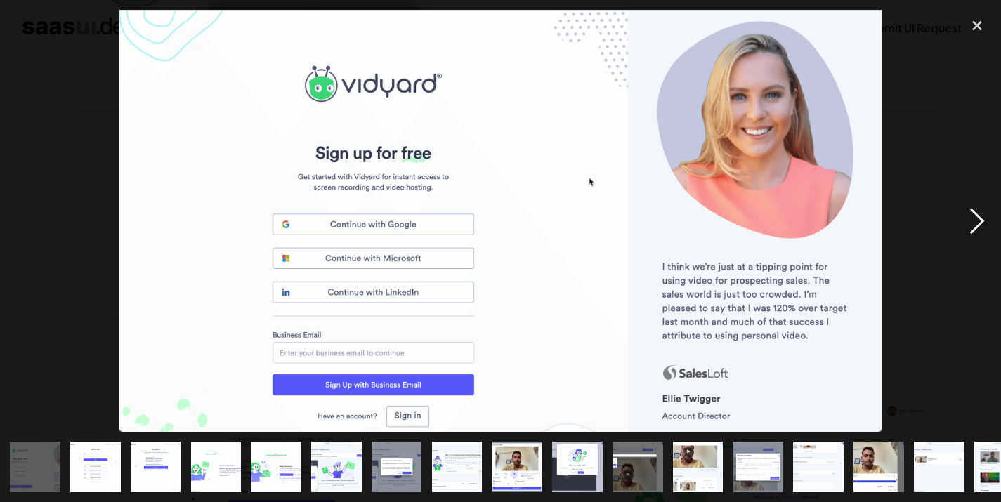
click at [981, 223] on div "next image" at bounding box center [977, 221] width 48 height 422
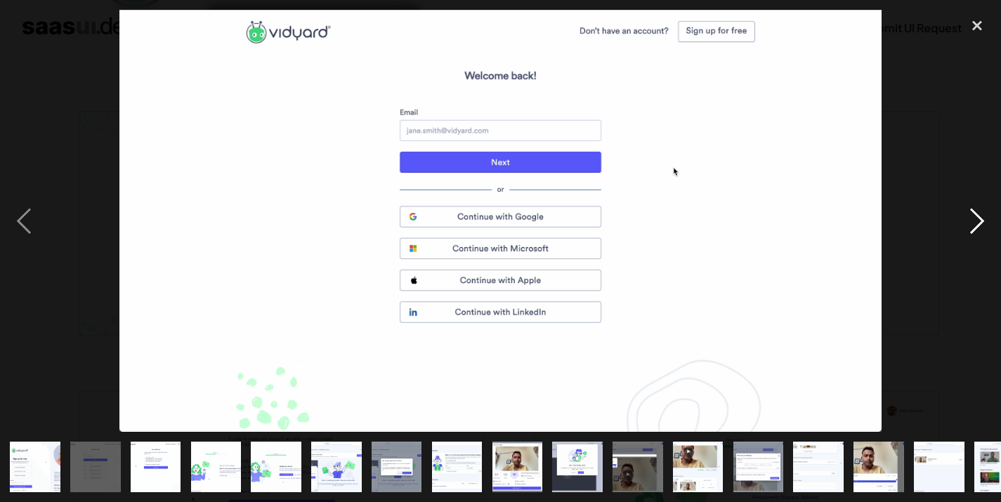
click at [975, 220] on div "next image" at bounding box center [977, 221] width 48 height 422
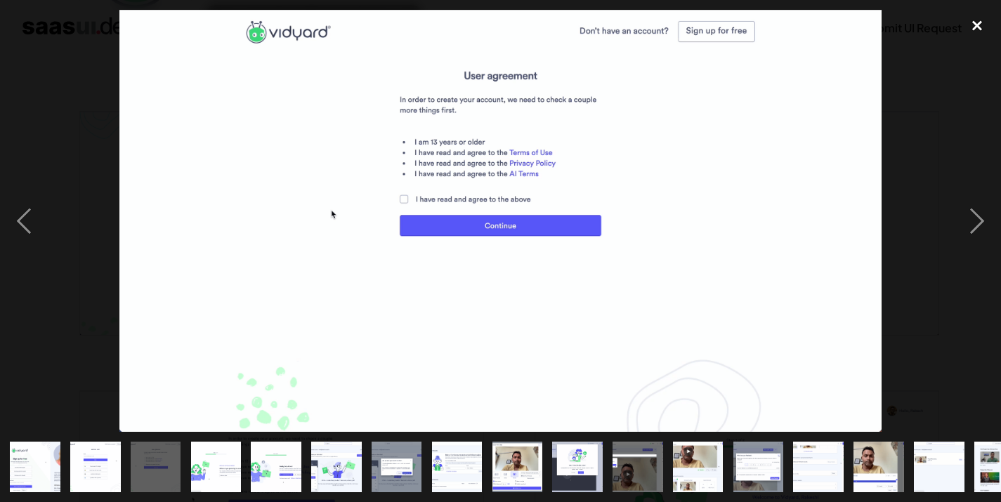
click at [973, 27] on div "close lightbox" at bounding box center [977, 25] width 48 height 31
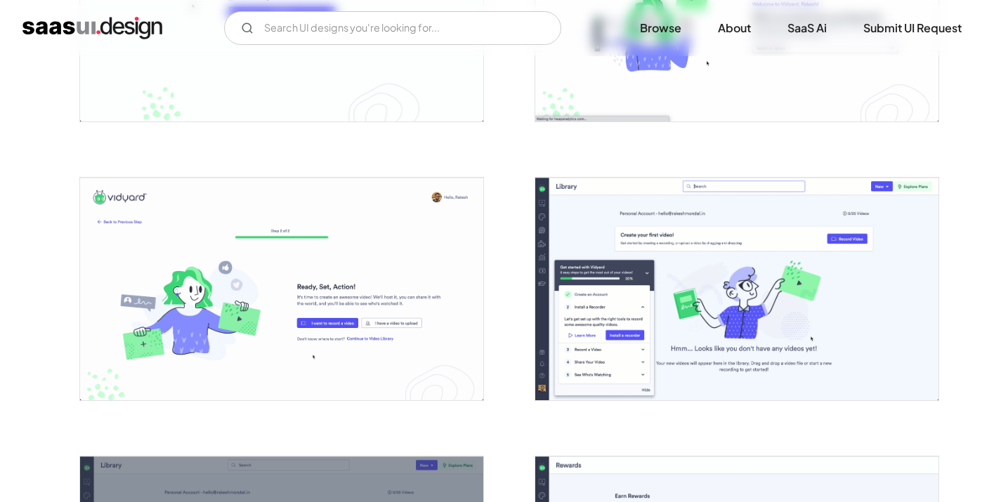
scroll to position [711, 0]
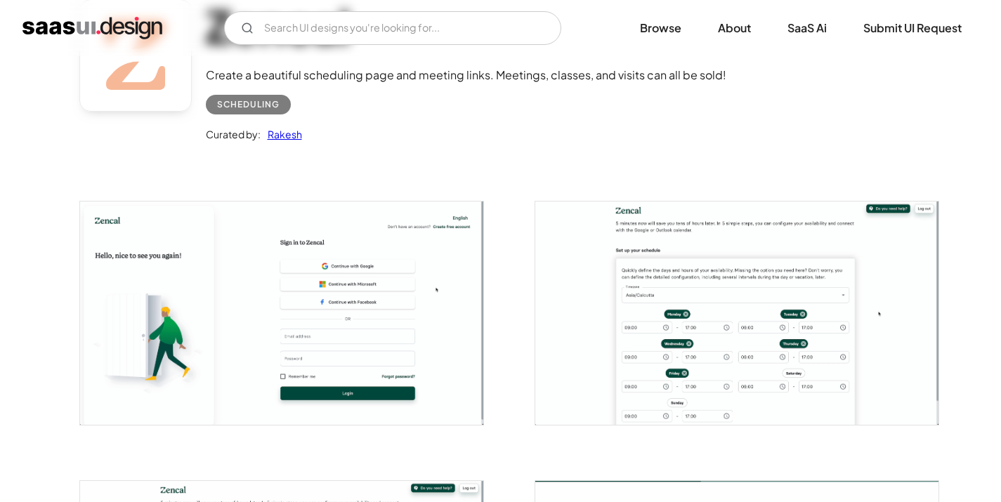
scroll to position [154, 0]
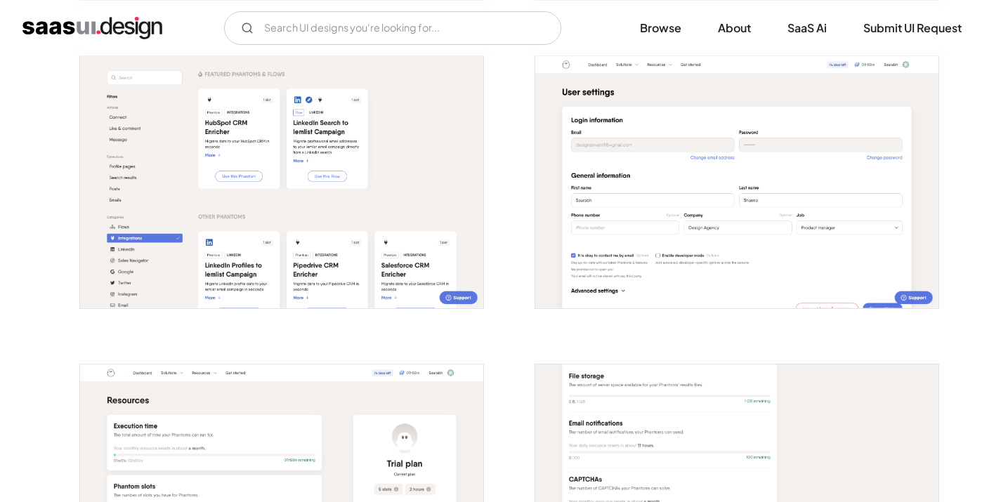
scroll to position [2123, 0]
